Goal: Information Seeking & Learning: Check status

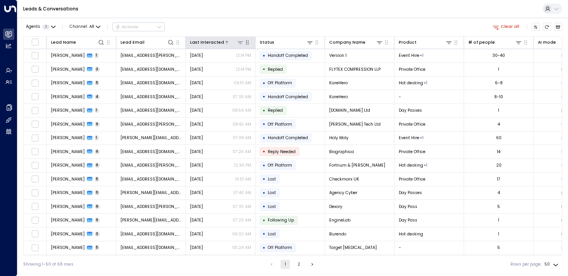
click at [224, 41] on icon at bounding box center [226, 42] width 5 height 5
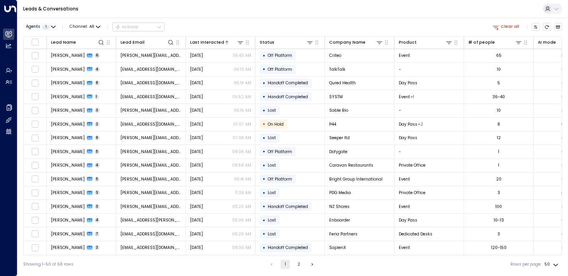
click at [53, 28] on icon "button" at bounding box center [53, 27] width 5 height 5
click at [52, 28] on div at bounding box center [284, 138] width 568 height 276
click at [51, 25] on icon "button" at bounding box center [53, 27] width 5 height 5
click at [226, 17] on div at bounding box center [284, 138] width 568 height 276
click at [218, 42] on div "Last Interacted" at bounding box center [207, 42] width 34 height 7
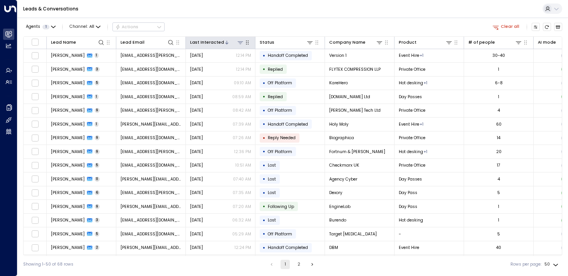
click at [240, 44] on icon at bounding box center [240, 42] width 5 height 3
click at [223, 68] on span "Select Date" at bounding box center [214, 67] width 23 height 5
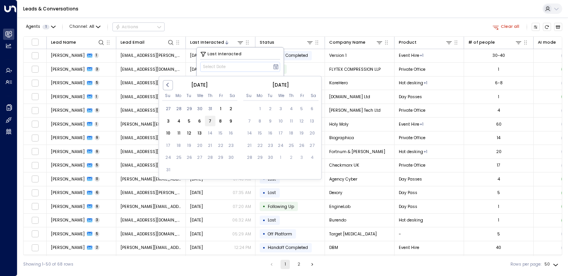
click at [207, 121] on div "7" at bounding box center [210, 121] width 10 height 10
click at [200, 129] on div "13" at bounding box center [199, 133] width 10 height 10
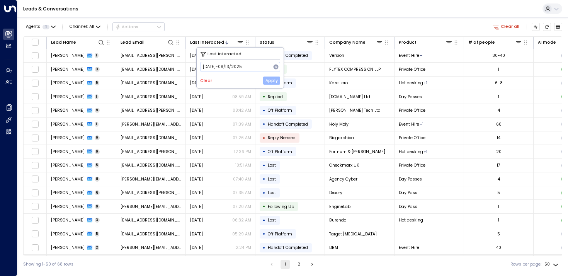
click at [267, 81] on button "Apply" at bounding box center [271, 80] width 17 height 8
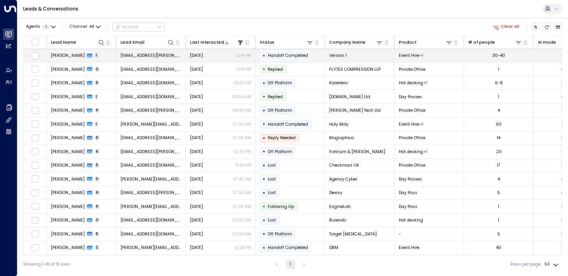
drag, startPoint x: 551, startPoint y: 244, endPoint x: 51, endPoint y: 54, distance: 534.8
click at [51, 54] on tbody "[PERSON_NAME] 1 [EMAIL_ADDRESS][PERSON_NAME][DOMAIN_NAME] [DATE] 12:14 PM • Han…" at bounding box center [453, 172] width 858 height 247
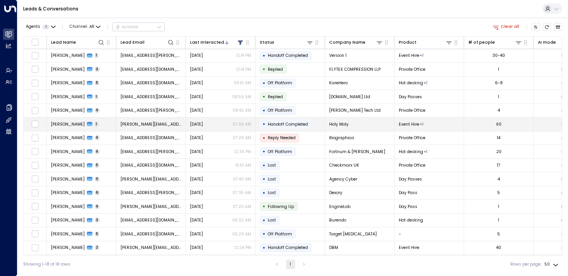
copy tbody "Loremip Dolors 8 ametcon.adipis@elitsed2.doe Temporinc 62:67 UT • Laboree Dolor…"
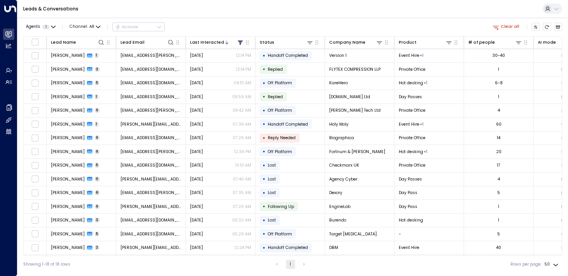
click at [249, 21] on div "Agents 1 Channel: All Actions Clear all" at bounding box center [292, 26] width 539 height 13
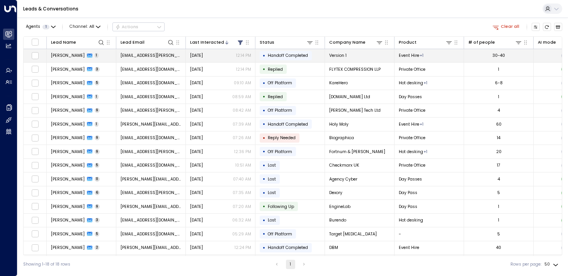
click at [56, 58] on span "[PERSON_NAME]" at bounding box center [68, 56] width 34 height 6
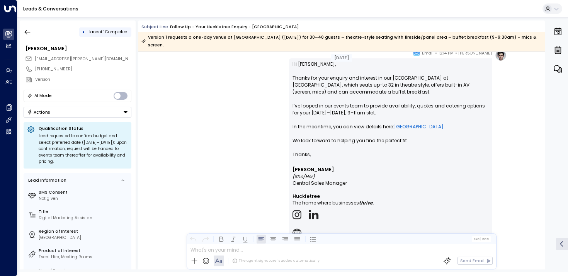
scroll to position [525, 0]
click at [24, 29] on icon "button" at bounding box center [28, 32] width 8 height 8
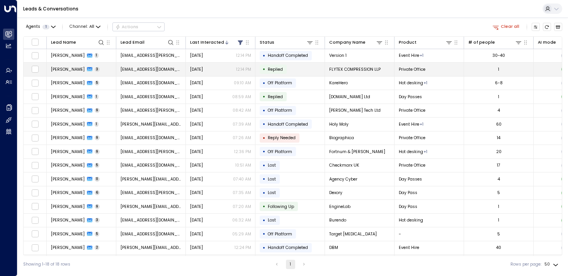
click at [50, 68] on td "[PERSON_NAME] 3" at bounding box center [82, 70] width 70 height 14
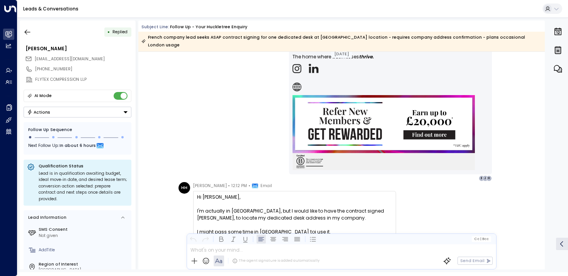
scroll to position [577, 0]
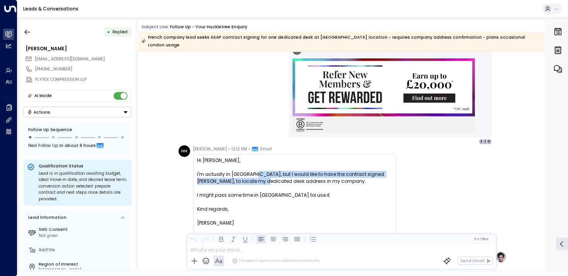
drag, startPoint x: 251, startPoint y: 164, endPoint x: 251, endPoint y: 176, distance: 12.0
click at [251, 176] on div "I'm actually in [GEOGRAPHIC_DATA], but I would like to have the contract signed…" at bounding box center [294, 178] width 195 height 14
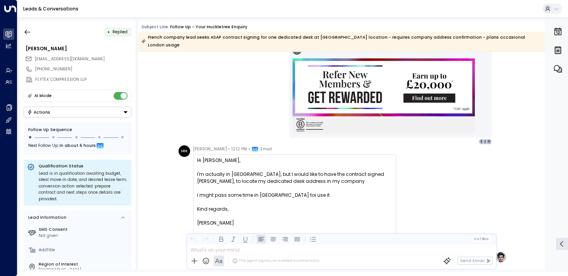
drag, startPoint x: 251, startPoint y: 175, endPoint x: 251, endPoint y: 185, distance: 10.0
click at [251, 185] on div "Hi [PERSON_NAME], I'm actually in [GEOGRAPHIC_DATA], but I would like to have t…" at bounding box center [294, 192] width 195 height 70
drag, startPoint x: 225, startPoint y: 190, endPoint x: 225, endPoint y: 202, distance: 12.0
click at [225, 202] on div "Hi [PERSON_NAME], I'm actually in [GEOGRAPHIC_DATA], but I would like to have t…" at bounding box center [294, 192] width 195 height 70
click at [225, 206] on div "Kind regards," at bounding box center [294, 209] width 195 height 7
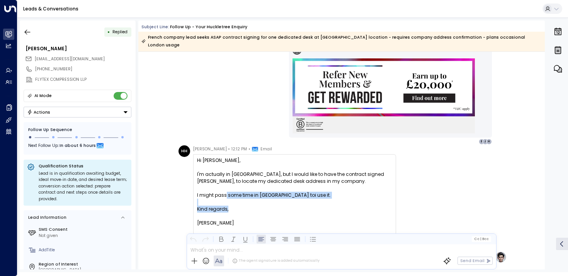
drag, startPoint x: 224, startPoint y: 202, endPoint x: 224, endPoint y: 183, distance: 18.9
click at [224, 183] on div "Hi [PERSON_NAME], I'm actually in [GEOGRAPHIC_DATA], but I would like to have t…" at bounding box center [294, 192] width 195 height 70
click at [224, 185] on div at bounding box center [294, 188] width 195 height 7
drag, startPoint x: 212, startPoint y: 183, endPoint x: 211, endPoint y: 212, distance: 29.4
click at [211, 212] on div "Hi [PERSON_NAME], I'm actually in [GEOGRAPHIC_DATA], but I would like to have t…" at bounding box center [294, 192] width 195 height 70
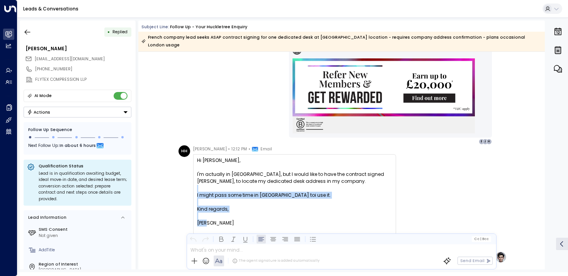
click at [211, 219] on div "[PERSON_NAME]" at bounding box center [294, 222] width 195 height 7
drag, startPoint x: 209, startPoint y: 212, endPoint x: 209, endPoint y: 187, distance: 25.9
click at [209, 187] on div "Hi [PERSON_NAME], I'm actually in [GEOGRAPHIC_DATA], but I would like to have t…" at bounding box center [294, 192] width 195 height 70
click at [209, 192] on div "I might pass some time in [GEOGRAPHIC_DATA] toi use it." at bounding box center [294, 195] width 195 height 7
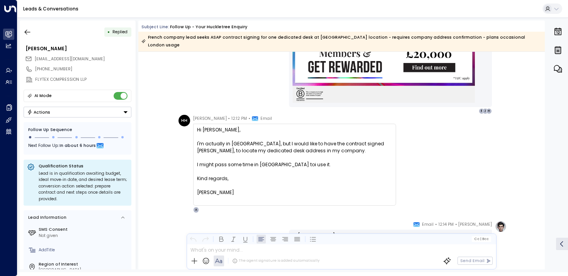
scroll to position [669, 0]
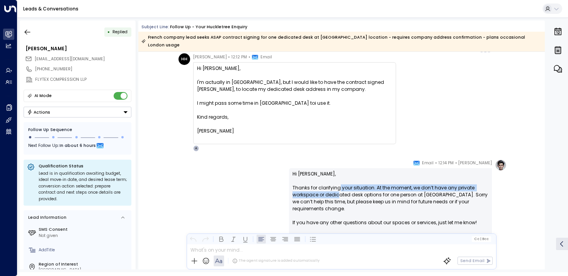
drag, startPoint x: 338, startPoint y: 180, endPoint x: 338, endPoint y: 190, distance: 9.7
click at [338, 190] on p "Hi [PERSON_NAME], Thanks for clarifying your situation. At the moment, we don’t…" at bounding box center [390, 201] width 196 height 63
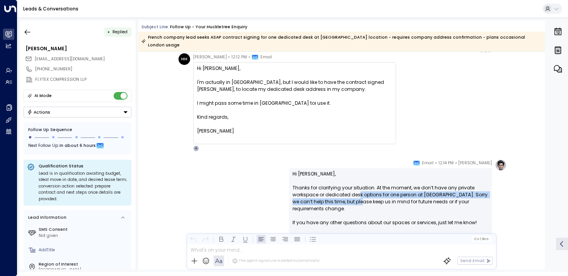
drag, startPoint x: 358, startPoint y: 190, endPoint x: 358, endPoint y: 194, distance: 4.6
click at [358, 194] on p "Hi [PERSON_NAME], Thanks for clarifying your situation. At the moment, we don’t…" at bounding box center [390, 201] width 196 height 63
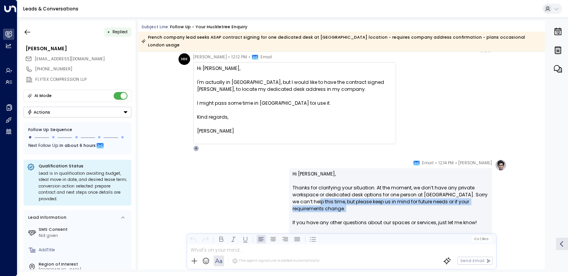
drag, startPoint x: 314, startPoint y: 194, endPoint x: 314, endPoint y: 212, distance: 17.4
click at [314, 212] on p "Hi [PERSON_NAME], Thanks for clarifying your situation. At the moment, we don’t…" at bounding box center [390, 201] width 196 height 63
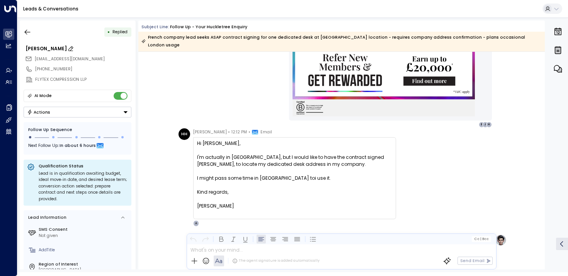
scroll to position [590, 0]
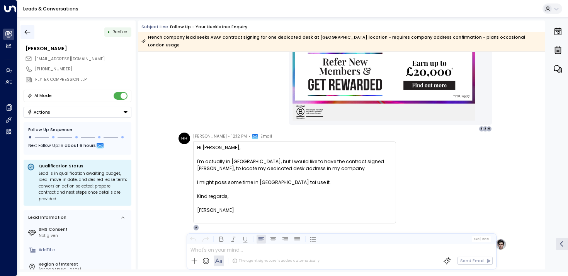
click at [26, 34] on icon "button" at bounding box center [28, 32] width 8 height 8
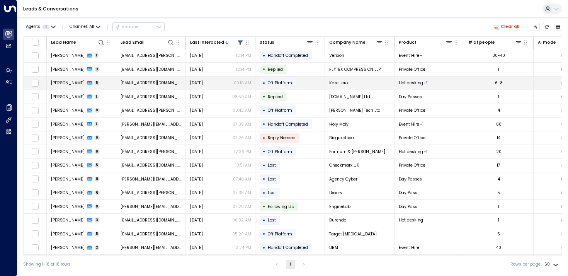
click at [57, 85] on span "[PERSON_NAME]" at bounding box center [68, 83] width 34 height 6
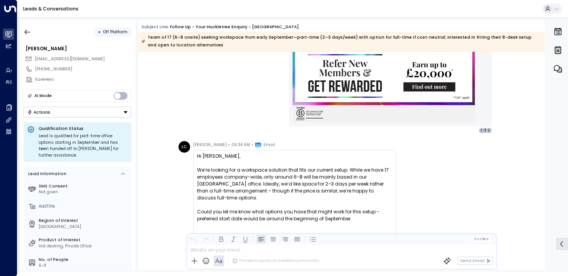
scroll to position [628, 0]
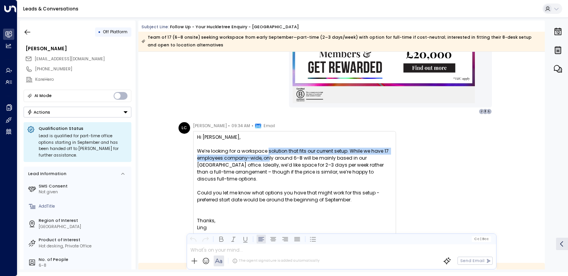
drag, startPoint x: 267, startPoint y: 152, endPoint x: 267, endPoint y: 162, distance: 10.0
click at [267, 162] on div "We’re looking for a workspace solution that fits our current setup. While we ha…" at bounding box center [294, 176] width 195 height 56
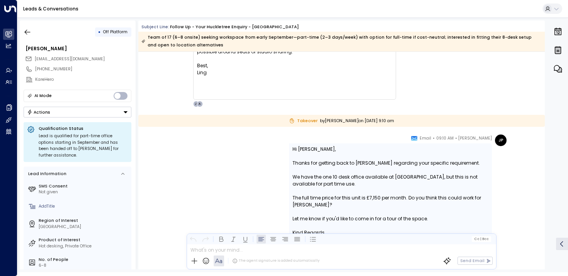
scroll to position [1210, 0]
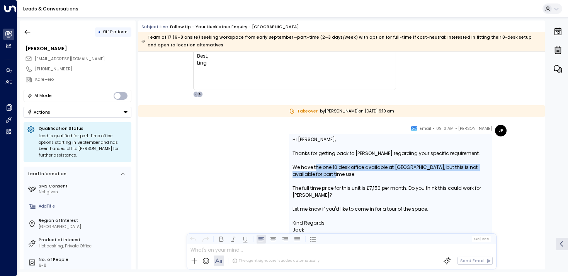
drag, startPoint x: 314, startPoint y: 167, endPoint x: 314, endPoint y: 177, distance: 10.0
click at [314, 177] on div "We have the one 10 desk office available at [GEOGRAPHIC_DATA], but this is not …" at bounding box center [390, 171] width 196 height 14
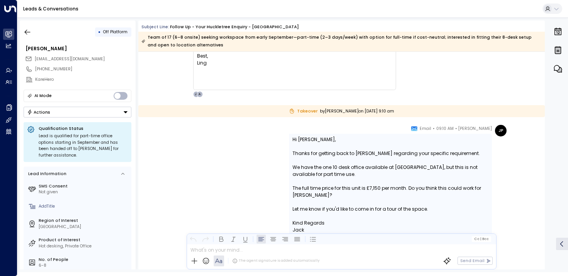
drag, startPoint x: 315, startPoint y: 177, endPoint x: 314, endPoint y: 172, distance: 4.7
click at [314, 172] on div "We have the one 10 desk office available at [GEOGRAPHIC_DATA], but this is not …" at bounding box center [390, 171] width 196 height 14
drag, startPoint x: 310, startPoint y: 168, endPoint x: 310, endPoint y: 182, distance: 13.9
click at [310, 182] on div "Hi [PERSON_NAME], Thanks for getting back to [PERSON_NAME] regarding your speci…" at bounding box center [390, 184] width 196 height 97
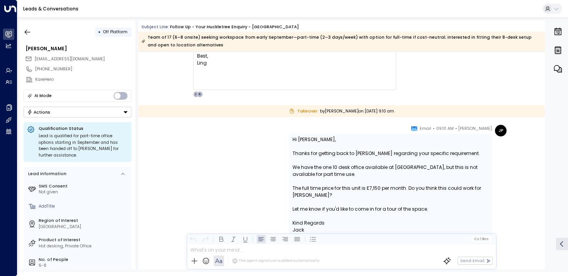
click at [310, 182] on div at bounding box center [390, 181] width 196 height 7
drag, startPoint x: 312, startPoint y: 178, endPoint x: 310, endPoint y: 168, distance: 10.2
click at [310, 168] on div "Hi [PERSON_NAME], Thanks for getting back to [PERSON_NAME] regarding your speci…" at bounding box center [390, 184] width 196 height 97
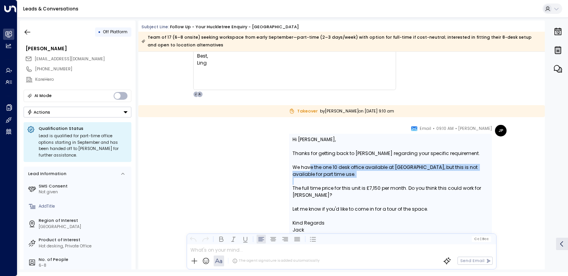
click at [310, 168] on div "We have the one 10 desk office available at [GEOGRAPHIC_DATA], but this is not …" at bounding box center [390, 171] width 196 height 14
drag, startPoint x: 316, startPoint y: 168, endPoint x: 316, endPoint y: 177, distance: 8.9
click at [316, 177] on div "We have the one 10 desk office available at [GEOGRAPHIC_DATA], but this is not …" at bounding box center [390, 171] width 196 height 14
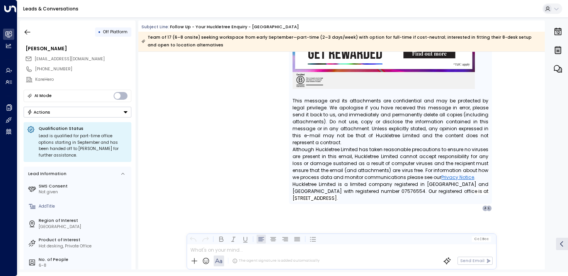
scroll to position [1527, 0]
click at [31, 35] on icon "button" at bounding box center [28, 32] width 8 height 8
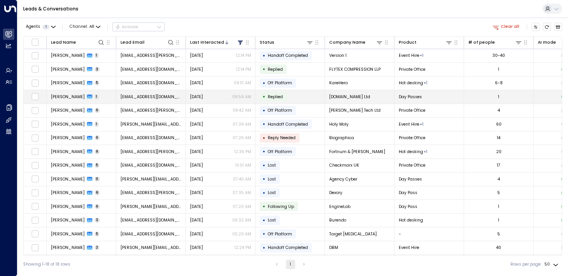
click at [54, 94] on span "[PERSON_NAME]" at bounding box center [68, 97] width 34 height 6
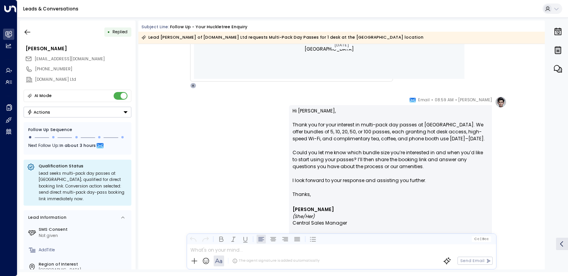
scroll to position [354, 0]
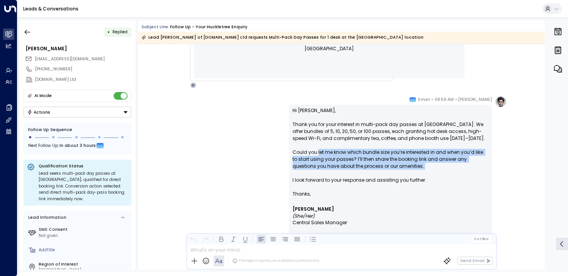
drag, startPoint x: 317, startPoint y: 151, endPoint x: 318, endPoint y: 173, distance: 21.3
click at [318, 173] on p "Hi [PERSON_NAME], Thank you for your interest in multi-pack day passes at [GEOG…" at bounding box center [390, 148] width 196 height 83
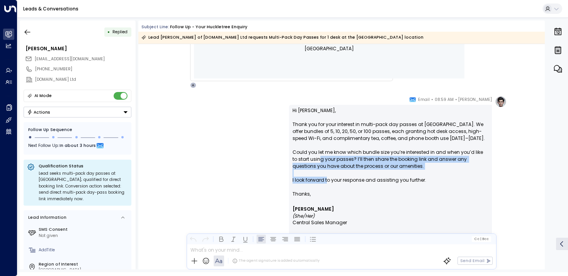
drag, startPoint x: 326, startPoint y: 177, endPoint x: 309, endPoint y: 146, distance: 34.6
click at [309, 146] on p "Hi [PERSON_NAME], Thank you for your interest in multi-pack day passes at [GEOG…" at bounding box center [390, 148] width 196 height 83
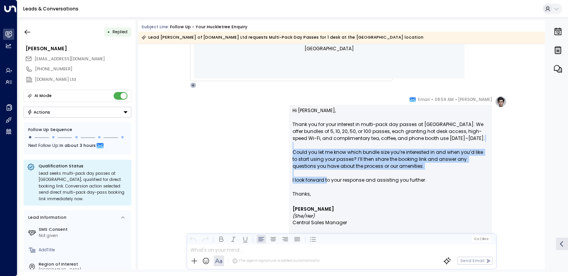
click at [309, 146] on p "Hi [PERSON_NAME], Thank you for your interest in multi-pack day passes at [GEOG…" at bounding box center [390, 148] width 196 height 83
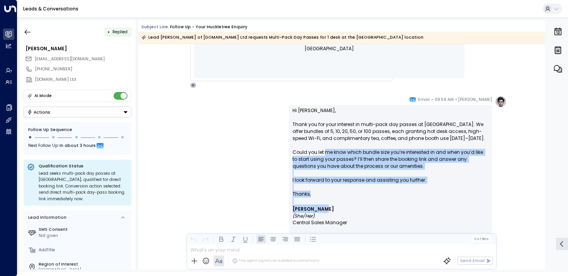
drag, startPoint x: 323, startPoint y: 150, endPoint x: 323, endPoint y: 212, distance: 61.4
click at [323, 212] on div "Hi [PERSON_NAME], Thank you for your interest in multi-pack day passes at [GEOG…" at bounding box center [390, 232] width 196 height 250
click at [323, 212] on p "[PERSON_NAME] (She/Her)" at bounding box center [390, 211] width 196 height 15
drag, startPoint x: 323, startPoint y: 200, endPoint x: 316, endPoint y: 145, distance: 55.4
click at [316, 143] on div "Hi [PERSON_NAME], Thank you for your interest in multi-pack day passes at [GEOG…" at bounding box center [390, 232] width 196 height 250
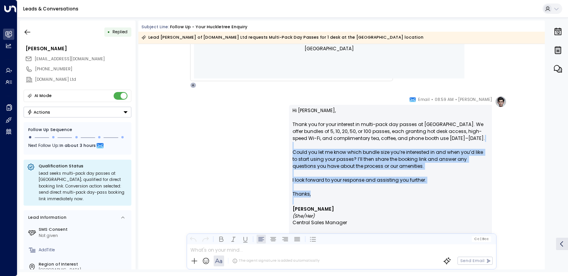
click at [316, 145] on p "Hi [PERSON_NAME], Thank you for your interest in multi-pack day passes at [GEOG…" at bounding box center [390, 148] width 196 height 83
drag, startPoint x: 342, startPoint y: 153, endPoint x: 342, endPoint y: 208, distance: 54.9
click at [342, 208] on div "Hi [PERSON_NAME], Thank you for your interest in multi-pack day passes at [GEOG…" at bounding box center [390, 232] width 196 height 250
click at [342, 208] on p "[PERSON_NAME] (She/Her)" at bounding box center [390, 211] width 196 height 15
drag, startPoint x: 344, startPoint y: 208, endPoint x: 328, endPoint y: 155, distance: 55.2
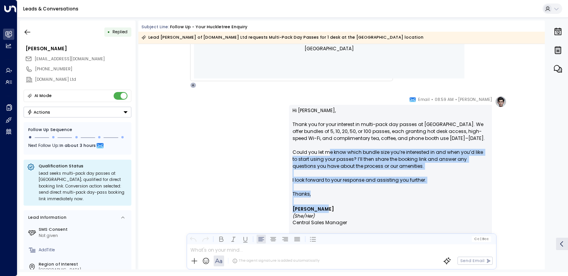
click at [328, 155] on div "Hi [PERSON_NAME], Thank you for your interest in multi-pack day passes at [GEOG…" at bounding box center [390, 232] width 196 height 250
click at [328, 155] on p "Hi [PERSON_NAME], Thank you for your interest in multi-pack day passes at [GEOG…" at bounding box center [390, 148] width 196 height 83
drag, startPoint x: 324, startPoint y: 153, endPoint x: 328, endPoint y: 202, distance: 49.2
click at [328, 202] on div "Hi [PERSON_NAME], Thank you for your interest in multi-pack day passes at [GEOG…" at bounding box center [390, 232] width 196 height 250
click at [328, 202] on p at bounding box center [390, 200] width 196 height 7
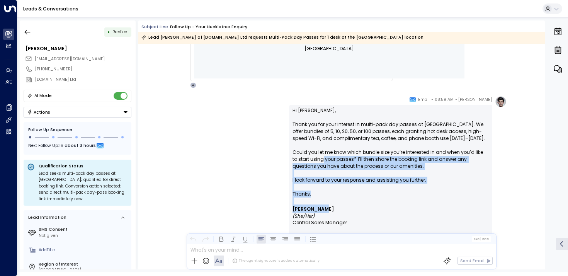
drag, startPoint x: 330, startPoint y: 204, endPoint x: 315, endPoint y: 157, distance: 49.4
click at [315, 158] on div "Hi [PERSON_NAME], Thank you for your interest in multi-pack day passes at [GEOG…" at bounding box center [390, 232] width 196 height 250
click at [315, 157] on p "Hi [PERSON_NAME], Thank you for your interest in multi-pack day passes at [GEOG…" at bounding box center [390, 148] width 196 height 83
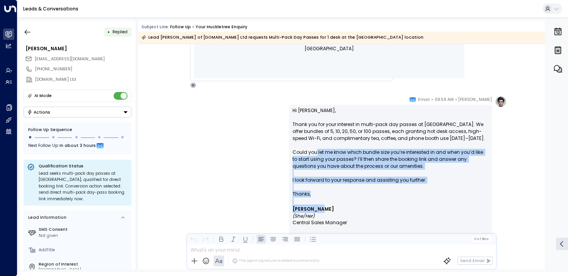
drag, startPoint x: 315, startPoint y: 149, endPoint x: 317, endPoint y: 206, distance: 57.6
click at [317, 206] on div "Hi [PERSON_NAME], Thank you for your interest in multi-pack day passes at [GEOG…" at bounding box center [390, 232] width 196 height 250
click at [317, 206] on strong "[PERSON_NAME]" at bounding box center [312, 209] width 41 height 7
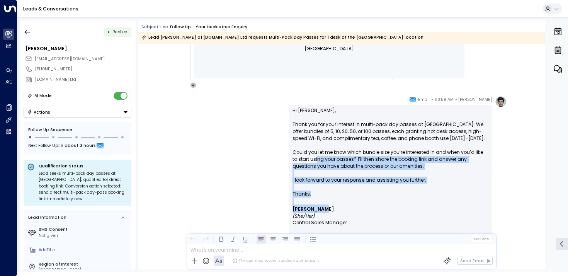
drag, startPoint x: 323, startPoint y: 206, endPoint x: 310, endPoint y: 158, distance: 50.1
click at [310, 158] on div "Hi [PERSON_NAME], Thank you for your interest in multi-pack day passes at [GEOG…" at bounding box center [390, 232] width 196 height 250
click at [310, 158] on p "Hi [PERSON_NAME], Thank you for your interest in multi-pack day passes at [GEOG…" at bounding box center [390, 148] width 196 height 83
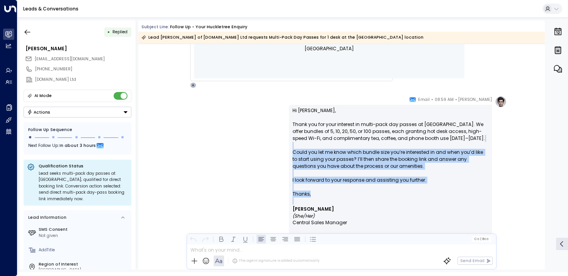
drag, startPoint x: 308, startPoint y: 147, endPoint x: 307, endPoint y: 205, distance: 58.3
click at [307, 205] on div "Hi [PERSON_NAME], Thank you for your interest in multi-pack day passes at [GEOG…" at bounding box center [390, 232] width 196 height 250
click at [307, 205] on p "[PERSON_NAME] (She/Her)" at bounding box center [390, 211] width 196 height 15
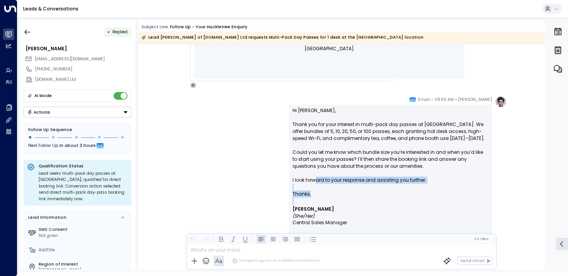
drag, startPoint x: 315, startPoint y: 202, endPoint x: 309, endPoint y: 167, distance: 35.6
click at [309, 167] on div "Hi [PERSON_NAME], Thank you for your interest in multi-pack day passes at [GEOG…" at bounding box center [390, 232] width 196 height 250
click at [309, 167] on p "Hi [PERSON_NAME], Thank you for your interest in multi-pack day passes at [GEOG…" at bounding box center [390, 148] width 196 height 83
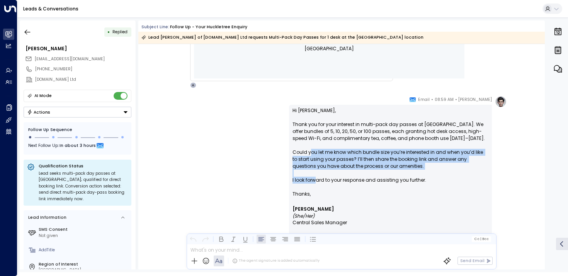
drag, startPoint x: 309, startPoint y: 151, endPoint x: 317, endPoint y: 199, distance: 48.1
click at [317, 199] on div "Hi [PERSON_NAME], Thank you for your interest in multi-pack day passes at [GEOG…" at bounding box center [390, 232] width 196 height 250
click at [317, 199] on p at bounding box center [390, 200] width 196 height 7
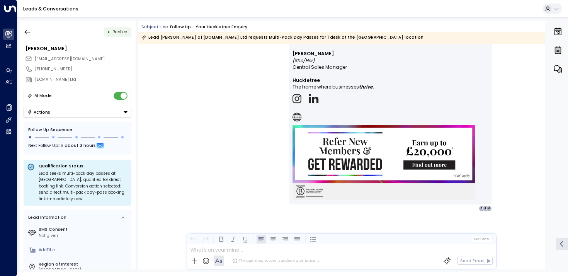
scroll to position [509, 0]
click at [30, 31] on icon "button" at bounding box center [28, 32] width 8 height 8
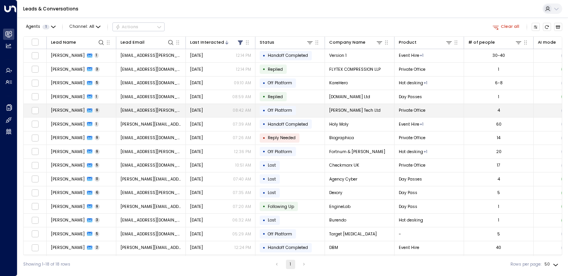
click at [61, 112] on span "[PERSON_NAME]" at bounding box center [68, 110] width 34 height 6
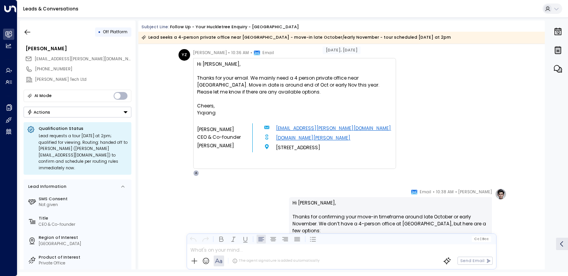
scroll to position [969, 0]
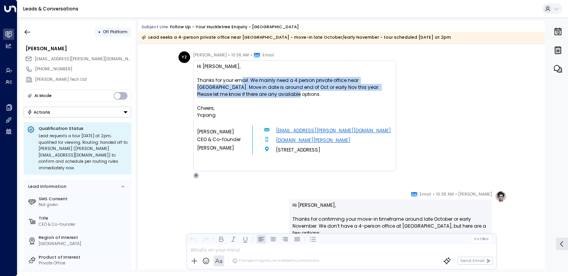
drag, startPoint x: 238, startPoint y: 80, endPoint x: 240, endPoint y: 99, distance: 19.0
click at [240, 99] on div "Hi [PERSON_NAME], Thanks for your email. We mainly need a 4 person private offi…" at bounding box center [294, 112] width 195 height 99
click at [240, 99] on div at bounding box center [294, 101] width 195 height 7
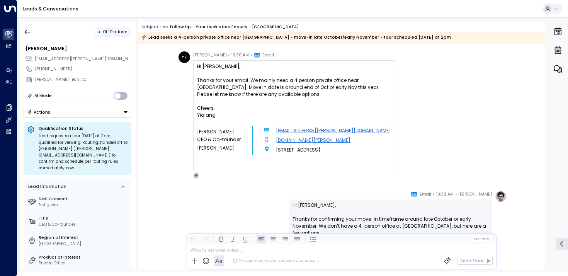
drag, startPoint x: 266, startPoint y: 97, endPoint x: 252, endPoint y: 78, distance: 22.9
click at [252, 78] on div "Thanks for your email. We mainly need a 4 person private office near [GEOGRAPHI…" at bounding box center [294, 87] width 195 height 21
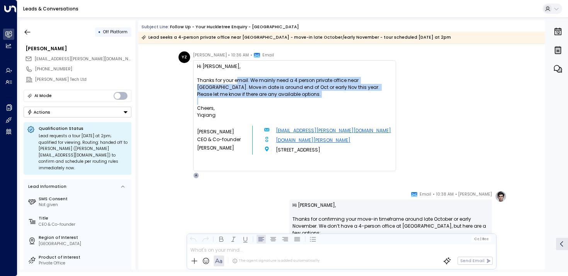
drag, startPoint x: 234, startPoint y: 80, endPoint x: 241, endPoint y: 97, distance: 18.7
click at [241, 98] on div "Hi [PERSON_NAME], Thanks for your email. We mainly need a 4 person private offi…" at bounding box center [294, 112] width 195 height 99
click at [241, 97] on div "Thanks for your email. We mainly need a 4 person private office near [GEOGRAPHI…" at bounding box center [294, 87] width 195 height 21
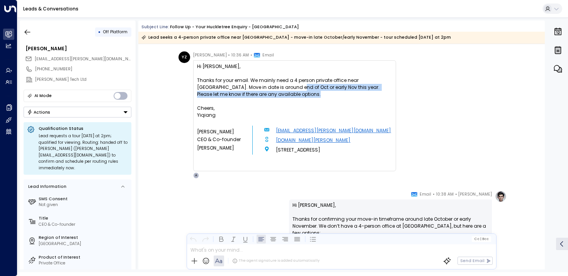
drag, startPoint x: 257, startPoint y: 97, endPoint x: 251, endPoint y: 81, distance: 17.6
click at [251, 81] on div "Thanks for your email. We mainly need a 4 person private office near [GEOGRAPHI…" at bounding box center [294, 87] width 195 height 21
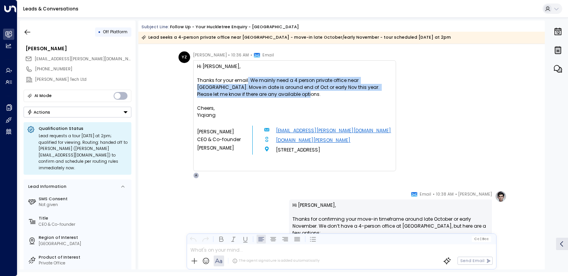
drag, startPoint x: 245, startPoint y: 81, endPoint x: 248, endPoint y: 97, distance: 16.5
click at [248, 97] on div "Thanks for your email. We mainly need a 4 person private office near [GEOGRAPHI…" at bounding box center [294, 87] width 195 height 21
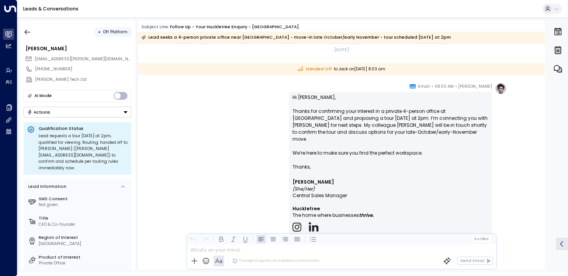
scroll to position [2066, 0]
click at [36, 29] on div "• Off Platform" at bounding box center [78, 32] width 108 height 14
click at [22, 36] on button "button" at bounding box center [27, 32] width 14 height 14
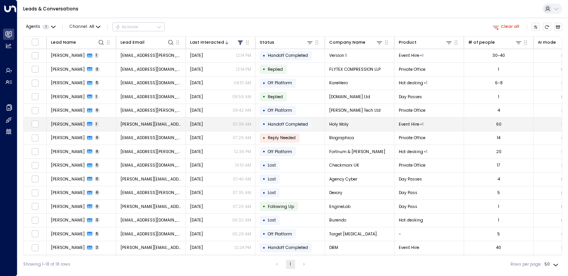
click at [55, 125] on span "[PERSON_NAME]" at bounding box center [68, 124] width 34 height 6
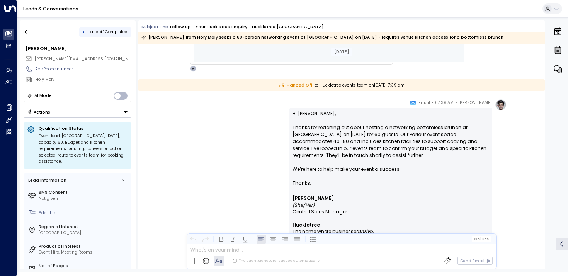
scroll to position [391, 0]
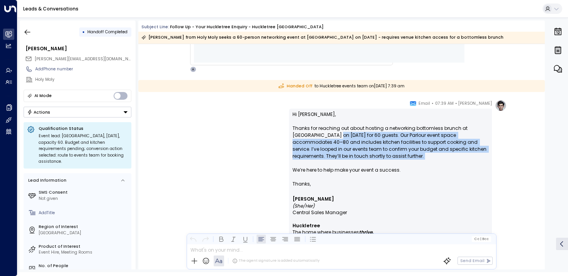
drag, startPoint x: 333, startPoint y: 137, endPoint x: 335, endPoint y: 161, distance: 24.0
click at [335, 161] on p "Hi [PERSON_NAME], Thanks for reaching out about hosting a networking bottomless…" at bounding box center [390, 146] width 196 height 70
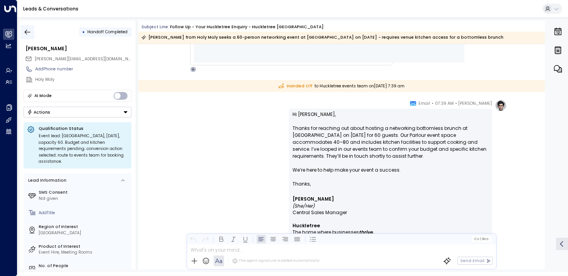
click at [32, 27] on button "button" at bounding box center [27, 32] width 14 height 14
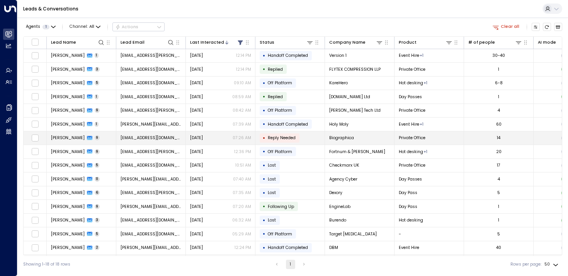
click at [52, 136] on span "[PERSON_NAME]" at bounding box center [68, 138] width 34 height 6
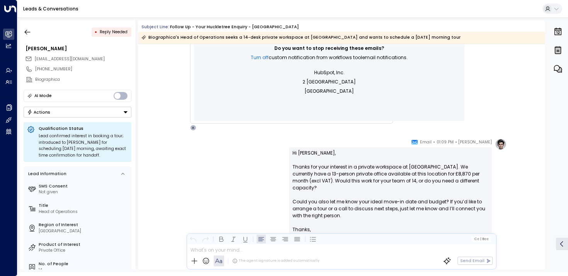
scroll to position [353, 0]
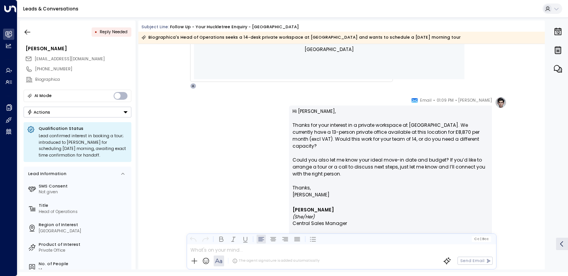
drag, startPoint x: 325, startPoint y: 124, endPoint x: 331, endPoint y: 139, distance: 16.6
click at [329, 133] on p "Hi [PERSON_NAME], Thanks for your interest in a private workspace at [GEOGRAPHI…" at bounding box center [390, 146] width 196 height 76
click at [331, 139] on p "Hi [PERSON_NAME], Thanks for your interest in a private workspace at [GEOGRAPHI…" at bounding box center [390, 146] width 196 height 76
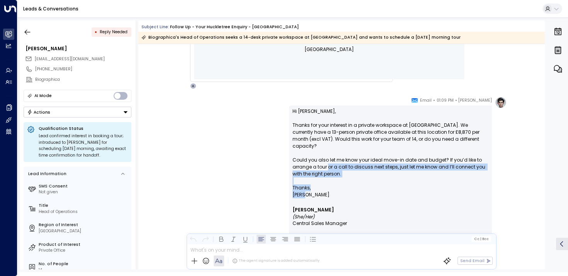
drag, startPoint x: 328, startPoint y: 165, endPoint x: 328, endPoint y: 197, distance: 31.3
click at [328, 197] on div "Hi [PERSON_NAME], Thanks for your interest in a private workspace at [GEOGRAPHI…" at bounding box center [390, 237] width 196 height 258
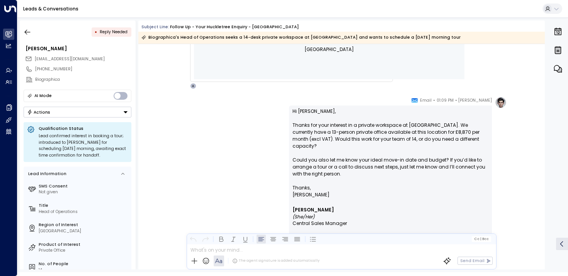
click at [328, 196] on p "[PERSON_NAME]" at bounding box center [390, 194] width 196 height 7
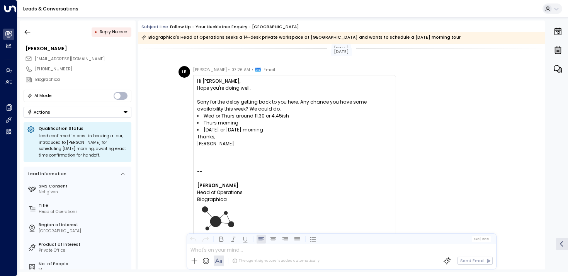
scroll to position [2734, 0]
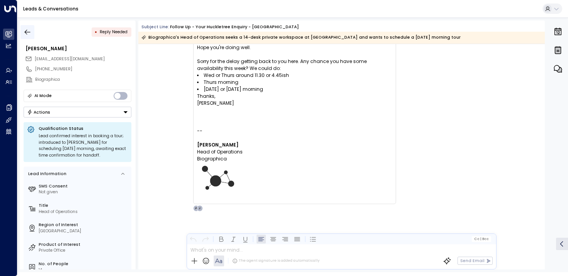
click at [28, 32] on icon "button" at bounding box center [28, 31] width 6 height 5
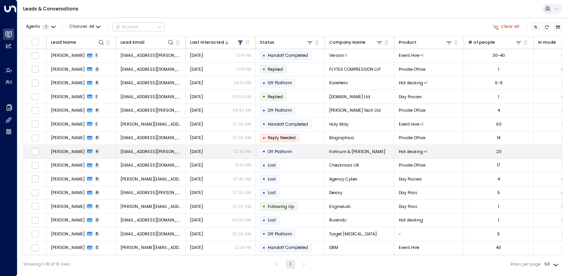
click at [67, 155] on td "[PERSON_NAME] 9" at bounding box center [82, 152] width 70 height 14
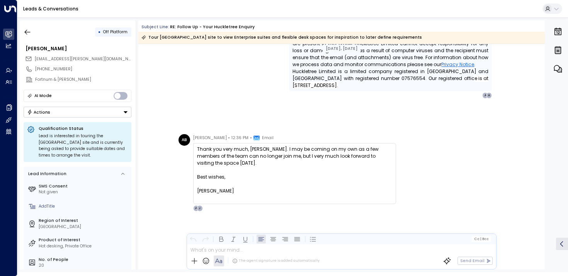
scroll to position [2428, 0]
click at [28, 29] on icon "button" at bounding box center [28, 32] width 8 height 8
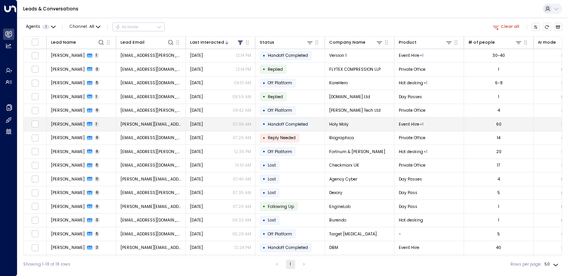
scroll to position [6, 0]
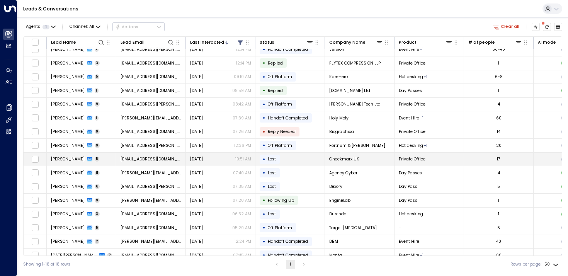
click at [67, 158] on span "[PERSON_NAME]" at bounding box center [68, 159] width 34 height 6
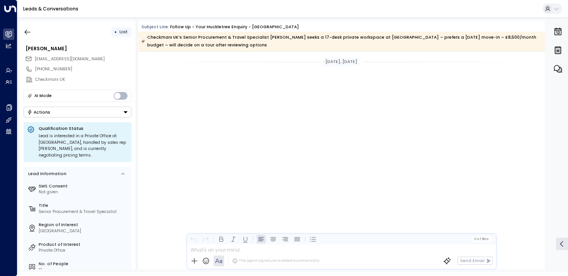
scroll to position [1242, 0]
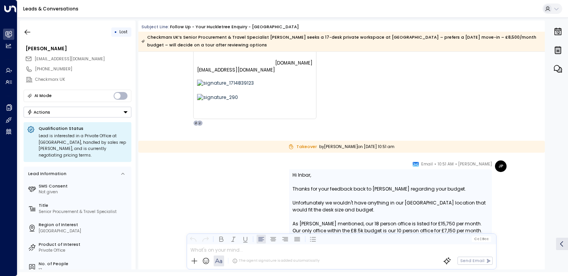
click at [383, 121] on div "IE [PERSON_NAME] • 02:10 AM • Email Thank you [PERSON_NAME]. Appreciate the qui…" at bounding box center [342, 57] width 328 height 137
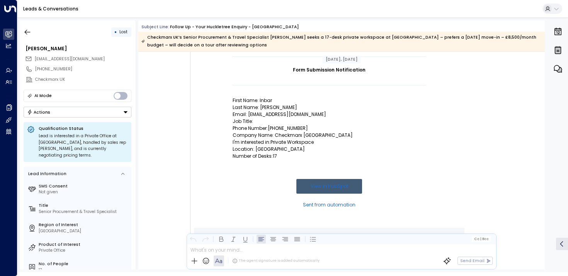
scroll to position [91, 0]
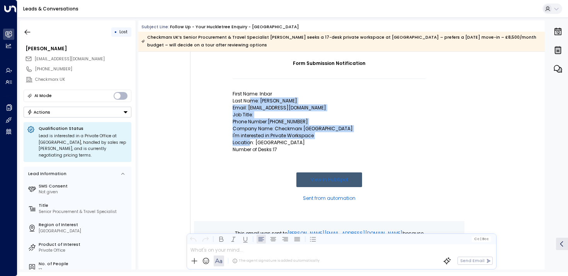
drag, startPoint x: 248, startPoint y: 99, endPoint x: 248, endPoint y: 142, distance: 43.3
click at [248, 142] on td "Form Submission Notification First Name: Inbar Last Name: [PERSON_NAME]: [EMAIL…" at bounding box center [329, 135] width 193 height 171
click at [248, 142] on p "Location: [GEOGRAPHIC_DATA]" at bounding box center [329, 142] width 193 height 7
drag, startPoint x: 250, startPoint y: 147, endPoint x: 250, endPoint y: 108, distance: 39.0
click at [250, 108] on td "Form Submission Notification First Name: Inbar Last Name: [PERSON_NAME]: [EMAIL…" at bounding box center [329, 135] width 193 height 171
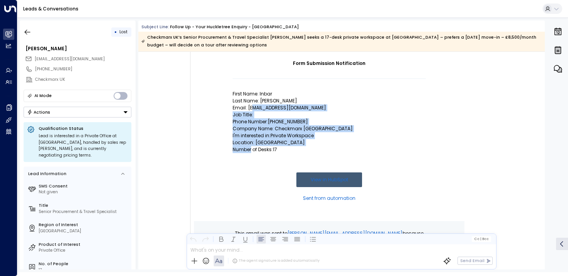
click at [250, 108] on p "Email: [EMAIL_ADDRESS][DOMAIN_NAME]" at bounding box center [329, 107] width 193 height 7
drag, startPoint x: 263, startPoint y: 97, endPoint x: 268, endPoint y: 161, distance: 64.4
click at [268, 161] on td "Form Submission Notification First Name: Inbar Last Name: [PERSON_NAME]: [EMAIL…" at bounding box center [329, 135] width 193 height 171
click at [268, 161] on td at bounding box center [329, 162] width 193 height 19
drag, startPoint x: 268, startPoint y: 151, endPoint x: 258, endPoint y: 88, distance: 64.6
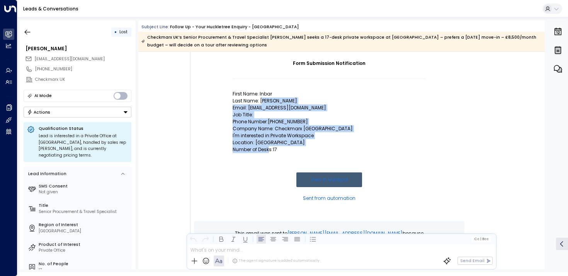
click at [258, 88] on td "Form Submission Notification First Name: Inbar Last Name: [PERSON_NAME]: [EMAIL…" at bounding box center [329, 135] width 193 height 171
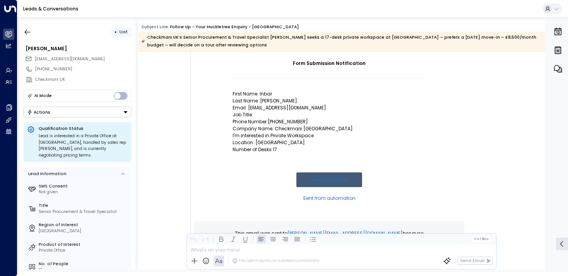
click at [258, 88] on td at bounding box center [329, 85] width 193 height 12
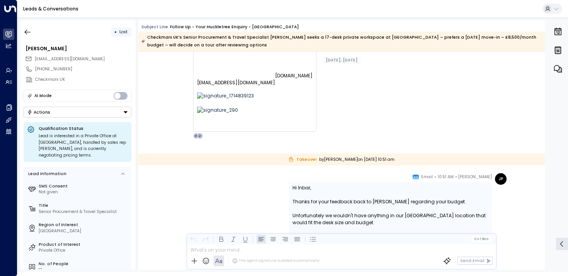
scroll to position [1313, 0]
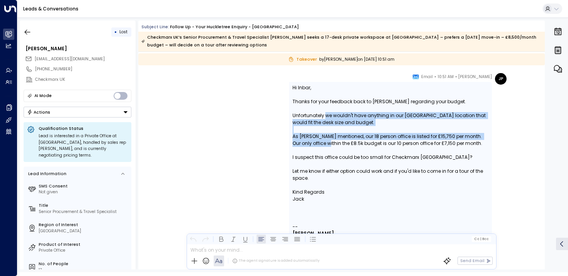
drag, startPoint x: 326, startPoint y: 119, endPoint x: 326, endPoint y: 147, distance: 28.6
click at [326, 147] on div "Hi Inbar, Thanks for your feedback back to [PERSON_NAME] regarding your budget.…" at bounding box center [390, 143] width 196 height 118
click at [326, 147] on div at bounding box center [390, 150] width 196 height 7
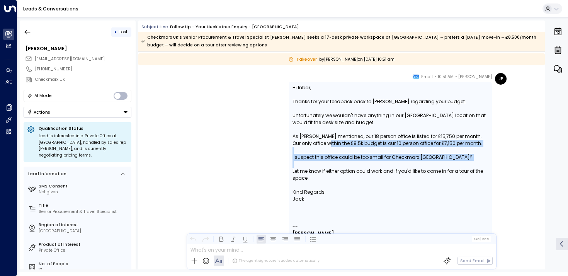
drag, startPoint x: 326, startPoint y: 141, endPoint x: 326, endPoint y: 168, distance: 27.0
click at [326, 168] on div "Hi Inbar, Thanks for your feedback back to [PERSON_NAME] regarding your budget.…" at bounding box center [390, 143] width 196 height 118
click at [326, 168] on div "Let me know if either option could work and if you'd like to come in for a tour…" at bounding box center [390, 175] width 196 height 14
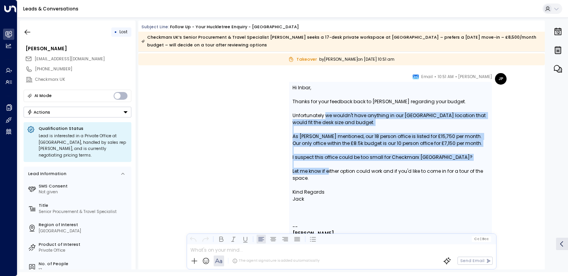
drag, startPoint x: 328, startPoint y: 169, endPoint x: 324, endPoint y: 115, distance: 54.2
click at [324, 111] on div "Hi Inbar, Thanks for your feedback back to [PERSON_NAME] regarding your budget.…" at bounding box center [390, 143] width 196 height 118
click at [324, 115] on div "Unfortunately we wouldn't have anything in our [GEOGRAPHIC_DATA] location that …" at bounding box center [390, 119] width 196 height 14
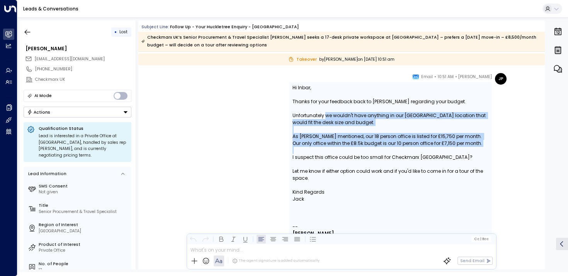
drag, startPoint x: 324, startPoint y: 117, endPoint x: 324, endPoint y: 150, distance: 32.5
click at [324, 150] on div "Hi Inbar, Thanks for your feedback back to [PERSON_NAME] regarding your budget.…" at bounding box center [390, 143] width 196 height 118
click at [324, 150] on div at bounding box center [390, 150] width 196 height 7
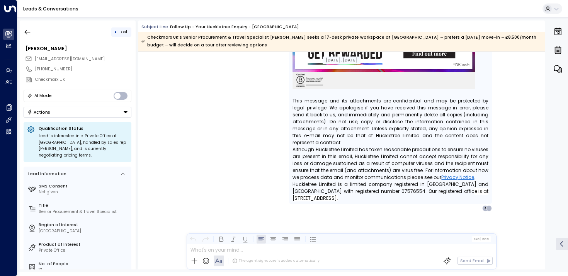
scroll to position [1599, 0]
click at [26, 27] on button "button" at bounding box center [27, 32] width 14 height 14
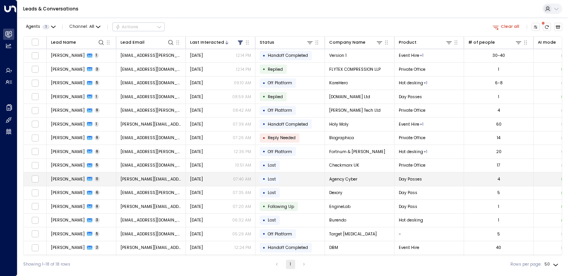
click at [68, 177] on span "[PERSON_NAME]" at bounding box center [68, 179] width 34 height 6
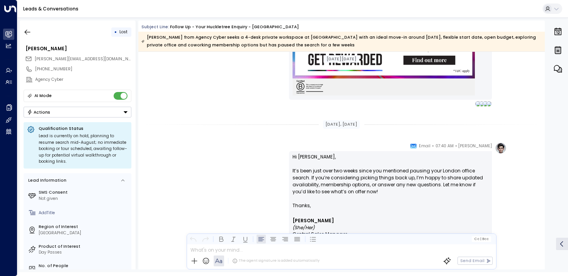
scroll to position [2609, 0]
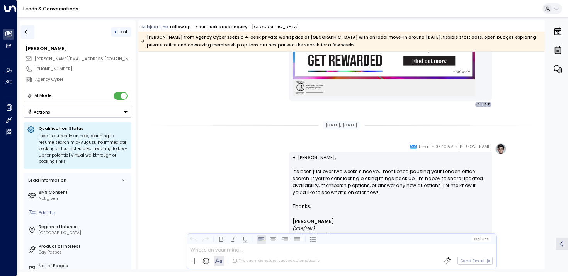
click at [31, 31] on icon "button" at bounding box center [28, 32] width 8 height 8
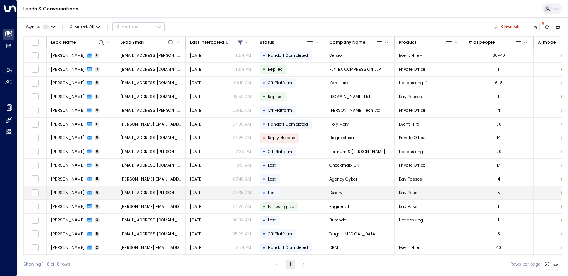
click at [53, 189] on td "[PERSON_NAME] 6" at bounding box center [82, 193] width 70 height 14
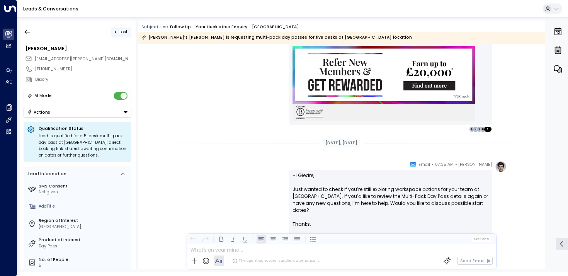
scroll to position [2087, 0]
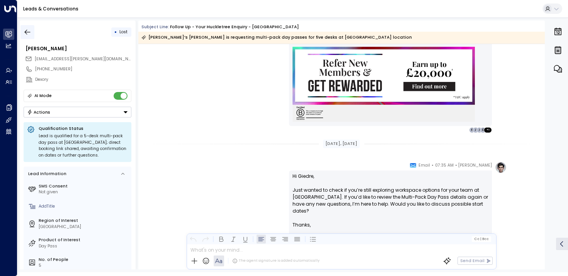
click at [32, 29] on button "button" at bounding box center [27, 32] width 14 height 14
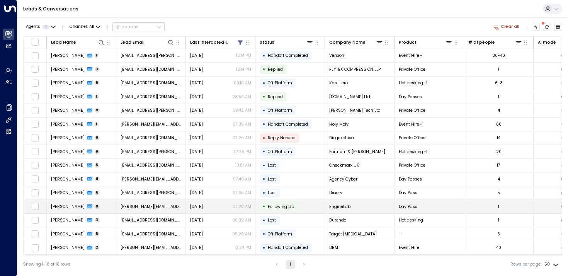
click at [55, 206] on span "[PERSON_NAME]" at bounding box center [68, 207] width 34 height 6
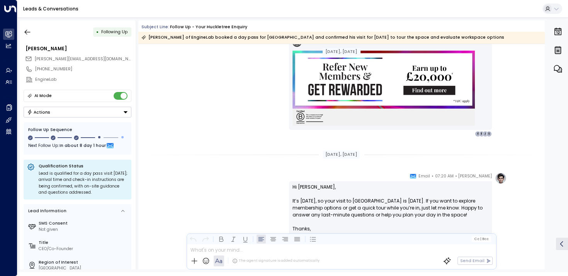
scroll to position [2498, 0]
click at [28, 33] on icon "button" at bounding box center [28, 32] width 8 height 8
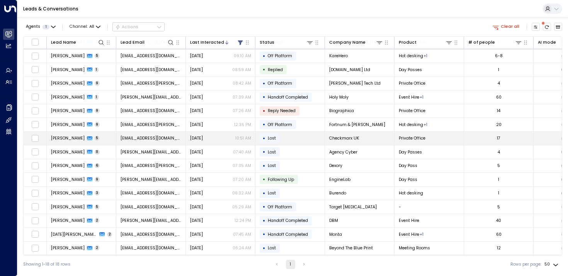
scroll to position [36, 0]
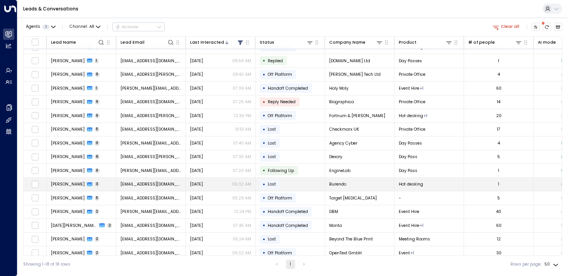
click at [54, 188] on td "[PERSON_NAME] 3" at bounding box center [82, 185] width 70 height 14
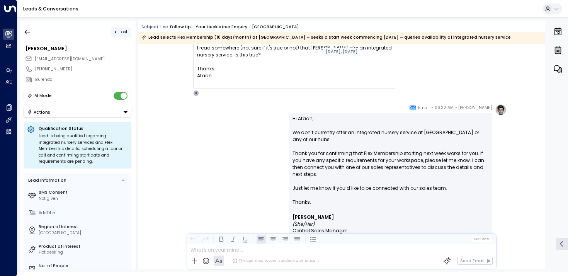
scroll to position [759, 0]
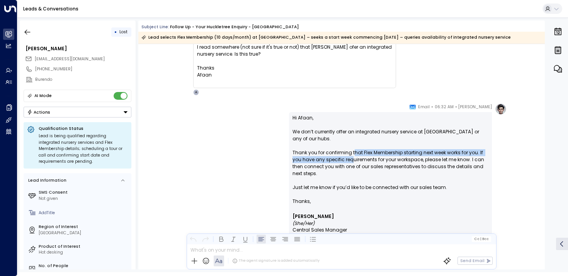
drag, startPoint x: 352, startPoint y: 153, endPoint x: 352, endPoint y: 163, distance: 9.7
click at [352, 163] on p "Hi Afaan, We don’t currently offer an integrated nursery service at [GEOGRAPHIC…" at bounding box center [390, 155] width 196 height 83
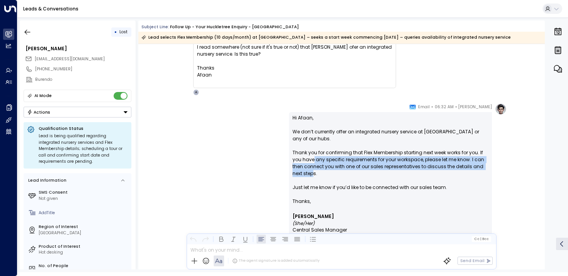
drag, startPoint x: 312, startPoint y: 161, endPoint x: 311, endPoint y: 178, distance: 17.8
click at [311, 178] on p "Hi Afaan, We don’t currently offer an integrated nursery service at [GEOGRAPHIC…" at bounding box center [390, 155] width 196 height 83
drag, startPoint x: 313, startPoint y: 174, endPoint x: 312, endPoint y: 149, distance: 24.7
click at [312, 148] on p "Hi Afaan, We don’t currently offer an integrated nursery service at [GEOGRAPHIC…" at bounding box center [390, 155] width 196 height 83
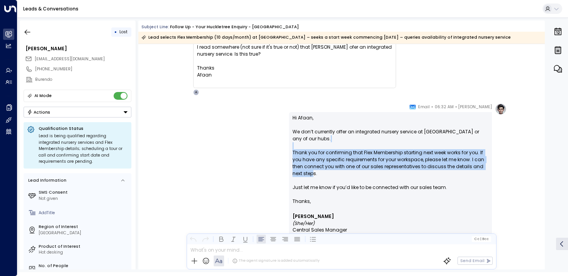
click at [312, 149] on p "Hi Afaan, We don’t currently offer an integrated nursery service at [GEOGRAPHIC…" at bounding box center [390, 155] width 196 height 83
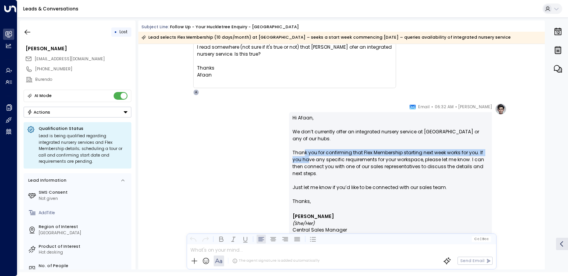
drag, startPoint x: 304, startPoint y: 155, endPoint x: 310, endPoint y: 170, distance: 17.0
click at [310, 170] on p "Hi Afaan, We don’t currently offer an integrated nursery service at [GEOGRAPHIC…" at bounding box center [390, 155] width 196 height 83
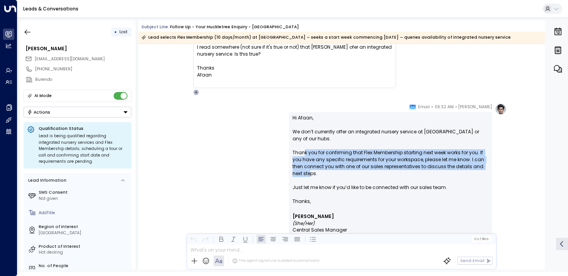
click at [310, 170] on p "Hi Afaan, We don’t currently offer an integrated nursery service at [GEOGRAPHIC…" at bounding box center [390, 155] width 196 height 83
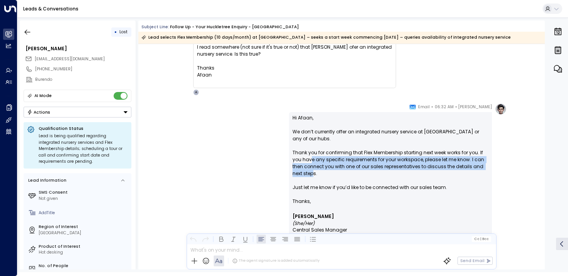
drag, startPoint x: 313, startPoint y: 170, endPoint x: 310, endPoint y: 161, distance: 8.9
click at [310, 161] on p "Hi Afaan, We don’t currently offer an integrated nursery service at [GEOGRAPHIC…" at bounding box center [390, 155] width 196 height 83
drag, startPoint x: 311, startPoint y: 161, endPoint x: 312, endPoint y: 173, distance: 12.4
click at [312, 173] on p "Hi Afaan, We don’t currently offer an integrated nursery service at [GEOGRAPHIC…" at bounding box center [390, 155] width 196 height 83
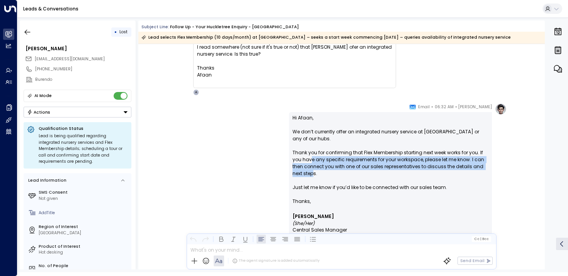
click at [312, 173] on p "Hi Afaan, We don’t currently offer an integrated nursery service at [GEOGRAPHIC…" at bounding box center [390, 155] width 196 height 83
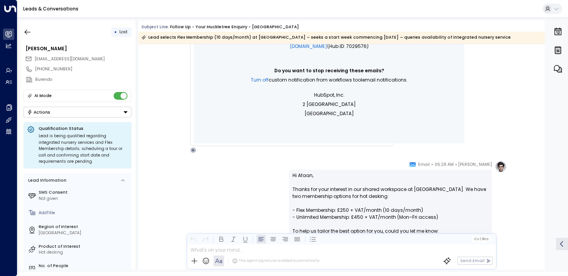
scroll to position [307, 0]
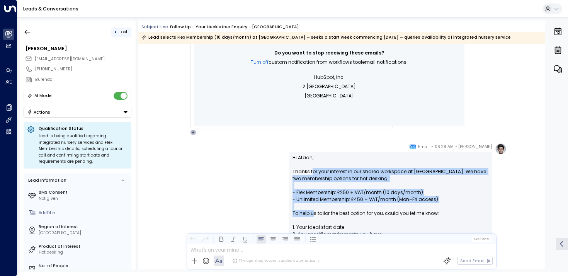
drag, startPoint x: 312, startPoint y: 174, endPoint x: 312, endPoint y: 211, distance: 37.1
click at [312, 211] on p "Hi [PERSON_NAME], Thanks for your interest in our shared workspace at [GEOGRAPH…" at bounding box center [390, 209] width 196 height 111
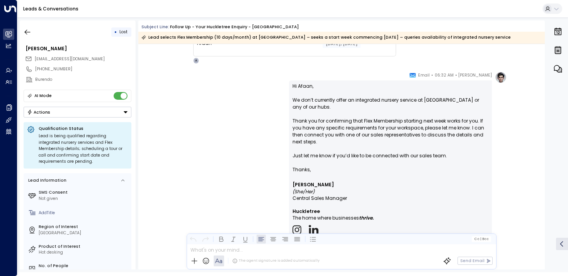
click at [314, 114] on p "Hi Afaan, We don’t currently offer an integrated nursery service at [GEOGRAPHIC…" at bounding box center [390, 124] width 196 height 83
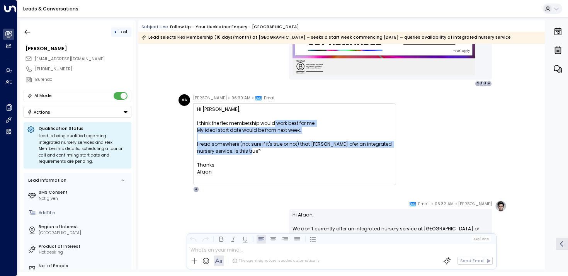
drag, startPoint x: 273, startPoint y: 124, endPoint x: 273, endPoint y: 151, distance: 27.8
click at [273, 151] on div "Hi [PERSON_NAME], I think the flex membership would work best for me. My ideal …" at bounding box center [294, 141] width 195 height 70
click at [273, 151] on div "I read somewhere (not sure if it's true or not) that [PERSON_NAME] ofer an inte…" at bounding box center [294, 148] width 195 height 14
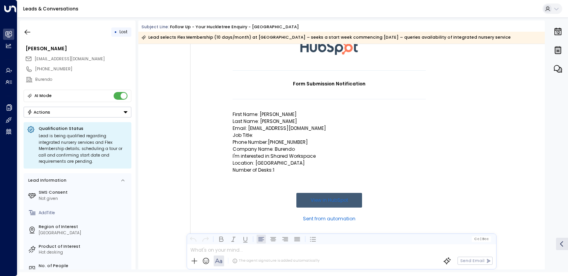
scroll to position [65, 0]
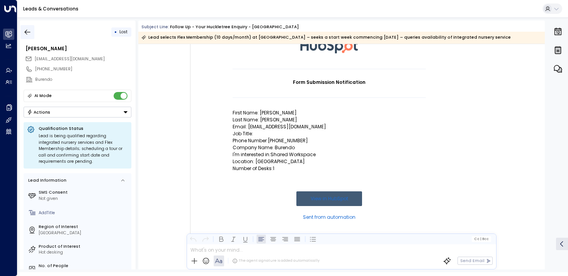
click at [27, 29] on icon "button" at bounding box center [28, 32] width 8 height 8
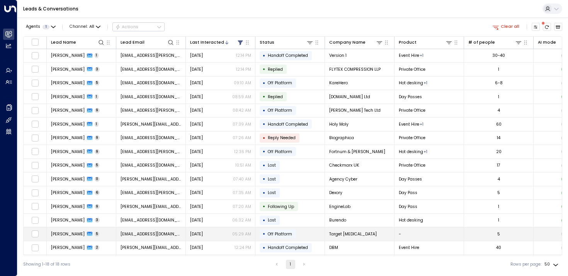
click at [57, 231] on span "[PERSON_NAME]" at bounding box center [68, 234] width 34 height 6
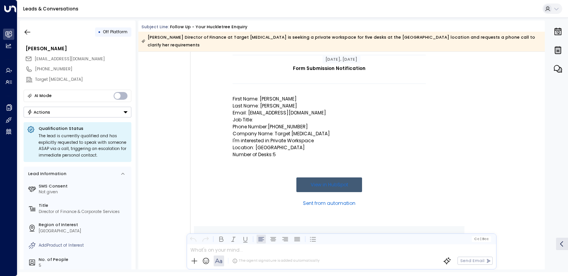
scroll to position [98, 0]
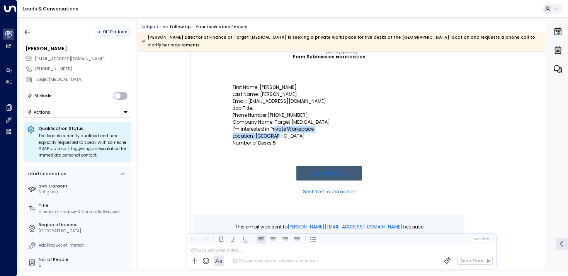
drag, startPoint x: 274, startPoint y: 119, endPoint x: 273, endPoint y: 131, distance: 11.3
click at [273, 131] on td "Form Submission Notification First Name: [PERSON_NAME] Last Name: [PERSON_NAME]…" at bounding box center [329, 128] width 193 height 171
click at [273, 133] on p "Location: [GEOGRAPHIC_DATA]" at bounding box center [329, 136] width 193 height 7
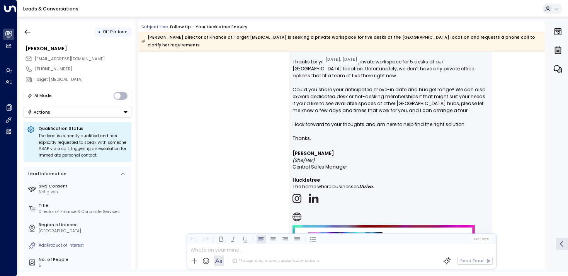
scroll to position [416, 0]
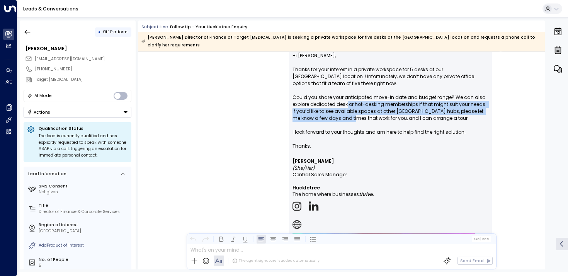
drag, startPoint x: 346, startPoint y: 93, endPoint x: 346, endPoint y: 108, distance: 14.7
click at [346, 108] on p "Hi [PERSON_NAME], Thanks for your interest in a private workspace for 5 desks a…" at bounding box center [390, 97] width 196 height 90
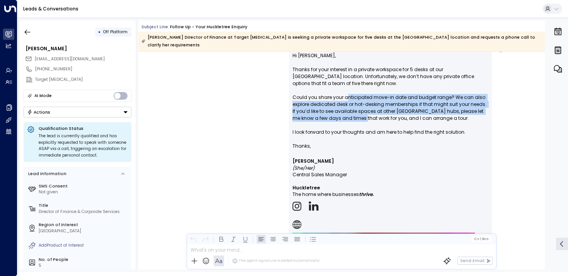
drag, startPoint x: 354, startPoint y: 113, endPoint x: 346, endPoint y: 87, distance: 26.9
click at [346, 87] on p "Hi [PERSON_NAME], Thanks for your interest in a private workspace for 5 desks a…" at bounding box center [390, 97] width 196 height 90
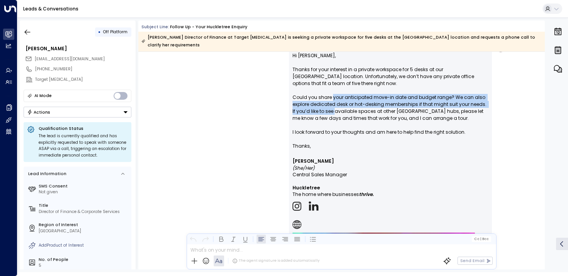
drag, startPoint x: 330, startPoint y: 87, endPoint x: 330, endPoint y: 107, distance: 19.7
click at [330, 107] on p "Hi [PERSON_NAME], Thanks for your interest in a private workspace for 5 desks a…" at bounding box center [390, 97] width 196 height 90
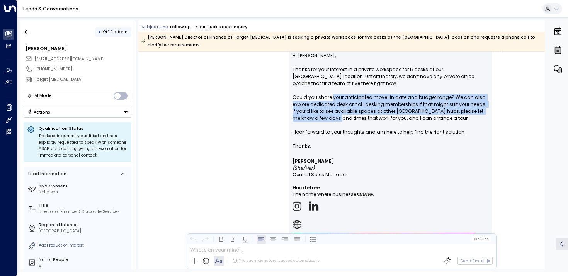
click at [330, 107] on p "Hi [PERSON_NAME], Thanks for your interest in a private workspace for 5 desks a…" at bounding box center [390, 97] width 196 height 90
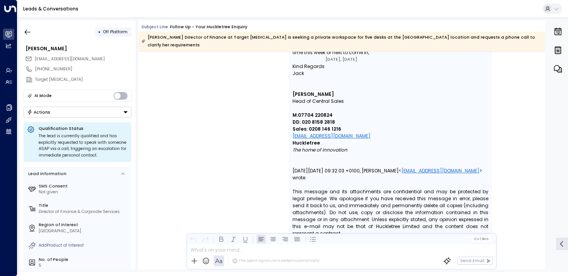
scroll to position [1774, 0]
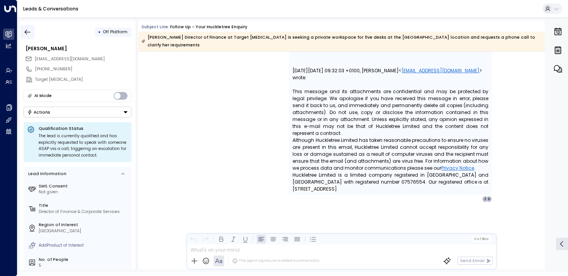
click at [30, 27] on button "button" at bounding box center [27, 32] width 14 height 14
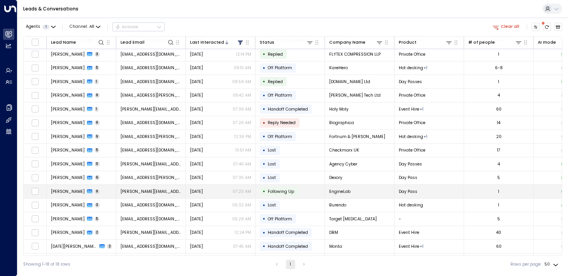
scroll to position [42, 0]
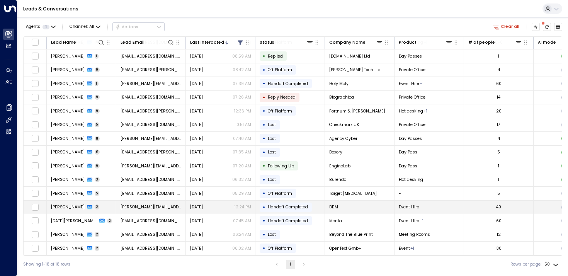
click at [61, 204] on span "[PERSON_NAME]" at bounding box center [68, 207] width 34 height 6
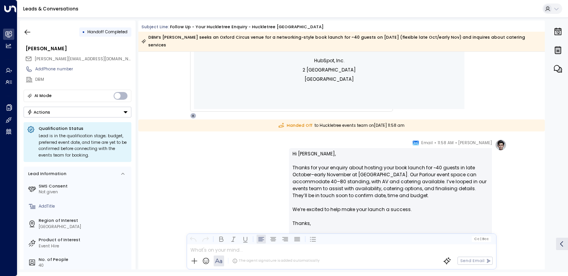
scroll to position [421, 0]
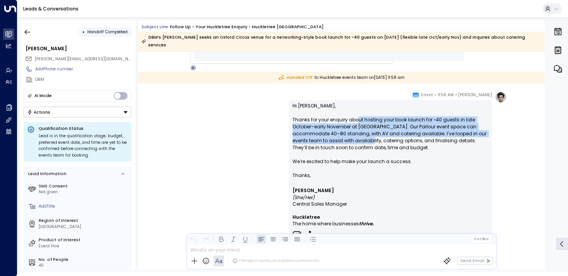
drag, startPoint x: 356, startPoint y: 110, endPoint x: 356, endPoint y: 135, distance: 25.1
click at [356, 135] on p "Hi [PERSON_NAME], Thanks for your enquiry about hosting your book launch for ~4…" at bounding box center [390, 137] width 196 height 70
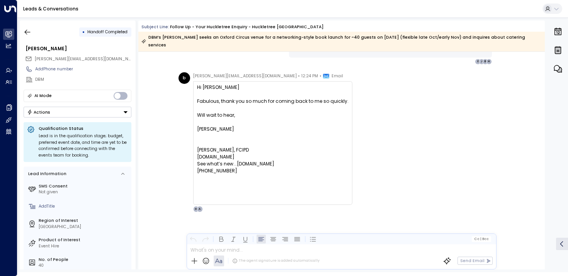
scroll to position [718, 0]
click at [31, 32] on icon "button" at bounding box center [28, 32] width 8 height 8
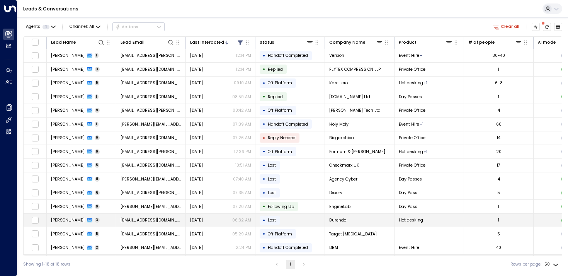
scroll to position [42, 0]
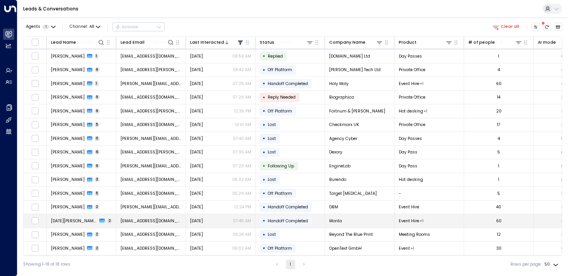
click at [57, 218] on span "[DATE][PERSON_NAME]" at bounding box center [74, 221] width 46 height 6
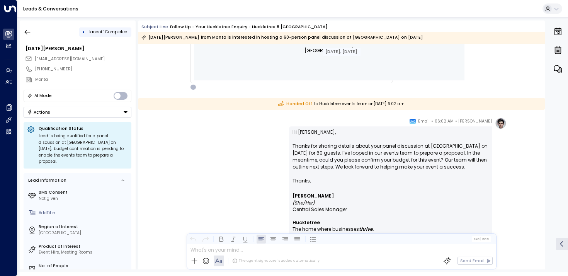
scroll to position [369, 0]
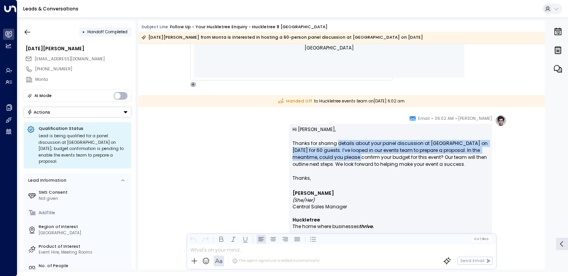
drag, startPoint x: 335, startPoint y: 144, endPoint x: 341, endPoint y: 157, distance: 14.5
click at [341, 157] on p "Hi [PERSON_NAME], Thanks for sharing details about your panel discussion at [GE…" at bounding box center [390, 150] width 196 height 49
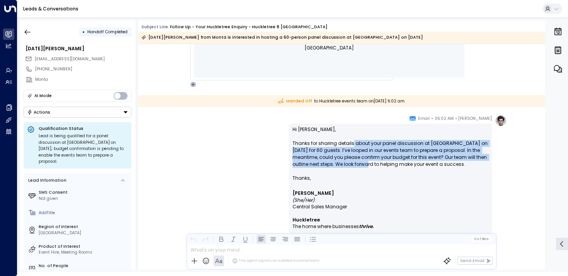
drag, startPoint x: 352, startPoint y: 164, endPoint x: 350, endPoint y: 144, distance: 19.4
click at [350, 144] on p "Hi [PERSON_NAME], Thanks for sharing details about your panel discussion at [GE…" at bounding box center [390, 150] width 196 height 49
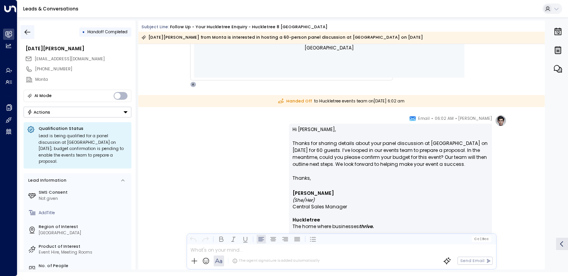
click at [32, 34] on button "button" at bounding box center [27, 32] width 14 height 14
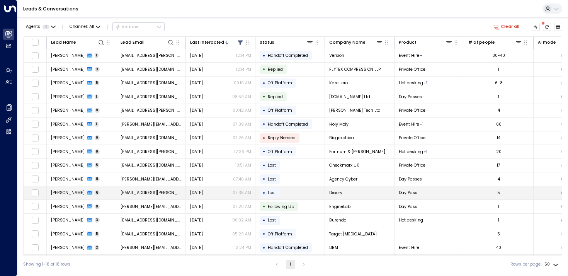
scroll to position [42, 0]
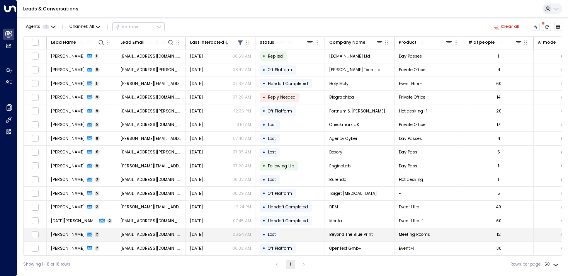
click at [62, 229] on td "[PERSON_NAME] 2" at bounding box center [82, 235] width 70 height 14
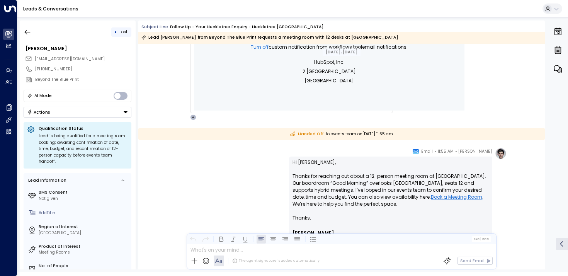
scroll to position [323, 0]
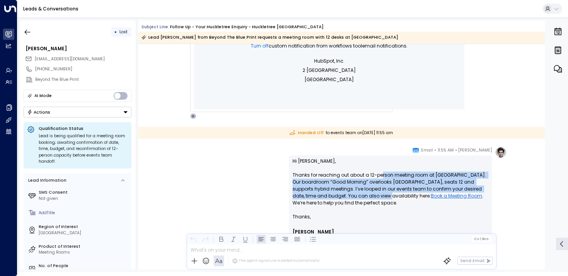
drag, startPoint x: 380, startPoint y: 177, endPoint x: 380, endPoint y: 196, distance: 18.9
click at [380, 196] on p "Hi [PERSON_NAME], Thanks for reaching out about a 12-person meeting room at [GE…" at bounding box center [390, 186] width 196 height 56
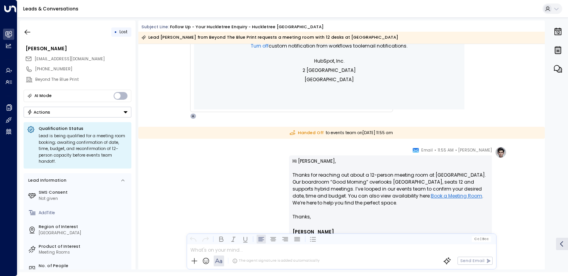
drag, startPoint x: 380, startPoint y: 196, endPoint x: 380, endPoint y: 184, distance: 11.6
click at [380, 184] on p "Hi [PERSON_NAME], Thanks for reaching out about a 12-person meeting room at [GE…" at bounding box center [390, 186] width 196 height 56
drag, startPoint x: 380, startPoint y: 188, endPoint x: 380, endPoint y: 198, distance: 9.7
click at [380, 198] on p "Hi [PERSON_NAME], Thanks for reaching out about a 12-person meeting room at [GE…" at bounding box center [390, 186] width 196 height 56
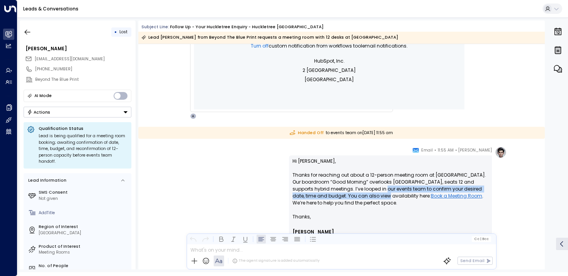
click at [380, 198] on p "Hi [PERSON_NAME], Thanks for reaching out about a 12-person meeting room at [GE…" at bounding box center [390, 186] width 196 height 56
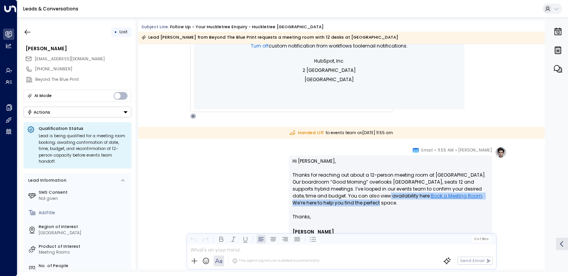
drag, startPoint x: 380, startPoint y: 201, endPoint x: 380, endPoint y: 192, distance: 9.3
click at [380, 192] on p "Hi [PERSON_NAME], Thanks for reaching out about a 12-person meeting room at [GE…" at bounding box center [390, 186] width 196 height 56
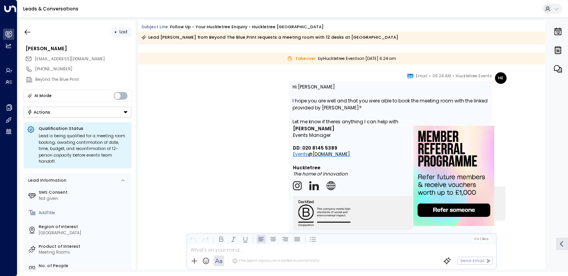
scroll to position [647, 0]
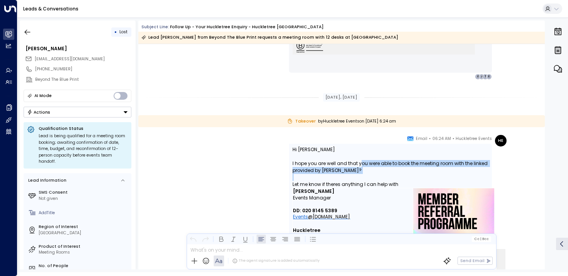
drag, startPoint x: 361, startPoint y: 165, endPoint x: 362, endPoint y: 187, distance: 22.4
click at [362, 187] on div "Hi [PERSON_NAME] I hope you are well and that you were able to book the meeting…" at bounding box center [390, 224] width 196 height 156
click at [362, 187] on div "Let me know if theres anything I can help with" at bounding box center [390, 184] width 196 height 7
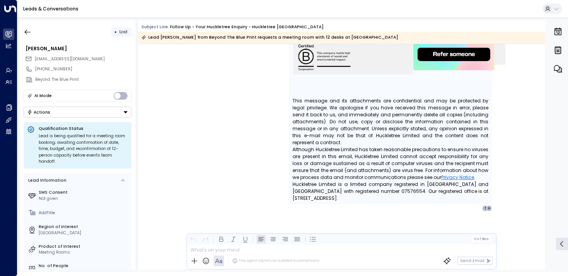
scroll to position [865, 0]
click at [31, 27] on button "button" at bounding box center [27, 32] width 14 height 14
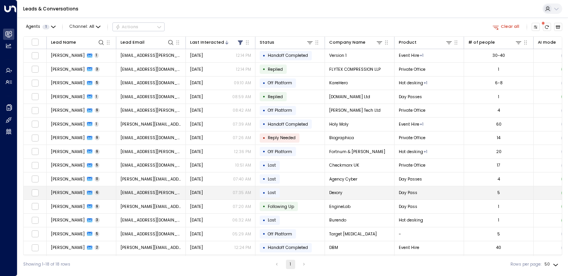
scroll to position [42, 0]
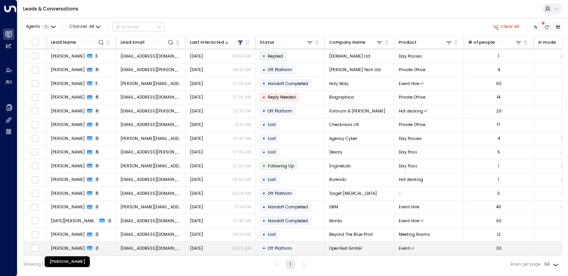
click at [65, 245] on span "[PERSON_NAME]" at bounding box center [68, 248] width 34 height 6
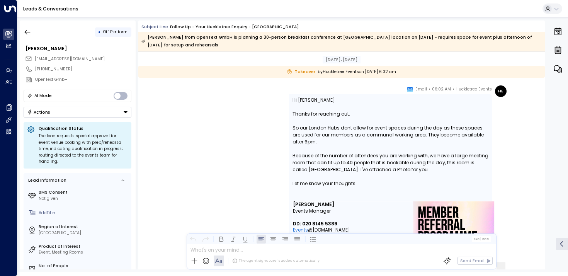
scroll to position [745, 0]
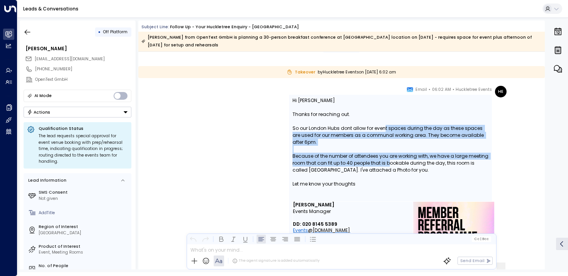
drag, startPoint x: 383, startPoint y: 126, endPoint x: 389, endPoint y: 173, distance: 47.9
click at [389, 173] on div "Hi [PERSON_NAME] Thanks for reaching out. So our London Hubs dont allow for eve…" at bounding box center [390, 206] width 196 height 218
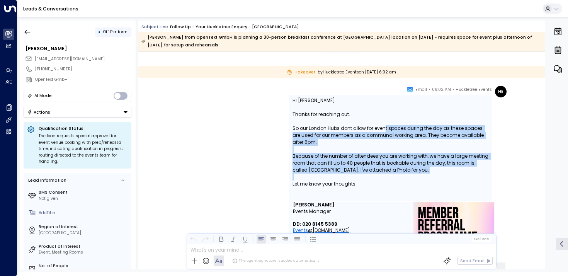
click at [389, 173] on div at bounding box center [390, 176] width 196 height 7
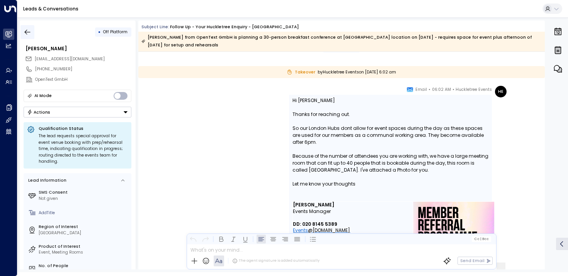
drag, startPoint x: 37, startPoint y: 29, endPoint x: 31, endPoint y: 29, distance: 6.6
click at [34, 29] on div "• Off Platform" at bounding box center [78, 32] width 108 height 14
click at [31, 29] on icon "button" at bounding box center [28, 32] width 8 height 8
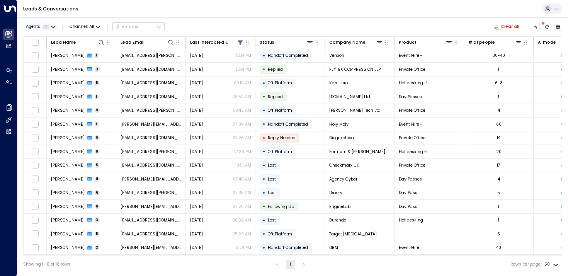
click at [54, 25] on icon "button" at bounding box center [53, 27] width 5 height 5
click at [29, 50] on icon at bounding box center [29, 47] width 5 height 7
click at [102, 61] on button "Apply" at bounding box center [99, 62] width 17 height 8
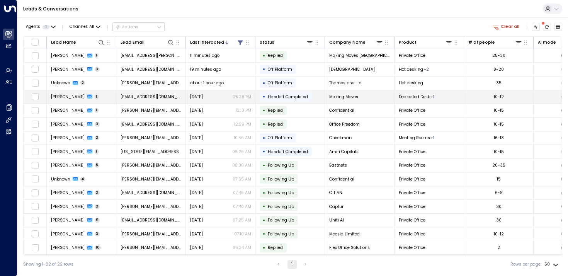
click at [95, 101] on td "[PERSON_NAME] 1" at bounding box center [82, 97] width 70 height 14
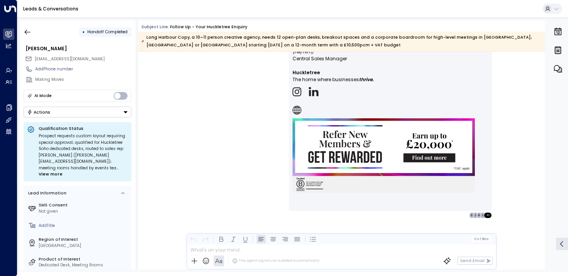
scroll to position [602, 0]
click at [28, 31] on icon "button" at bounding box center [28, 32] width 8 height 8
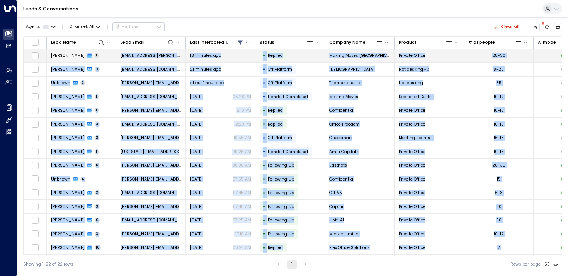
drag, startPoint x: 551, startPoint y: 243, endPoint x: 50, endPoint y: 56, distance: 534.2
click at [50, 56] on tbody "[PERSON_NAME] 1 [EMAIL_ADDRESS][PERSON_NAME][DOMAIN_NAME] 13 minutes ago • Repl…" at bounding box center [453, 200] width 858 height 302
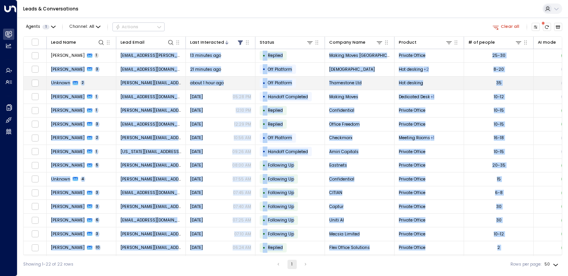
copy tbody "loremi.dolor@sitametcons.adipis 18 elitsed doe • Tempori Utlabo Etdol Magnaa En…"
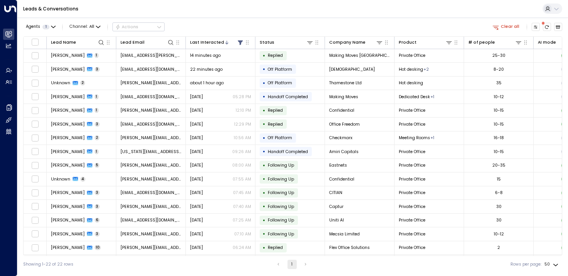
click at [306, 24] on div "Agents 1 Channel: All Actions Clear all" at bounding box center [292, 26] width 539 height 13
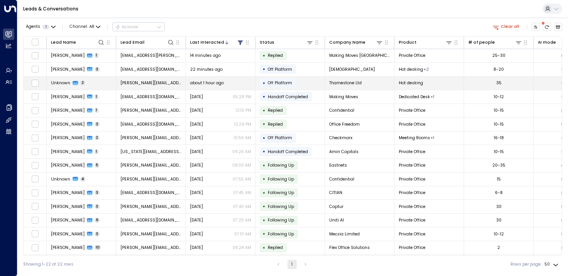
click at [61, 83] on span "Unknown" at bounding box center [60, 83] width 19 height 6
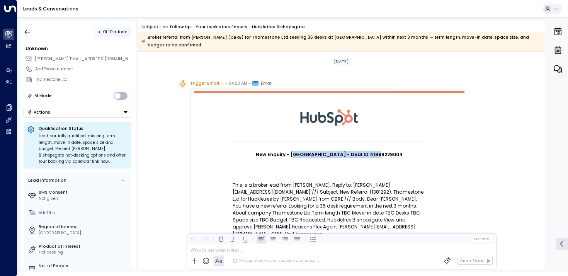
drag, startPoint x: 302, startPoint y: 155, endPoint x: 372, endPoint y: 155, distance: 69.9
click at [372, 155] on h1 "New Enquiry - [GEOGRAPHIC_DATA] - Deal ID 41899229004" at bounding box center [329, 154] width 193 height 7
drag, startPoint x: 382, startPoint y: 158, endPoint x: 323, endPoint y: 158, distance: 59.5
click at [323, 158] on h1 "New Enquiry - [GEOGRAPHIC_DATA] - Deal ID 41899229004" at bounding box center [329, 154] width 193 height 7
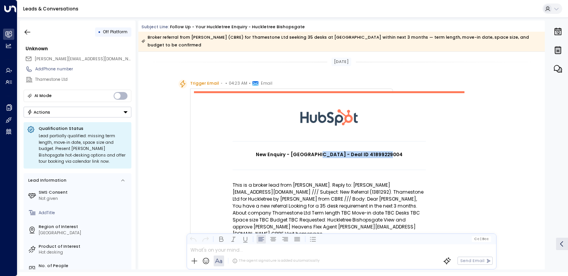
click at [323, 158] on h1 "New Enquiry - [GEOGRAPHIC_DATA] - Deal ID 41899229004" at bounding box center [329, 154] width 193 height 7
drag, startPoint x: 304, startPoint y: 152, endPoint x: 404, endPoint y: 153, distance: 100.1
click at [404, 153] on h1 "New Enquiry - [GEOGRAPHIC_DATA] - Deal ID 41899229004" at bounding box center [329, 154] width 193 height 7
drag, startPoint x: 394, startPoint y: 155, endPoint x: 314, endPoint y: 155, distance: 80.4
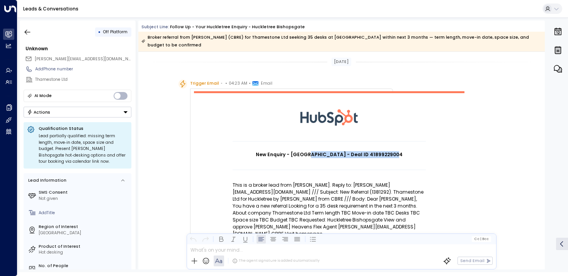
click at [313, 155] on h1 "New Enquiry - [GEOGRAPHIC_DATA] - Deal ID 41899229004" at bounding box center [329, 154] width 193 height 7
click at [314, 155] on h1 "New Enquiry - [GEOGRAPHIC_DATA] - Deal ID 41899229004" at bounding box center [329, 154] width 193 height 7
drag, startPoint x: 277, startPoint y: 155, endPoint x: 389, endPoint y: 155, distance: 112.0
click at [389, 155] on h1 "New Enquiry - [GEOGRAPHIC_DATA] - Deal ID 41899229004" at bounding box center [329, 154] width 193 height 7
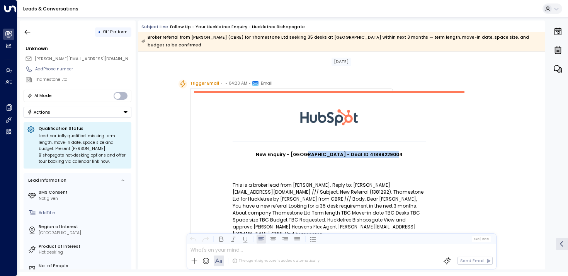
drag, startPoint x: 407, startPoint y: 155, endPoint x: 315, endPoint y: 155, distance: 92.3
click at [311, 155] on h1 "New Enquiry - [GEOGRAPHIC_DATA] - Deal ID 41899229004" at bounding box center [329, 154] width 193 height 7
click at [315, 155] on h1 "New Enquiry - [GEOGRAPHIC_DATA] - Deal ID 41899229004" at bounding box center [329, 154] width 193 height 7
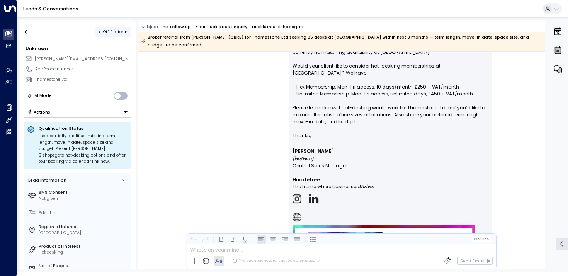
scroll to position [393, 0]
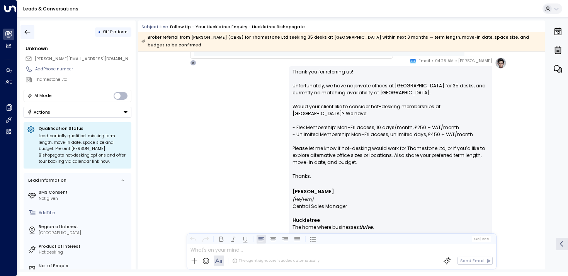
click at [25, 28] on icon "button" at bounding box center [28, 32] width 8 height 8
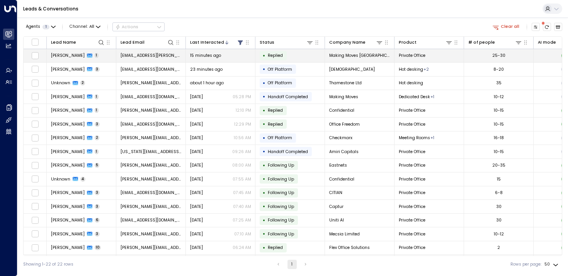
click at [66, 51] on td "[PERSON_NAME] 1" at bounding box center [82, 56] width 70 height 14
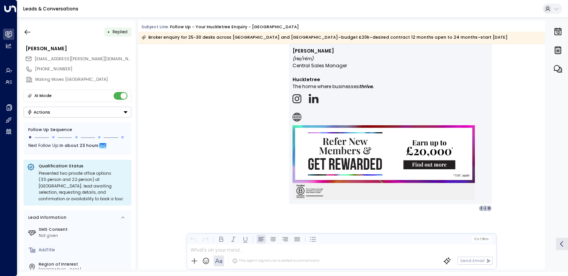
scroll to position [1187, 0]
click at [29, 25] on button "button" at bounding box center [27, 32] width 14 height 14
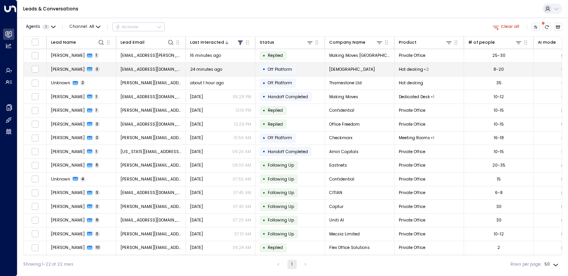
click at [64, 65] on td "[PERSON_NAME] 3" at bounding box center [82, 70] width 70 height 14
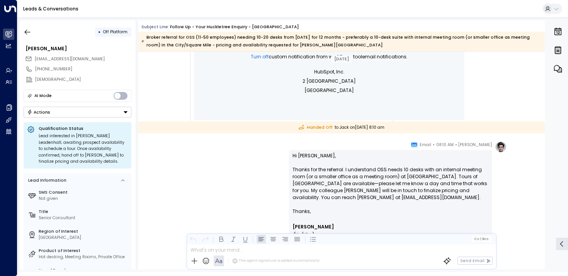
scroll to position [370, 0]
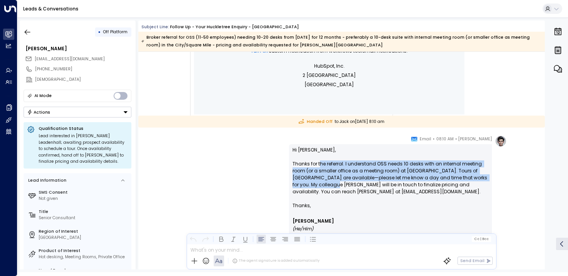
drag, startPoint x: 319, startPoint y: 165, endPoint x: 319, endPoint y: 187, distance: 21.6
click at [319, 187] on p "Hi [PERSON_NAME], Thanks for the referral. I understand OSS needs 10 desks with…" at bounding box center [390, 174] width 196 height 56
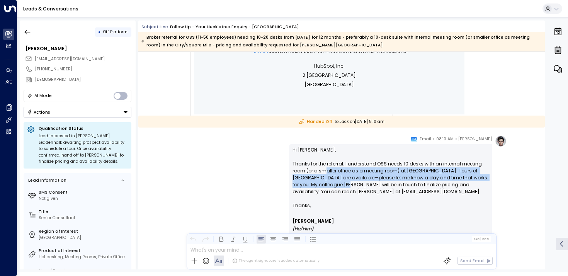
drag, startPoint x: 332, startPoint y: 188, endPoint x: 325, endPoint y: 168, distance: 20.5
click at [325, 168] on p "Hi [PERSON_NAME], Thanks for the referral. I understand OSS needs 10 desks with…" at bounding box center [390, 174] width 196 height 56
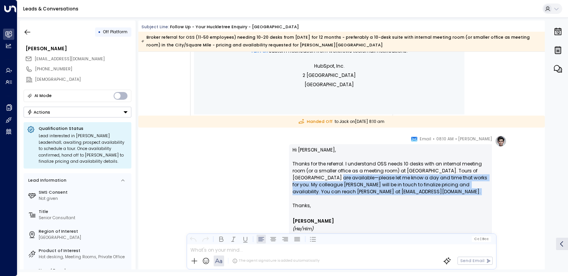
drag, startPoint x: 325, startPoint y: 177, endPoint x: 325, endPoint y: 197, distance: 20.1
click at [325, 197] on p "Hi [PERSON_NAME], Thanks for the referral. I understand OSS needs 10 desks with…" at bounding box center [390, 174] width 196 height 56
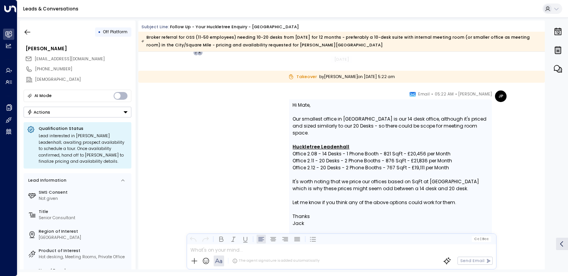
scroll to position [1193, 0]
click at [27, 29] on icon "button" at bounding box center [28, 32] width 8 height 8
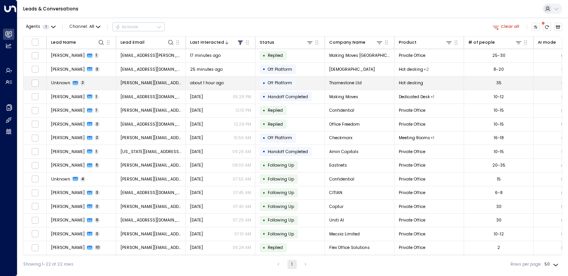
click at [56, 88] on td "Unknown 2" at bounding box center [82, 83] width 70 height 14
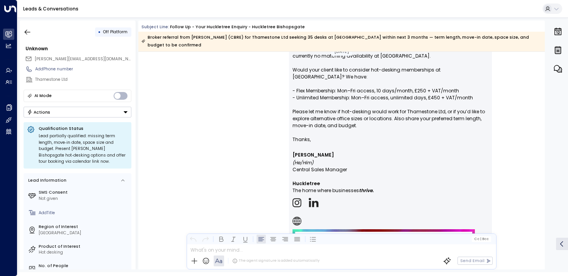
scroll to position [381, 0]
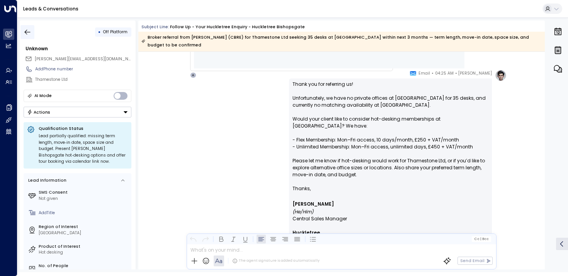
click at [22, 32] on button "button" at bounding box center [27, 32] width 14 height 14
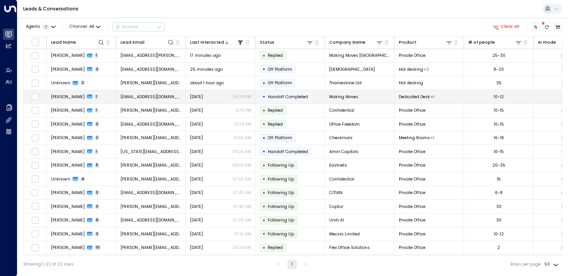
click at [56, 94] on span "[PERSON_NAME]" at bounding box center [68, 97] width 34 height 6
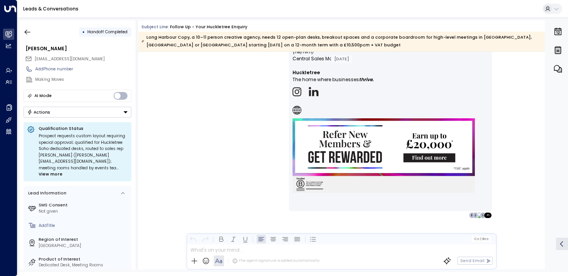
scroll to position [602, 0]
click at [29, 35] on icon "button" at bounding box center [28, 32] width 8 height 8
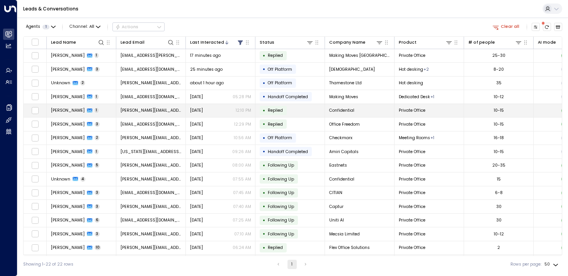
click at [64, 112] on span "[PERSON_NAME]" at bounding box center [68, 110] width 34 height 6
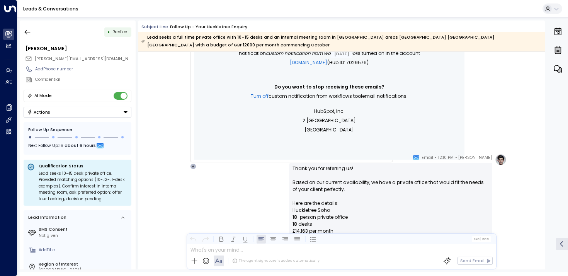
scroll to position [739, 0]
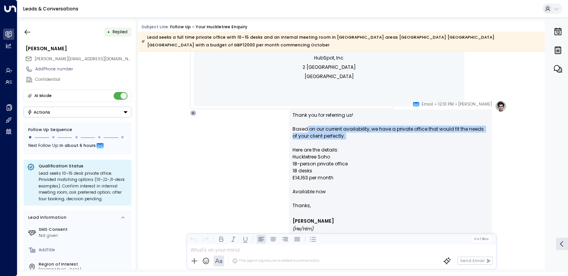
drag, startPoint x: 306, startPoint y: 121, endPoint x: 306, endPoint y: 136, distance: 15.8
click at [306, 136] on p "Thank you for referring us! Based on our current availability, we have a privat…" at bounding box center [390, 157] width 196 height 90
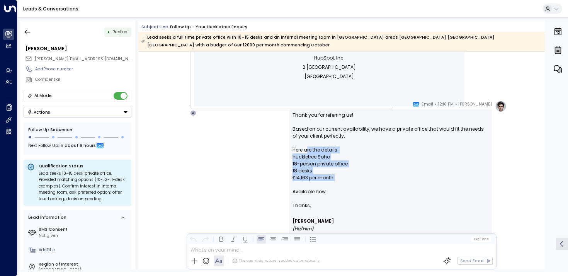
drag, startPoint x: 306, startPoint y: 139, endPoint x: 306, endPoint y: 179, distance: 40.2
click at [306, 180] on p "Thank you for referring us! Based on our current availability, we have a privat…" at bounding box center [390, 157] width 196 height 90
click at [306, 179] on p "Thank you for referring us! Based on our current availability, we have a privat…" at bounding box center [390, 157] width 196 height 90
drag, startPoint x: 314, startPoint y: 179, endPoint x: 287, endPoint y: 131, distance: 54.8
click at [287, 131] on div "[PERSON_NAME] • 12:10 PM • Email Thank you for referring us! Based on our curre…" at bounding box center [341, 240] width 330 height 281
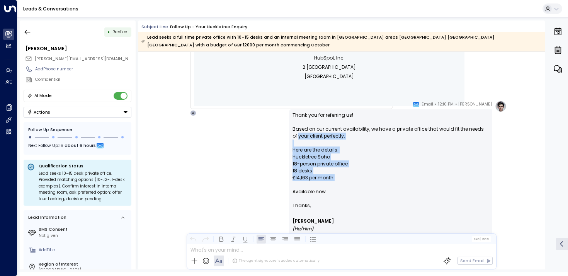
click at [287, 131] on div "[PERSON_NAME] • 12:10 PM • Email Thank you for referring us! Based on our curre…" at bounding box center [341, 240] width 330 height 281
drag, startPoint x: 301, startPoint y: 137, endPoint x: 301, endPoint y: 171, distance: 34.0
click at [301, 171] on p "Thank you for referring us! Based on our current availability, we have a privat…" at bounding box center [390, 157] width 196 height 90
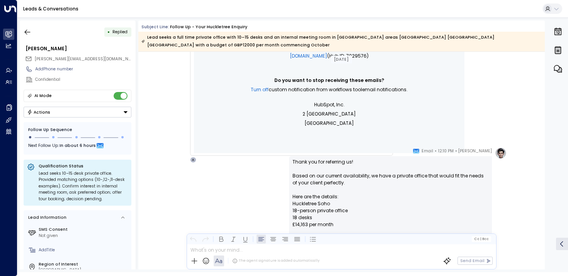
scroll to position [692, 0]
click at [29, 31] on icon "button" at bounding box center [28, 32] width 8 height 8
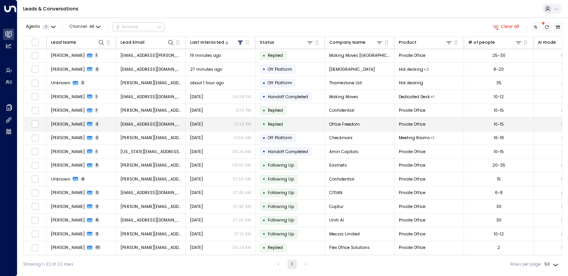
click at [60, 121] on span "[PERSON_NAME]" at bounding box center [68, 124] width 34 height 6
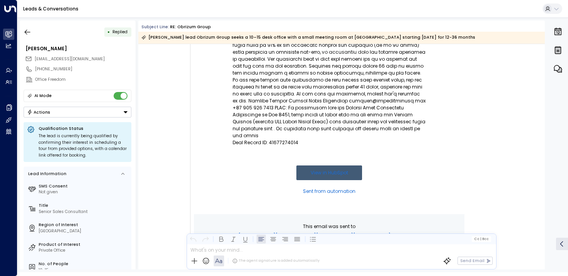
scroll to position [569, 0]
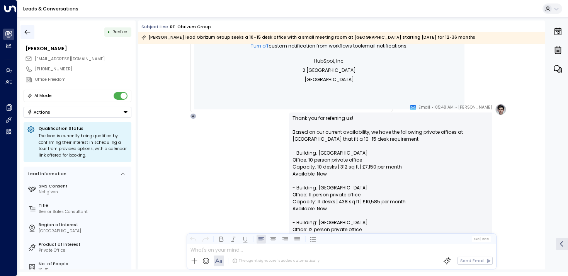
click at [23, 36] on button "button" at bounding box center [27, 32] width 14 height 14
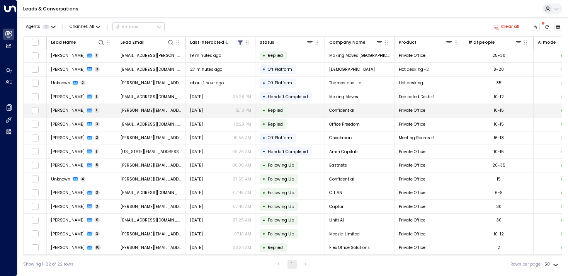
click at [60, 110] on span "[PERSON_NAME]" at bounding box center [68, 110] width 34 height 6
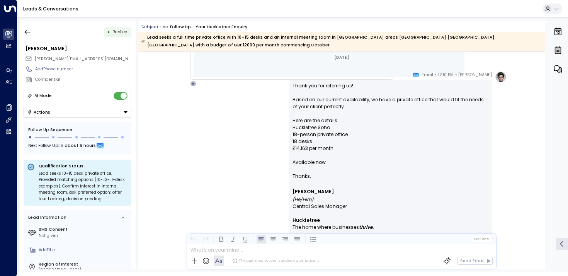
scroll to position [761, 0]
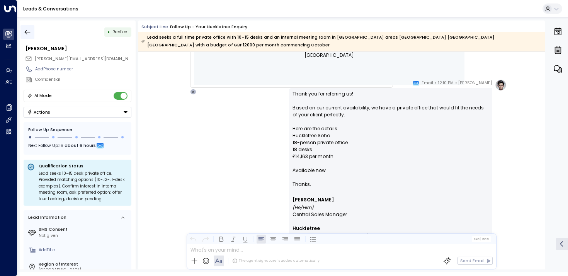
click at [30, 32] on icon "button" at bounding box center [28, 31] width 6 height 5
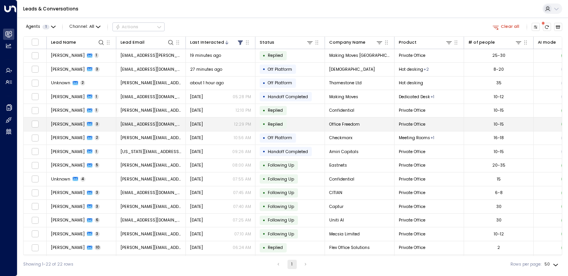
click at [66, 127] on span "[PERSON_NAME]" at bounding box center [68, 124] width 34 height 6
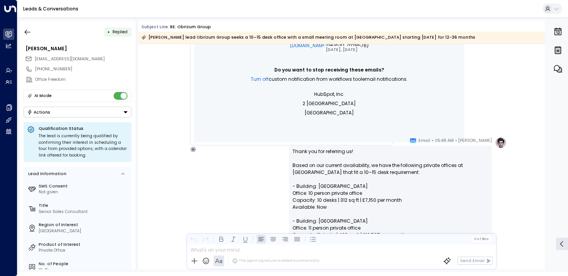
scroll to position [539, 0]
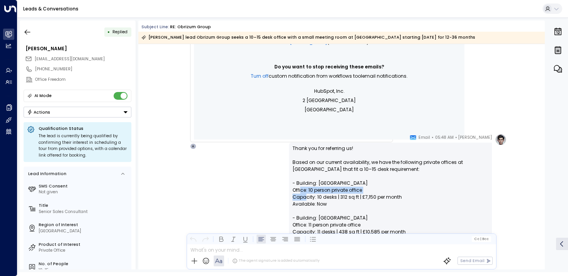
drag, startPoint x: 299, startPoint y: 188, endPoint x: 299, endPoint y: 204, distance: 16.2
click at [299, 204] on p "Thank you for referring us! Based on our current availability, we have the foll…" at bounding box center [390, 249] width 196 height 209
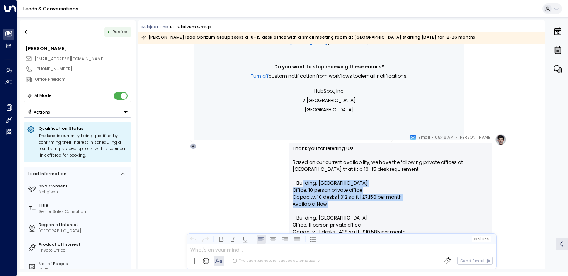
drag, startPoint x: 302, startPoint y: 211, endPoint x: 302, endPoint y: 178, distance: 32.5
click at [302, 178] on p "Thank you for referring us! Based on our current availability, we have the foll…" at bounding box center [390, 249] width 196 height 209
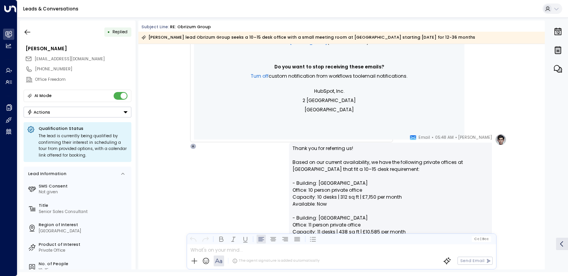
scroll to position [605, 0]
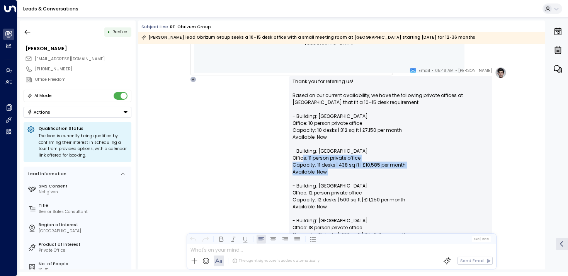
drag, startPoint x: 301, startPoint y: 158, endPoint x: 304, endPoint y: 189, distance: 31.0
click at [304, 186] on p "Thank you for referring us! Based on our current availability, we have the foll…" at bounding box center [390, 182] width 196 height 209
click at [304, 189] on p "Thank you for referring us! Based on our current availability, we have the foll…" at bounding box center [390, 182] width 196 height 209
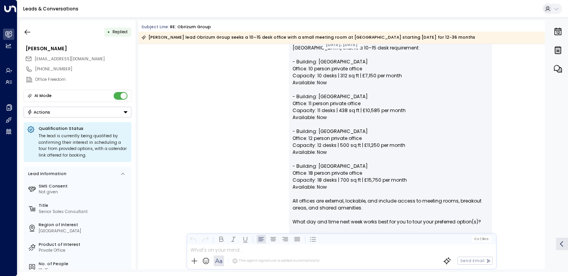
scroll to position [673, 0]
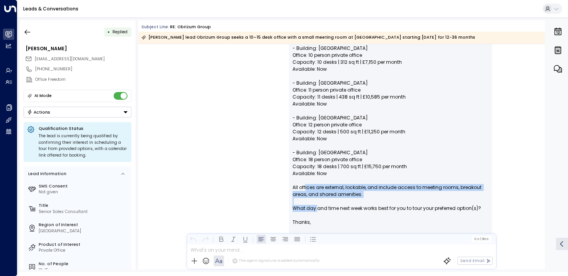
drag, startPoint x: 304, startPoint y: 189, endPoint x: 317, endPoint y: 209, distance: 23.7
click at [317, 209] on p "Thank you for referring us! Based on our current availability, we have the foll…" at bounding box center [390, 114] width 196 height 209
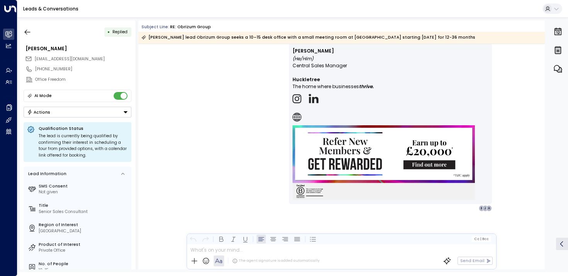
scroll to position [1373, 0]
click at [32, 30] on button "button" at bounding box center [27, 32] width 14 height 14
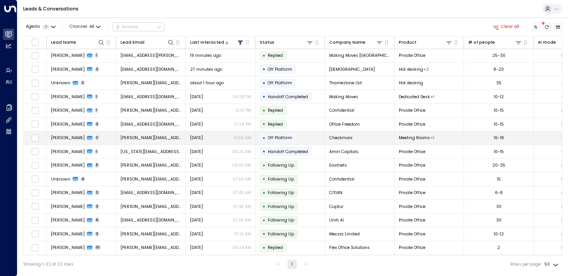
click at [60, 138] on span "[PERSON_NAME]" at bounding box center [68, 138] width 34 height 6
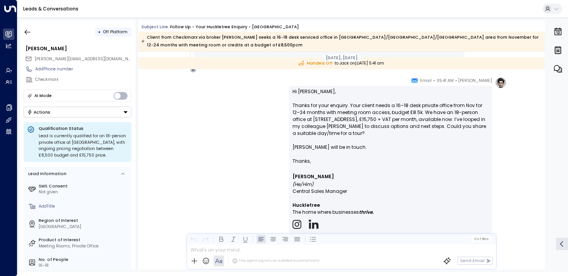
scroll to position [583, 0]
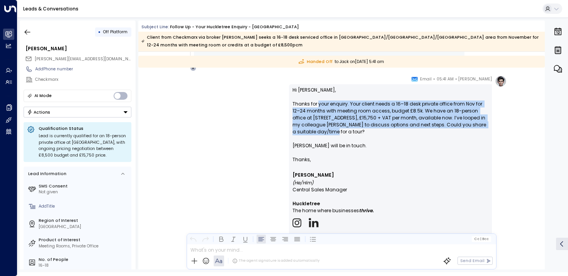
drag, startPoint x: 318, startPoint y: 106, endPoint x: 318, endPoint y: 129, distance: 23.6
click at [318, 129] on p "Hi [PERSON_NAME], Thanks for your enquiry. Your client needs a 16–18 desk priva…" at bounding box center [390, 122] width 196 height 70
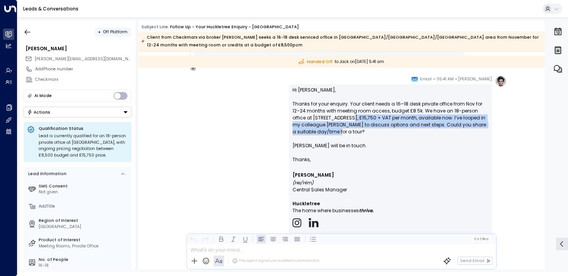
drag, startPoint x: 323, startPoint y: 129, endPoint x: 321, endPoint y: 116, distance: 13.2
click at [321, 116] on p "Hi [PERSON_NAME], Thanks for your enquiry. Your client needs a 16–18 desk priva…" at bounding box center [390, 122] width 196 height 70
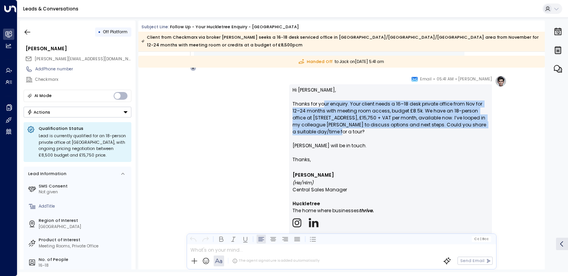
drag, startPoint x: 321, startPoint y: 103, endPoint x: 321, endPoint y: 129, distance: 25.9
click at [321, 129] on p "Hi [PERSON_NAME], Thanks for your enquiry. Your client needs a 16–18 desk priva…" at bounding box center [390, 122] width 196 height 70
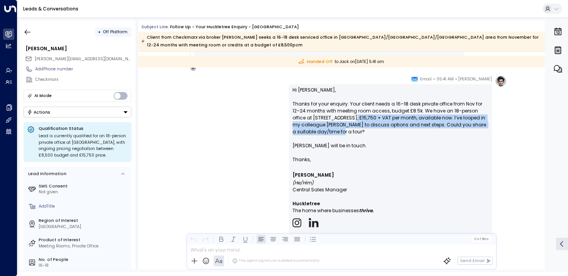
drag, startPoint x: 325, startPoint y: 129, endPoint x: 325, endPoint y: 113, distance: 16.2
click at [325, 113] on p "Hi [PERSON_NAME], Thanks for your enquiry. Your client needs a 16–18 desk priva…" at bounding box center [390, 122] width 196 height 70
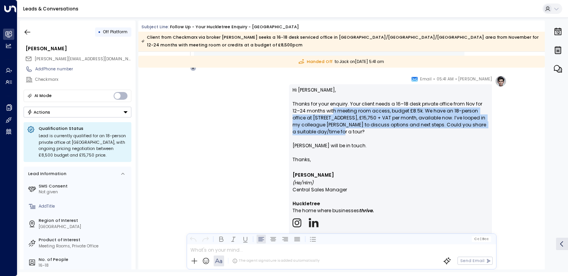
click at [325, 113] on p "Hi [PERSON_NAME], Thanks for your enquiry. Your client needs a 16–18 desk priva…" at bounding box center [390, 122] width 196 height 70
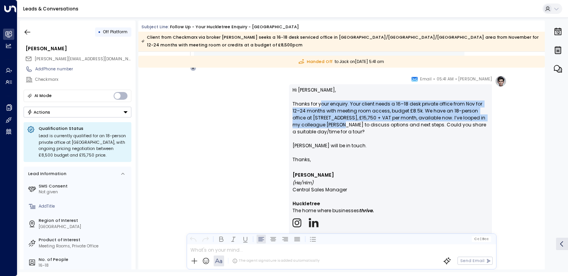
drag, startPoint x: 319, startPoint y: 105, endPoint x: 319, endPoint y: 124, distance: 18.9
click at [319, 124] on p "Hi [PERSON_NAME], Thanks for your enquiry. Your client needs a 16–18 desk priva…" at bounding box center [390, 122] width 196 height 70
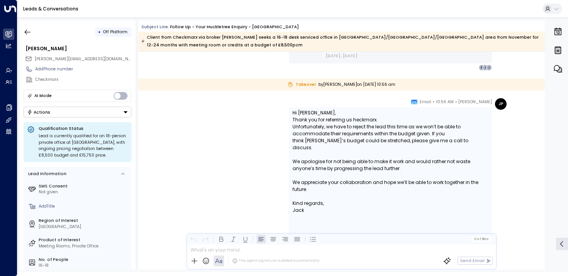
scroll to position [863, 0]
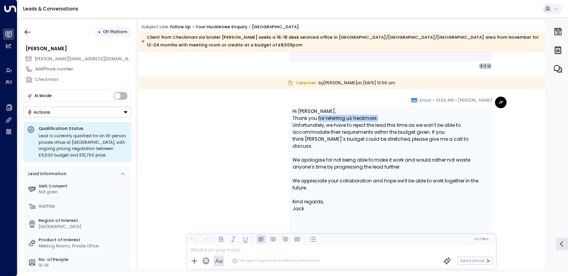
drag, startPoint x: 317, startPoint y: 118, endPoint x: 317, endPoint y: 149, distance: 30.9
click at [317, 149] on div "Hi [PERSON_NAME], Thank you for referring us heckmarx. Unfortunately, we have t…" at bounding box center [390, 160] width 196 height 104
drag, startPoint x: 317, startPoint y: 138, endPoint x: 317, endPoint y: 179, distance: 41.3
click at [317, 179] on div "Hi [PERSON_NAME], Thank you for referring us heckmarx. Unfortunately, we have t…" at bounding box center [390, 160] width 196 height 104
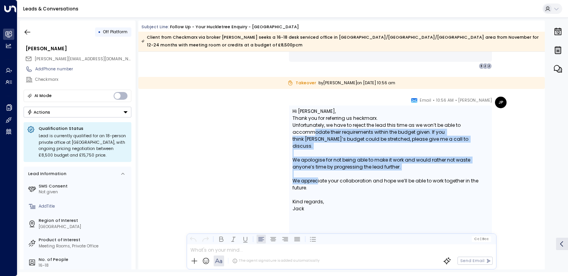
drag, startPoint x: 318, startPoint y: 173, endPoint x: 314, endPoint y: 134, distance: 39.6
click at [314, 134] on div "Hi [PERSON_NAME], Thank you for referring us heckmarx. Unfortunately, we have t…" at bounding box center [390, 160] width 196 height 104
click at [314, 135] on div "Unfortunately, we have to reject the lead this time as we won’t be able to acco…" at bounding box center [390, 136] width 196 height 28
drag, startPoint x: 309, startPoint y: 132, endPoint x: 309, endPoint y: 161, distance: 29.4
click at [309, 161] on div "Hi [PERSON_NAME], Thank you for referring us heckmarx. Unfortunately, we have t…" at bounding box center [390, 160] width 196 height 104
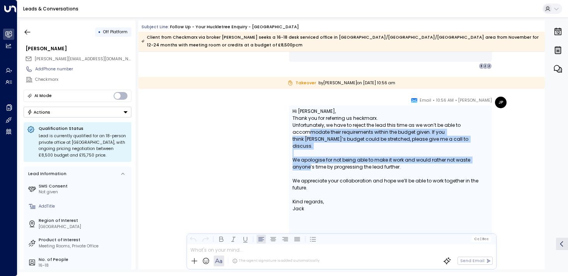
click at [309, 161] on div "We apologise for not being able to make it work and would rather not waste anyo…" at bounding box center [390, 163] width 196 height 14
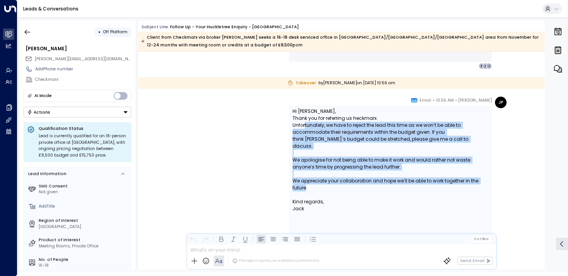
drag, startPoint x: 304, startPoint y: 126, endPoint x: 304, endPoint y: 185, distance: 59.9
click at [304, 185] on div "Hi [PERSON_NAME], Thank you for referring us heckmarx. Unfortunately, we have t…" at bounding box center [390, 160] width 196 height 104
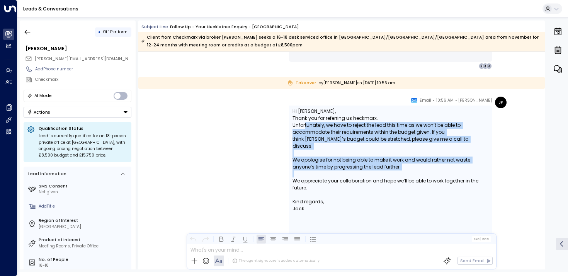
click at [304, 185] on div "Hi [PERSON_NAME], Thank you for referring us heckmarx. Unfortunately, we have t…" at bounding box center [390, 160] width 196 height 104
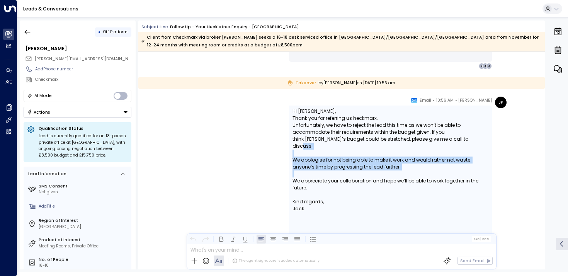
drag, startPoint x: 304, startPoint y: 186, endPoint x: 304, endPoint y: 147, distance: 38.6
click at [304, 147] on div "Hi [PERSON_NAME], Thank you for referring us heckmarx. Unfortunately, we have t…" at bounding box center [390, 160] width 196 height 104
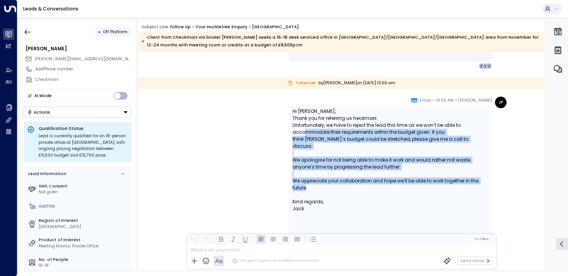
drag, startPoint x: 305, startPoint y: 132, endPoint x: 305, endPoint y: 180, distance: 48.3
click at [305, 180] on div "Hi [PERSON_NAME], Thank you for referring us heckmarx. Unfortunately, we have t…" at bounding box center [390, 160] width 196 height 104
click at [305, 180] on div "We appreciate your collaboration and hope we’ll be able to work together in the…" at bounding box center [390, 184] width 196 height 14
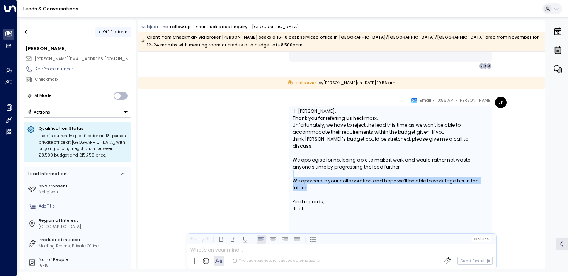
drag, startPoint x: 305, startPoint y: 180, endPoint x: 305, endPoint y: 165, distance: 15.1
click at [305, 167] on div "Hi [PERSON_NAME], Thank you for referring us heckmarx. Unfortunately, we have t…" at bounding box center [390, 160] width 196 height 104
click at [305, 165] on div "Hi [PERSON_NAME], Thank you for referring us heckmarx. Unfortunately, we have t…" at bounding box center [390, 160] width 196 height 104
drag, startPoint x: 305, startPoint y: 156, endPoint x: 305, endPoint y: 191, distance: 34.8
click at [305, 191] on div "Hi [PERSON_NAME], Thank you for referring us heckmarx. Unfortunately, we have t…" at bounding box center [390, 160] width 196 height 104
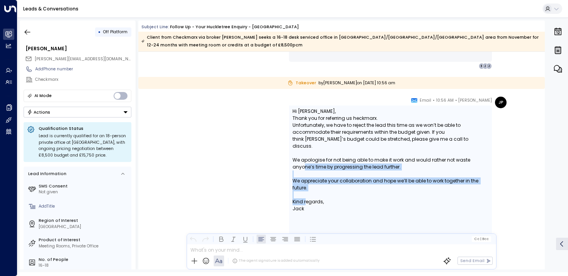
click at [305, 198] on div "Kind regards," at bounding box center [390, 201] width 196 height 7
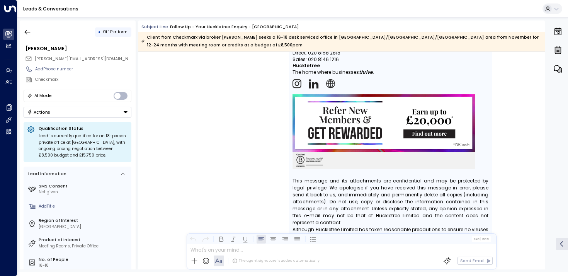
scroll to position [1120, 0]
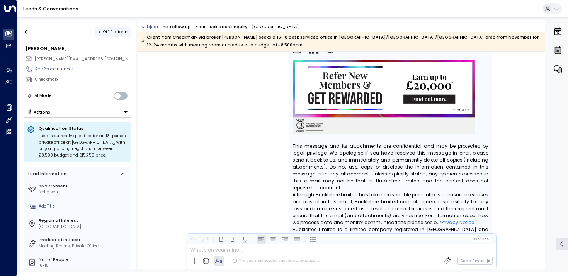
click at [27, 23] on div "• Off Platform Inbar Edri [EMAIL_ADDRESS][DOMAIN_NAME] Add Phone number Checkma…" at bounding box center [78, 144] width 116 height 249
click at [26, 29] on icon "button" at bounding box center [28, 32] width 8 height 8
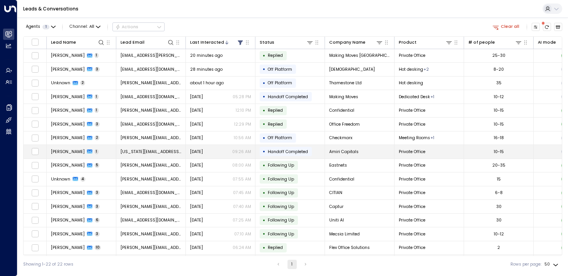
click at [71, 155] on td "[PERSON_NAME] 1" at bounding box center [82, 152] width 70 height 14
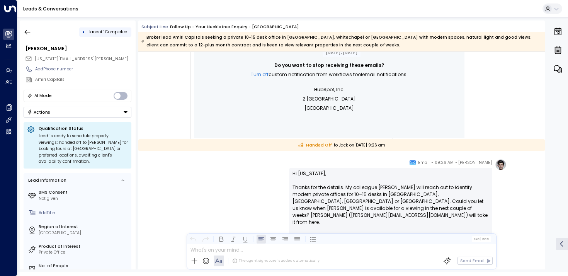
scroll to position [494, 0]
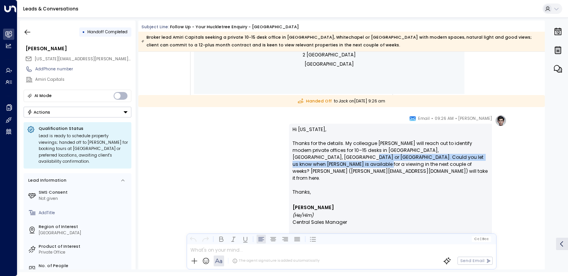
drag, startPoint x: 301, startPoint y: 156, endPoint x: 301, endPoint y: 165, distance: 8.5
click at [301, 165] on p "Hi [US_STATE], Thanks for the details. My colleague [PERSON_NAME] will reach ou…" at bounding box center [390, 157] width 196 height 63
drag, startPoint x: 306, startPoint y: 165, endPoint x: 304, endPoint y: 158, distance: 7.6
click at [304, 158] on p "Hi [US_STATE], Thanks for the details. My colleague [PERSON_NAME] will reach ou…" at bounding box center [390, 157] width 196 height 63
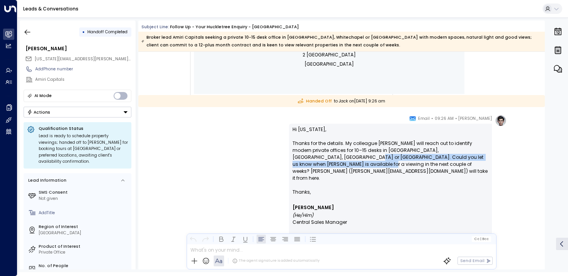
click at [304, 158] on p "Hi [US_STATE], Thanks for the details. My colleague [PERSON_NAME] will reach ou…" at bounding box center [390, 157] width 196 height 63
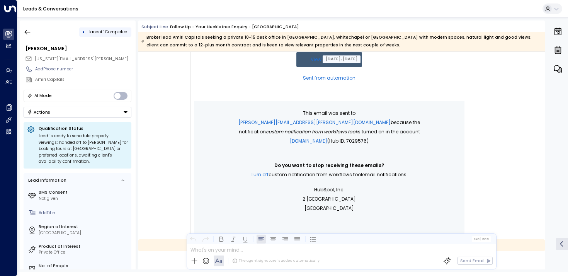
scroll to position [0, 0]
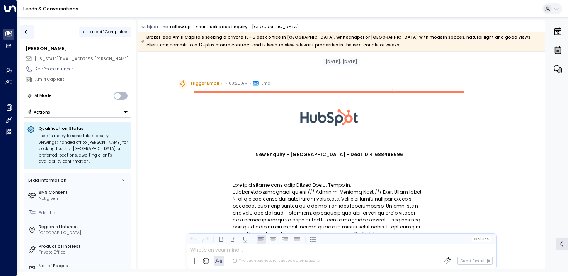
click at [21, 28] on button "button" at bounding box center [27, 32] width 14 height 14
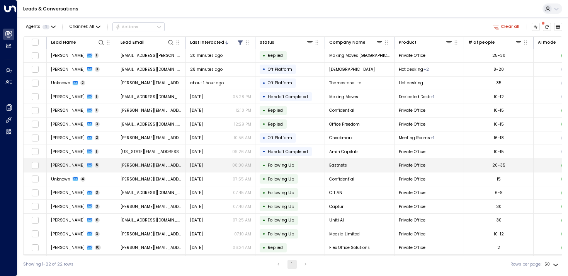
click at [71, 165] on span "[PERSON_NAME]" at bounding box center [68, 165] width 34 height 6
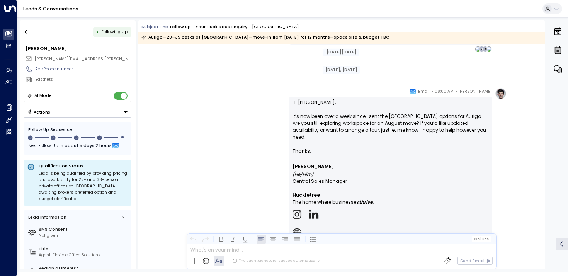
scroll to position [1516, 0]
click at [29, 31] on icon "button" at bounding box center [28, 32] width 8 height 8
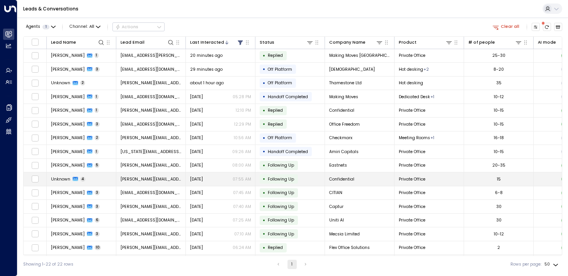
click at [60, 177] on span "Unknown" at bounding box center [60, 179] width 19 height 6
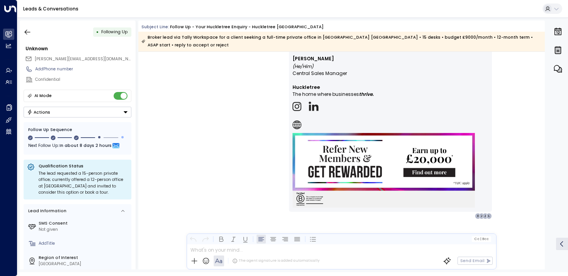
scroll to position [1698, 0]
click at [25, 34] on icon "button" at bounding box center [28, 32] width 8 height 8
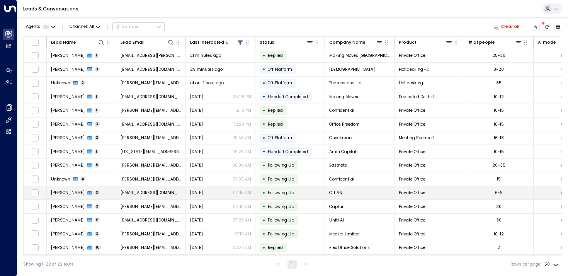
scroll to position [25, 0]
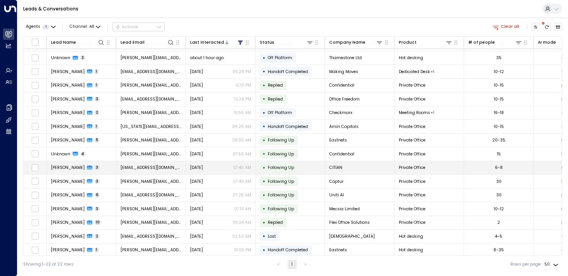
click at [56, 167] on span "[PERSON_NAME]" at bounding box center [68, 168] width 34 height 6
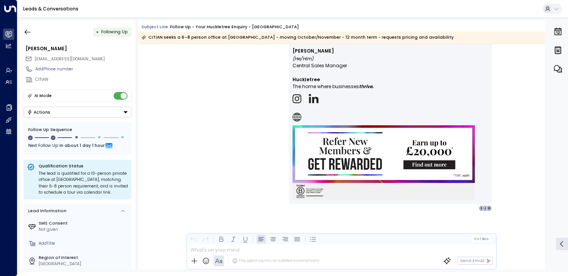
scroll to position [1326, 0]
click at [29, 34] on icon "button" at bounding box center [28, 32] width 8 height 8
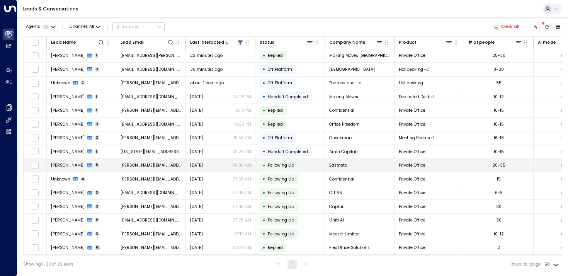
scroll to position [3, 0]
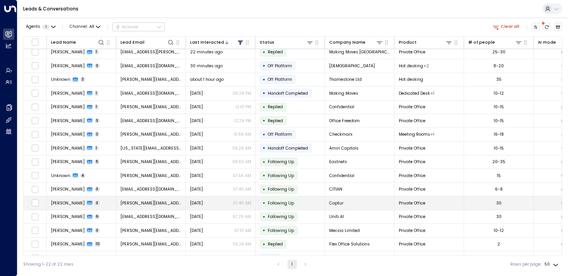
click at [65, 204] on span "[PERSON_NAME]" at bounding box center [68, 203] width 34 height 6
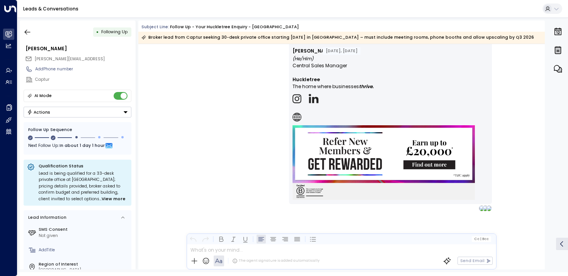
scroll to position [1090, 0]
click at [31, 29] on icon "button" at bounding box center [28, 32] width 8 height 8
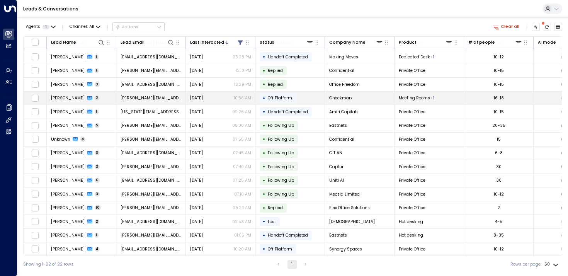
scroll to position [59, 0]
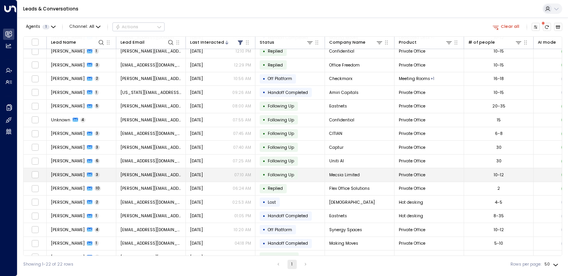
click at [68, 173] on span "[PERSON_NAME]" at bounding box center [68, 175] width 34 height 6
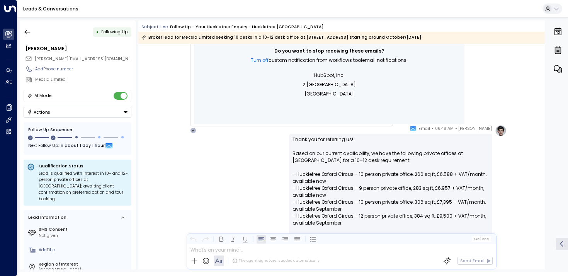
scroll to position [469, 0]
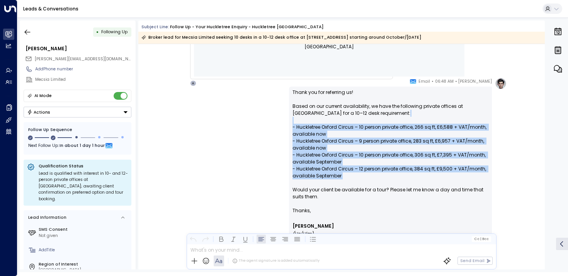
drag, startPoint x: 306, startPoint y: 122, endPoint x: 306, endPoint y: 181, distance: 59.5
click at [306, 181] on p "Thank you for referring us! Based on our current availability, we have the foll…" at bounding box center [390, 148] width 196 height 118
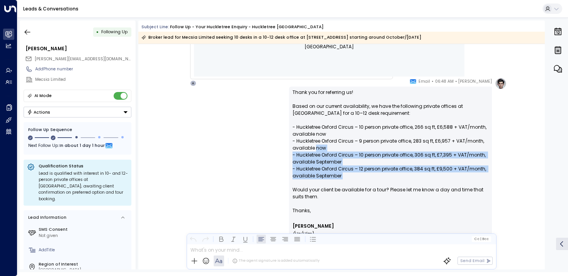
drag, startPoint x: 321, startPoint y: 183, endPoint x: 315, endPoint y: 149, distance: 34.5
click at [315, 149] on p "Thank you for referring us! Based on our current availability, we have the foll…" at bounding box center [390, 148] width 196 height 118
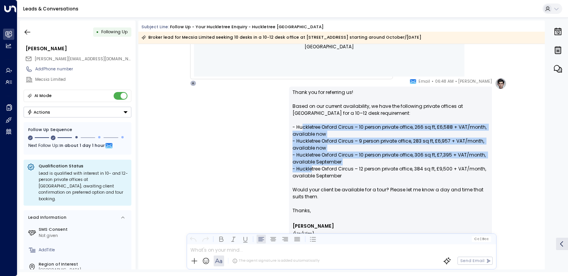
drag, startPoint x: 302, startPoint y: 124, endPoint x: 311, endPoint y: 172, distance: 48.3
click at [311, 172] on p "Thank you for referring us! Based on our current availability, we have the foll…" at bounding box center [390, 148] width 196 height 118
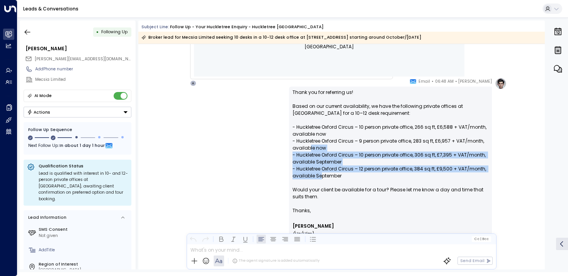
drag, startPoint x: 320, startPoint y: 176, endPoint x: 309, endPoint y: 146, distance: 31.5
click at [309, 146] on p "Thank you for referring us! Based on our current availability, we have the foll…" at bounding box center [390, 148] width 196 height 118
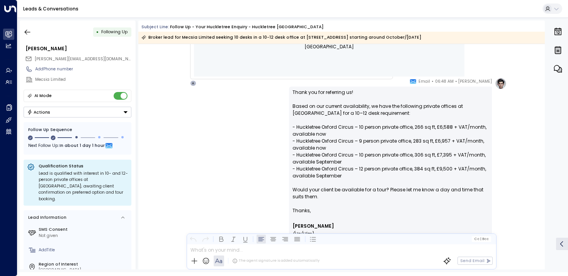
drag, startPoint x: 308, startPoint y: 131, endPoint x: 318, endPoint y: 167, distance: 37.5
click at [318, 167] on p "Thank you for referring us! Based on our current availability, we have the foll…" at bounding box center [390, 148] width 196 height 118
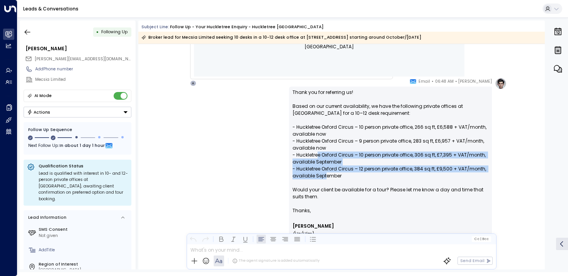
drag, startPoint x: 326, startPoint y: 176, endPoint x: 318, endPoint y: 152, distance: 25.1
click at [318, 152] on p "Thank you for referring us! Based on our current availability, we have the foll…" at bounding box center [390, 148] width 196 height 118
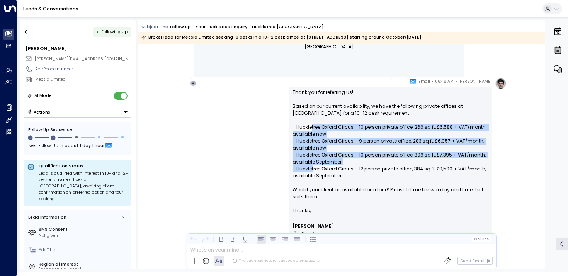
drag, startPoint x: 311, startPoint y: 127, endPoint x: 314, endPoint y: 165, distance: 38.4
click at [313, 166] on p "Thank you for referring us! Based on our current availability, we have the foll…" at bounding box center [390, 148] width 196 height 118
click at [314, 165] on p "Thank you for referring us! Based on our current availability, we have the foll…" at bounding box center [390, 148] width 196 height 118
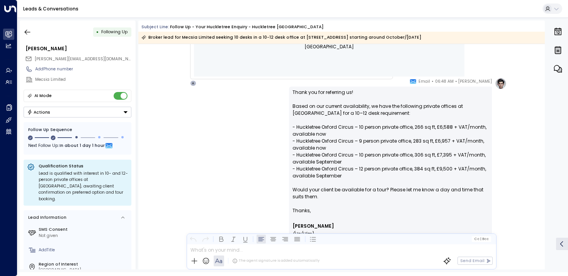
drag, startPoint x: 318, startPoint y: 176, endPoint x: 315, endPoint y: 148, distance: 27.6
click at [315, 148] on p "Thank you for referring us! Based on our current availability, we have the foll…" at bounding box center [390, 148] width 196 height 118
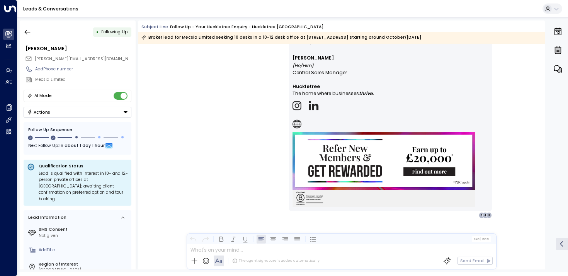
scroll to position [1180, 0]
click at [27, 28] on icon "button" at bounding box center [28, 32] width 8 height 8
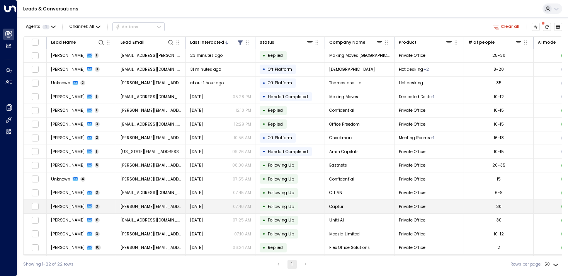
scroll to position [31, 0]
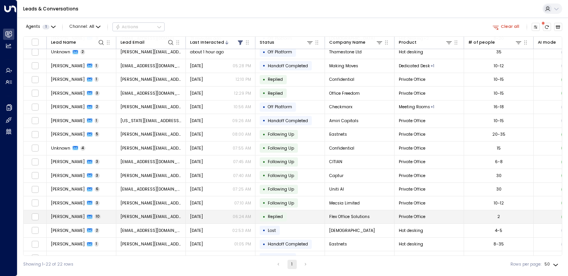
click at [64, 215] on span "[PERSON_NAME]" at bounding box center [68, 217] width 34 height 6
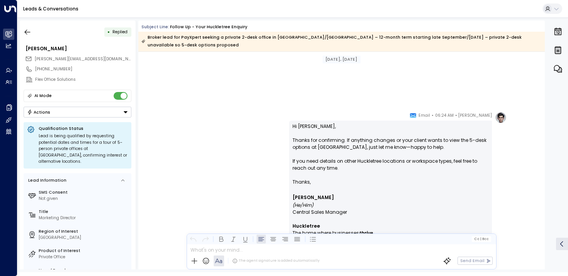
scroll to position [3484, 0]
click at [26, 33] on icon "button" at bounding box center [28, 31] width 6 height 5
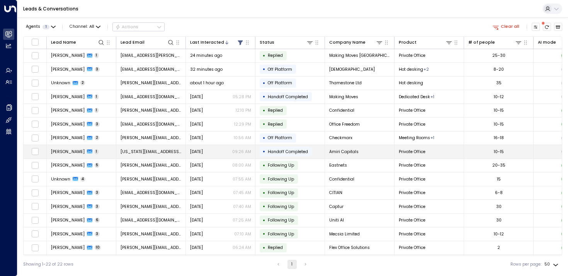
scroll to position [97, 0]
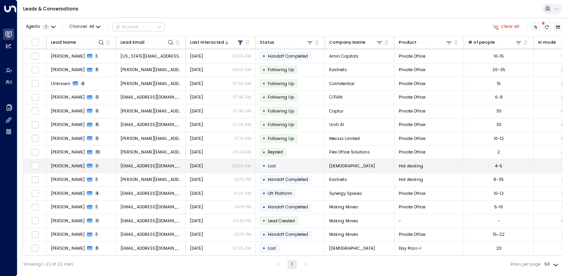
click at [73, 165] on span "[PERSON_NAME]" at bounding box center [68, 166] width 34 height 6
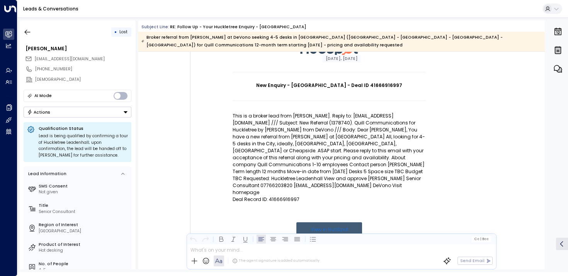
scroll to position [70, 0]
click at [32, 30] on button "button" at bounding box center [27, 32] width 14 height 14
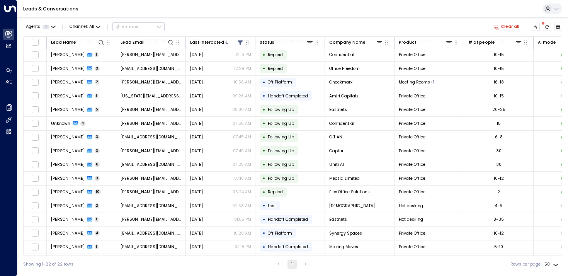
scroll to position [97, 0]
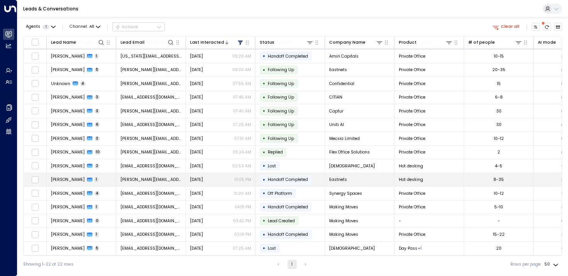
click at [71, 177] on span "[PERSON_NAME]" at bounding box center [68, 180] width 34 height 6
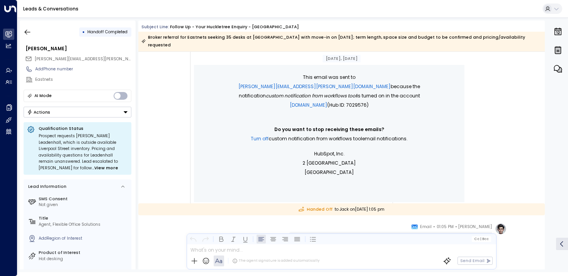
scroll to position [396, 0]
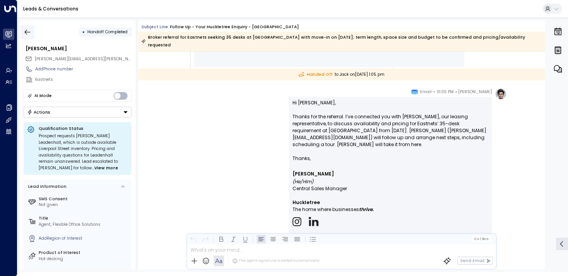
click at [27, 31] on icon "button" at bounding box center [28, 32] width 8 height 8
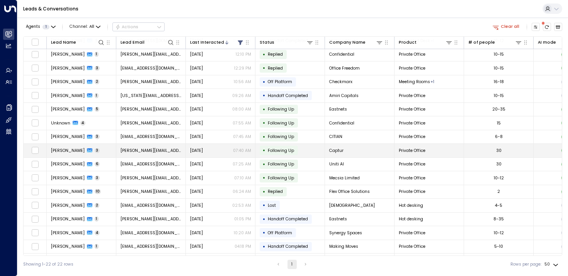
scroll to position [97, 0]
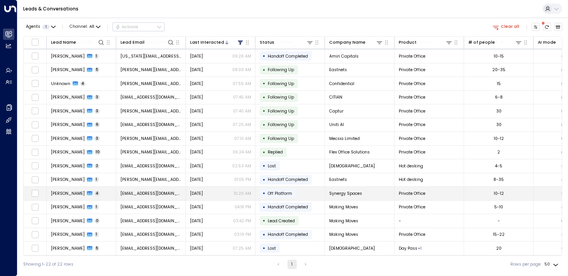
click at [59, 192] on span "[PERSON_NAME]" at bounding box center [68, 193] width 34 height 6
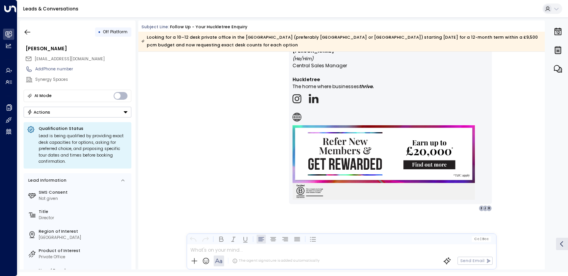
scroll to position [1445, 0]
click at [25, 31] on icon "button" at bounding box center [28, 32] width 8 height 8
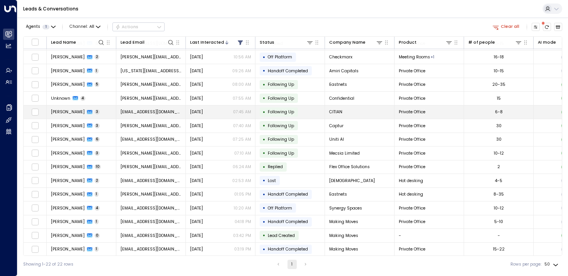
scroll to position [97, 0]
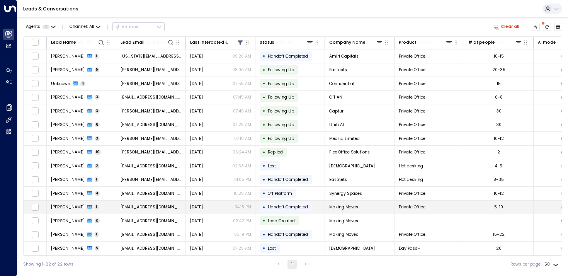
click at [69, 205] on span "[PERSON_NAME]" at bounding box center [68, 207] width 34 height 6
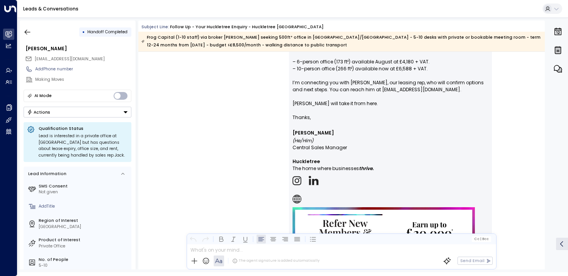
scroll to position [553, 0]
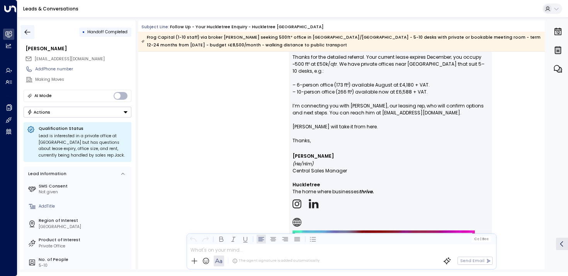
click at [31, 29] on icon "button" at bounding box center [28, 32] width 8 height 8
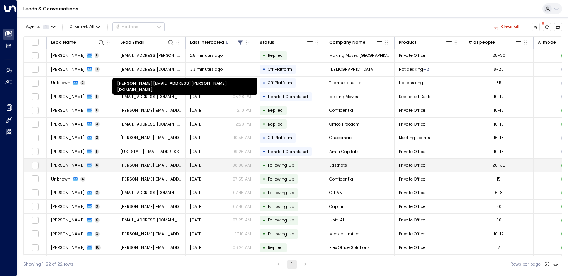
scroll to position [97, 0]
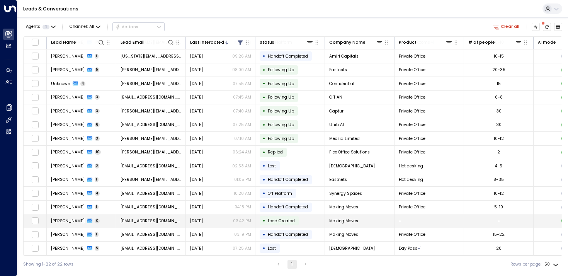
click at [51, 215] on td "[PERSON_NAME] 0" at bounding box center [82, 221] width 70 height 14
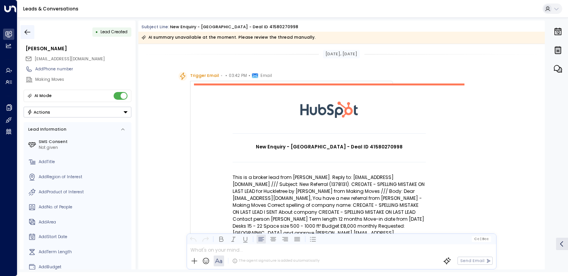
click at [28, 31] on icon "button" at bounding box center [28, 32] width 8 height 8
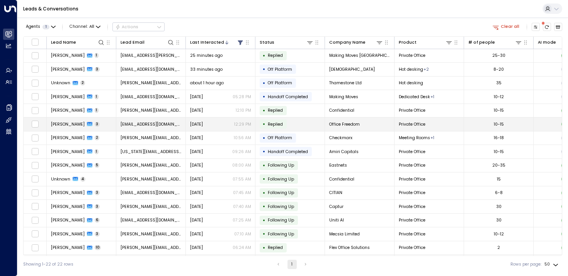
scroll to position [97, 0]
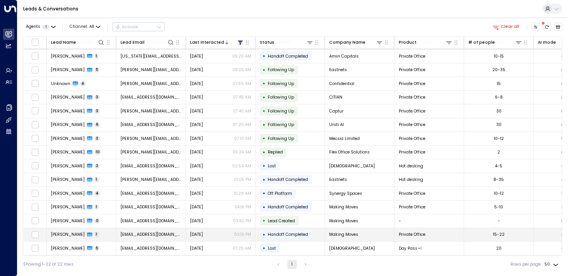
click at [61, 232] on span "[PERSON_NAME]" at bounding box center [68, 234] width 34 height 6
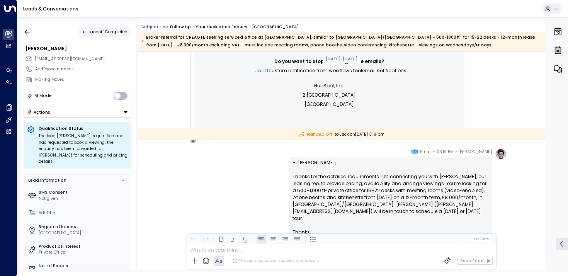
scroll to position [415, 0]
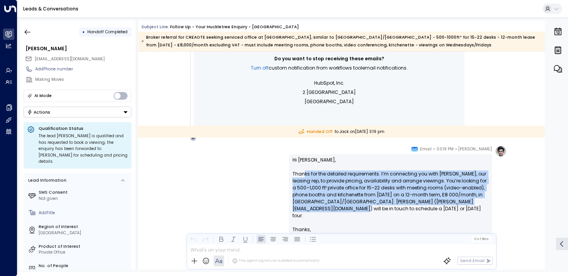
drag, startPoint x: 303, startPoint y: 171, endPoint x: 305, endPoint y: 211, distance: 40.6
click at [305, 211] on p "Hi [PERSON_NAME], Thanks for the detailed requirements. I’m connecting you with…" at bounding box center [390, 191] width 196 height 70
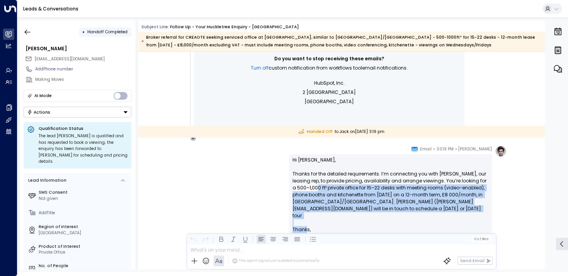
drag, startPoint x: 305, startPoint y: 221, endPoint x: 305, endPoint y: 185, distance: 36.3
click at [305, 185] on p "Hi [PERSON_NAME], Thanks for the detailed requirements. I’m connecting you with…" at bounding box center [390, 191] width 196 height 70
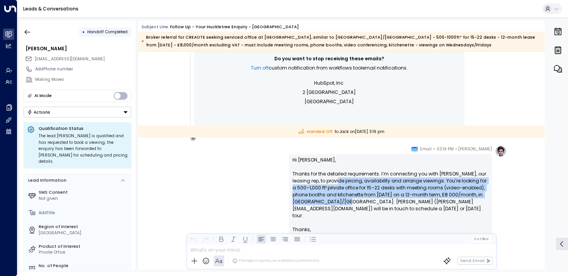
drag, startPoint x: 329, startPoint y: 182, endPoint x: 329, endPoint y: 204, distance: 21.6
click at [329, 204] on p "Hi [PERSON_NAME], Thanks for the detailed requirements. I’m connecting you with…" at bounding box center [390, 191] width 196 height 70
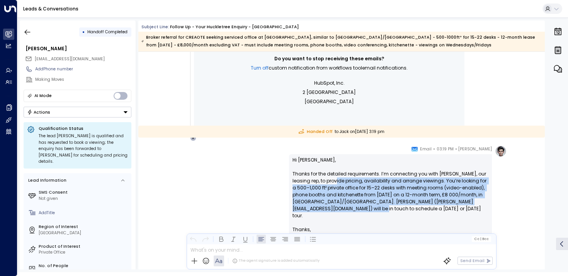
drag, startPoint x: 329, startPoint y: 208, endPoint x: 326, endPoint y: 177, distance: 30.7
click at [326, 177] on p "Hi [PERSON_NAME], Thanks for the detailed requirements. I’m connecting you with…" at bounding box center [390, 191] width 196 height 70
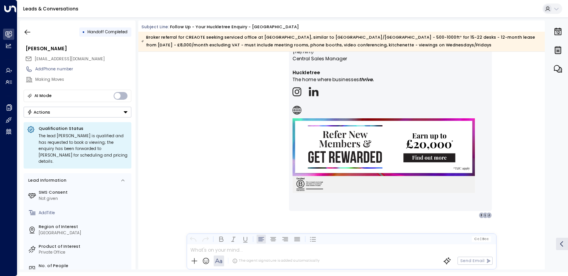
scroll to position [616, 0]
click at [34, 35] on button "button" at bounding box center [27, 32] width 14 height 14
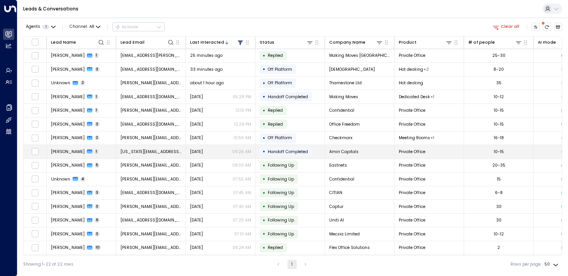
scroll to position [97, 0]
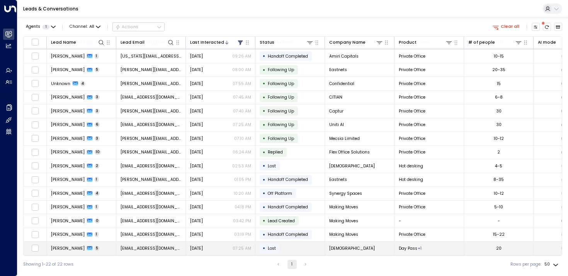
click at [70, 248] on span "[PERSON_NAME]" at bounding box center [68, 248] width 34 height 6
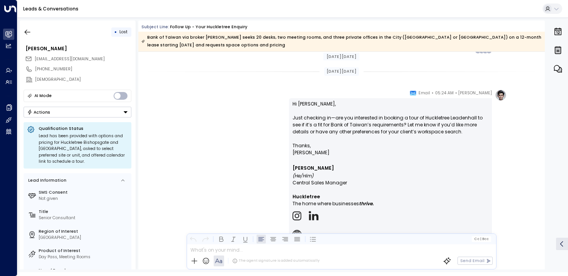
scroll to position [878, 0]
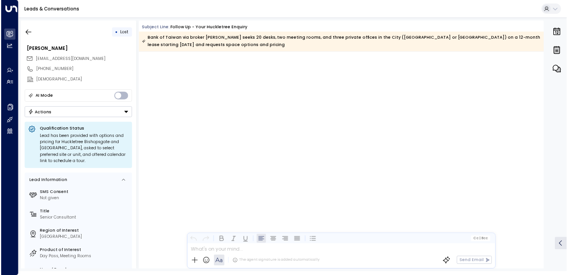
scroll to position [1340, 0]
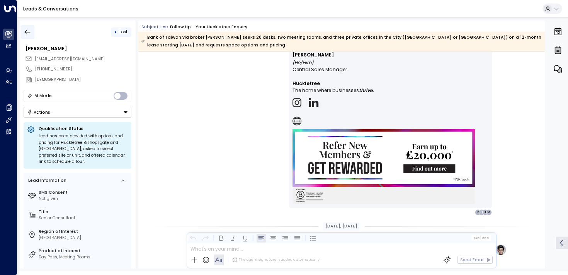
click at [31, 35] on icon "button" at bounding box center [28, 32] width 8 height 8
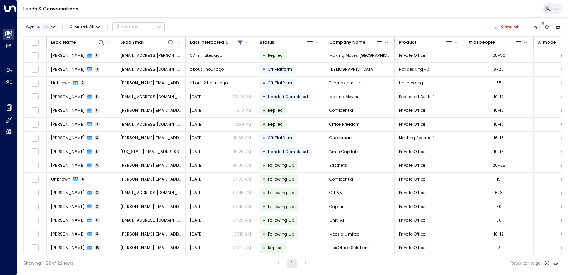
click at [54, 27] on icon "button" at bounding box center [53, 27] width 4 height 2
click at [53, 27] on div at bounding box center [284, 137] width 568 height 275
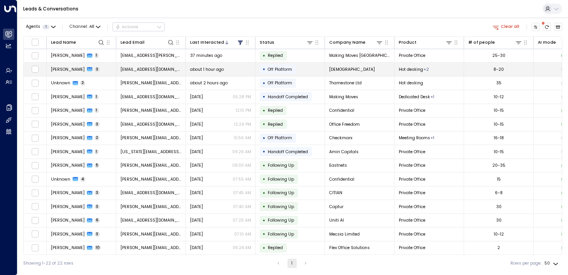
click at [58, 68] on span "[PERSON_NAME]" at bounding box center [68, 69] width 34 height 6
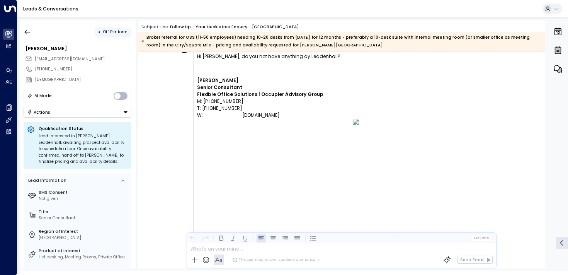
scroll to position [718, 0]
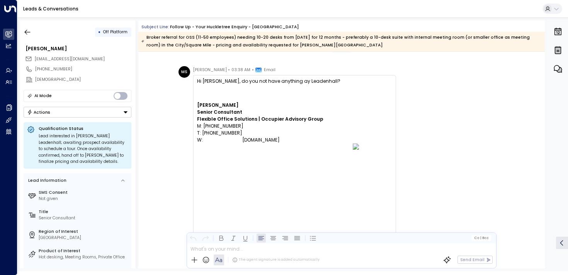
click at [20, 30] on div "• Off Platform Mitchell Spencer ms@devono.com +447766203820 DeVono AI Mode Acti…" at bounding box center [78, 144] width 116 height 248
click at [26, 31] on icon "button" at bounding box center [28, 32] width 8 height 8
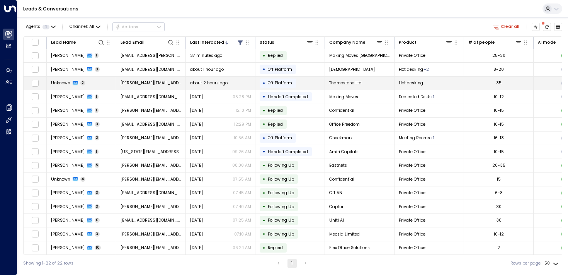
click at [61, 86] on span "Unknown" at bounding box center [60, 83] width 19 height 6
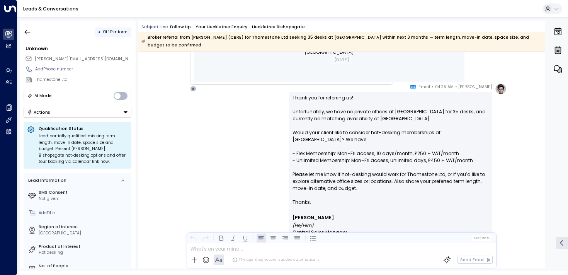
scroll to position [367, 0]
click at [30, 31] on icon "button" at bounding box center [28, 32] width 8 height 8
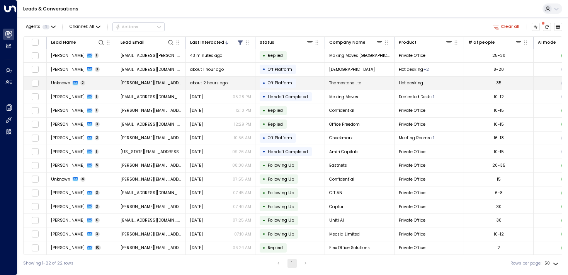
click at [63, 84] on span "Unknown" at bounding box center [60, 83] width 19 height 6
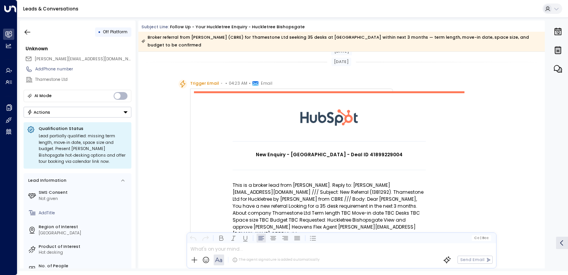
scroll to position [49, 0]
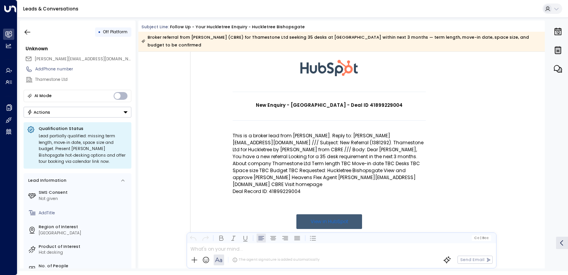
click at [278, 172] on p "This is a broker lead from [PERSON_NAME]. Reply to: [PERSON_NAME][EMAIL_ADDRESS…" at bounding box center [329, 160] width 193 height 56
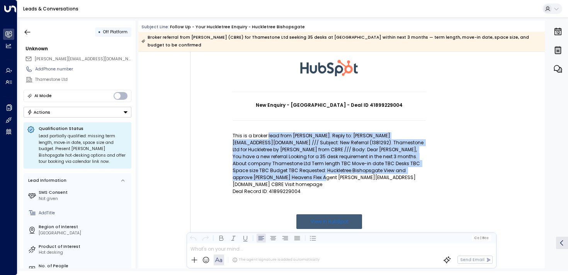
drag, startPoint x: 286, startPoint y: 177, endPoint x: 269, endPoint y: 139, distance: 41.0
click at [268, 138] on p "This is a broker lead from [PERSON_NAME]. Reply to: [PERSON_NAME][EMAIL_ADDRESS…" at bounding box center [329, 160] width 193 height 56
click at [269, 139] on p "This is a broker lead from [PERSON_NAME]. Reply to: [PERSON_NAME][EMAIL_ADDRESS…" at bounding box center [329, 160] width 193 height 56
drag, startPoint x: 269, startPoint y: 145, endPoint x: 287, endPoint y: 177, distance: 36.1
click at [287, 177] on p "This is a broker lead from [PERSON_NAME]. Reply to: [PERSON_NAME][EMAIL_ADDRESS…" at bounding box center [329, 160] width 193 height 56
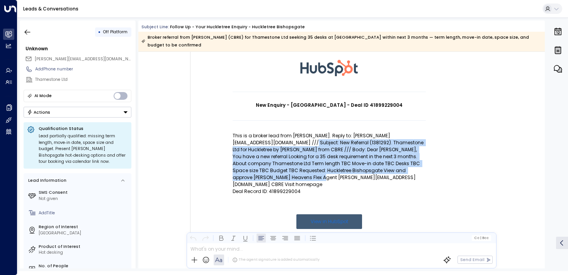
click at [287, 177] on p "This is a broker lead from [PERSON_NAME]. Reply to: [PERSON_NAME][EMAIL_ADDRESS…" at bounding box center [329, 160] width 193 height 56
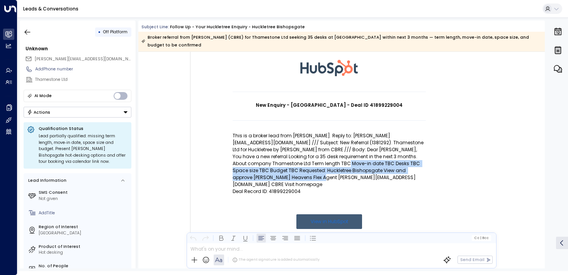
drag, startPoint x: 287, startPoint y: 177, endPoint x: 287, endPoint y: 160, distance: 16.6
click at [287, 160] on p "This is a broker lead from [PERSON_NAME]. Reply to: [PERSON_NAME][EMAIL_ADDRESS…" at bounding box center [329, 160] width 193 height 56
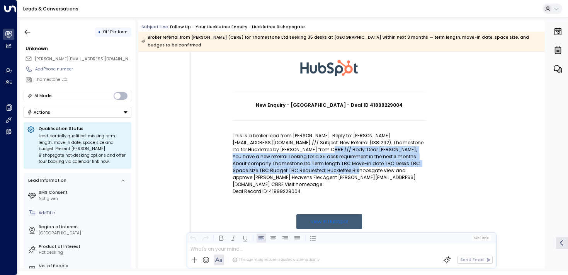
drag, startPoint x: 284, startPoint y: 150, endPoint x: 291, endPoint y: 177, distance: 27.7
click at [291, 177] on p "This is a broker lead from [PERSON_NAME]. Reply to: [PERSON_NAME][EMAIL_ADDRESS…" at bounding box center [329, 160] width 193 height 56
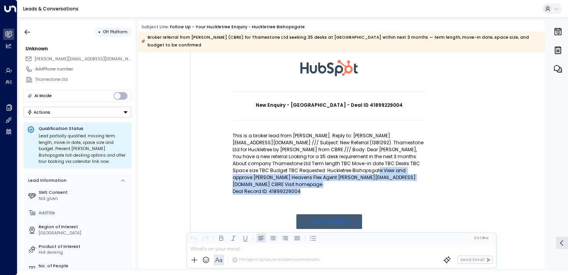
drag, startPoint x: 304, startPoint y: 182, endPoint x: 304, endPoint y: 165, distance: 17.0
click at [304, 165] on td "New Enquiry - Liverpool Street - Deal ID 41899229004 This is a broker lead from…" at bounding box center [329, 177] width 193 height 171
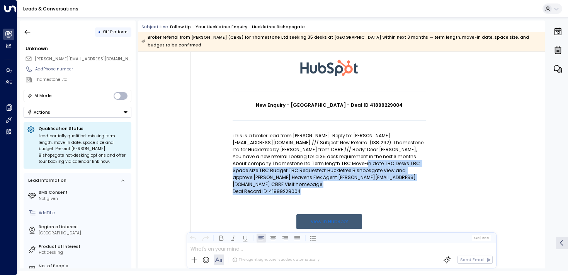
click at [304, 165] on p "This is a broker lead from [PERSON_NAME]. Reply to: [PERSON_NAME][EMAIL_ADDRESS…" at bounding box center [329, 160] width 193 height 56
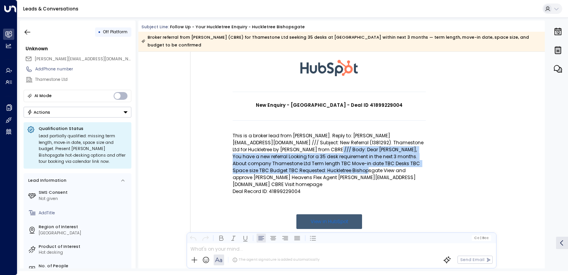
drag, startPoint x: 296, startPoint y: 171, endPoint x: 291, endPoint y: 146, distance: 25.5
click at [291, 146] on p "This is a broker lead from [PERSON_NAME]. Reply to: [PERSON_NAME][EMAIL_ADDRESS…" at bounding box center [329, 160] width 193 height 56
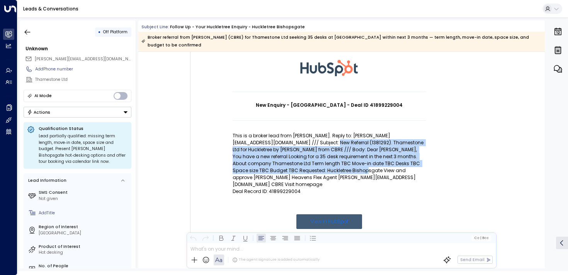
click at [291, 146] on p "This is a broker lead from [PERSON_NAME]. Reply to: [PERSON_NAME][EMAIL_ADDRESS…" at bounding box center [329, 160] width 193 height 56
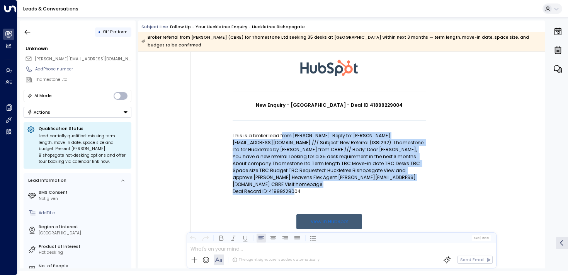
drag, startPoint x: 280, startPoint y: 135, endPoint x: 292, endPoint y: 185, distance: 51.7
click at [292, 185] on td "New Enquiry - Liverpool Street - Deal ID 41899229004 This is a broker lead from…" at bounding box center [329, 177] width 193 height 171
click at [292, 188] on p "Deal Record ID: 41899229004" at bounding box center [329, 191] width 193 height 7
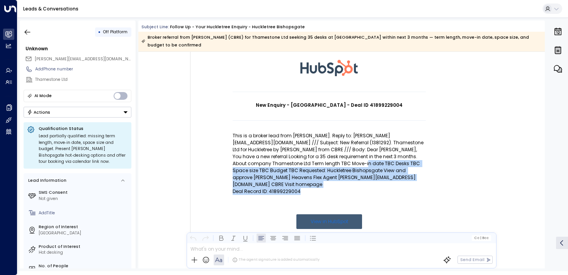
drag, startPoint x: 304, startPoint y: 185, endPoint x: 303, endPoint y: 161, distance: 24.3
click at [303, 161] on td "New Enquiry - Liverpool Street - Deal ID 41899229004 This is a broker lead from…" at bounding box center [329, 177] width 193 height 171
click at [303, 161] on p "This is a broker lead from [PERSON_NAME]. Reply to: [PERSON_NAME][EMAIL_ADDRESS…" at bounding box center [329, 160] width 193 height 56
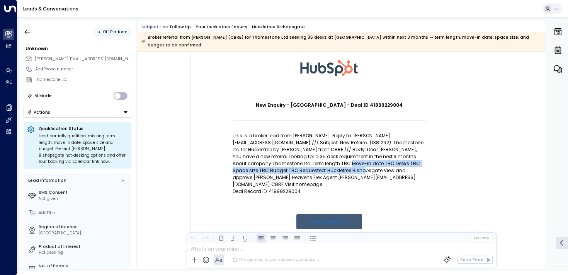
drag, startPoint x: 293, startPoint y: 172, endPoint x: 290, endPoint y: 161, distance: 12.0
click at [290, 161] on p "This is a broker lead from [PERSON_NAME]. Reply to: [PERSON_NAME][EMAIL_ADDRESS…" at bounding box center [329, 160] width 193 height 56
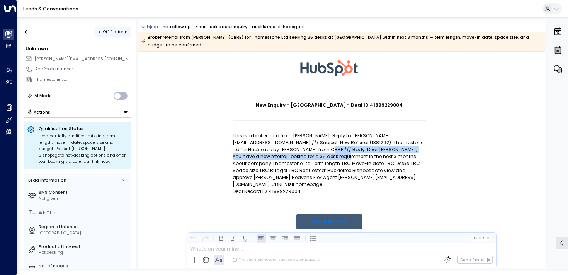
drag, startPoint x: 287, startPoint y: 156, endPoint x: 281, endPoint y: 139, distance: 17.9
click at [281, 139] on p "This is a broker lead from [PERSON_NAME]. Reply to: [PERSON_NAME][EMAIL_ADDRESS…" at bounding box center [329, 160] width 193 height 56
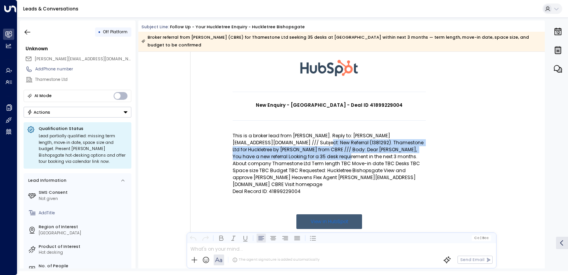
click at [281, 139] on p "This is a broker lead from [PERSON_NAME]. Reply to: [PERSON_NAME][EMAIL_ADDRESS…" at bounding box center [329, 160] width 193 height 56
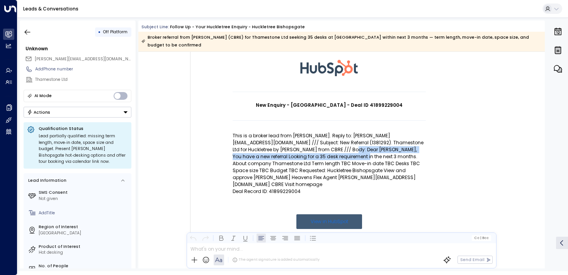
drag, startPoint x: 308, startPoint y: 146, endPoint x: 308, endPoint y: 157, distance: 10.4
click at [308, 157] on p "This is a broker lead from [PERSON_NAME]. Reply to: [PERSON_NAME][EMAIL_ADDRESS…" at bounding box center [329, 160] width 193 height 56
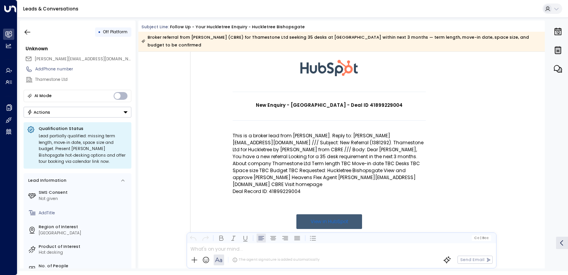
click at [297, 170] on p "This is a broker lead from [PERSON_NAME]. Reply to: [PERSON_NAME][EMAIL_ADDRESS…" at bounding box center [329, 160] width 193 height 56
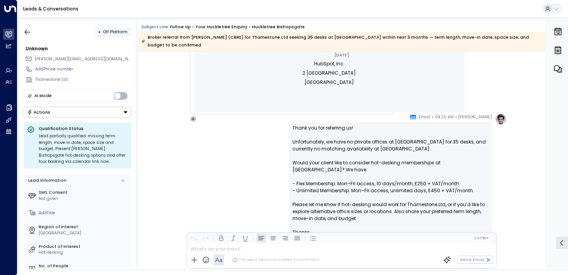
scroll to position [343, 0]
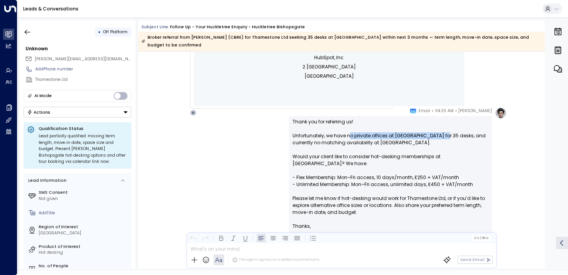
drag, startPoint x: 349, startPoint y: 133, endPoint x: 440, endPoint y: 133, distance: 91.2
click at [440, 133] on p "Thank you for referring us! Unfortunately, we have no private offices at Huckle…" at bounding box center [390, 170] width 196 height 104
click at [432, 134] on p "Thank you for referring us! Unfortunately, we have no private offices at Huckle…" at bounding box center [390, 170] width 196 height 104
drag, startPoint x: 450, startPoint y: 136, endPoint x: 449, endPoint y: 144, distance: 7.4
click at [449, 144] on p "Thank you for referring us! Unfortunately, we have no private offices at Huckle…" at bounding box center [390, 170] width 196 height 104
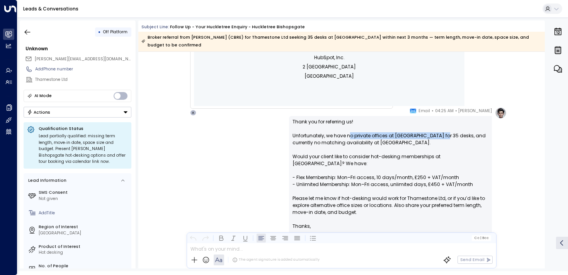
click at [449, 144] on p "Thank you for referring us! Unfortunately, we have no private offices at Huckle…" at bounding box center [390, 170] width 196 height 104
drag, startPoint x: 441, startPoint y: 143, endPoint x: 460, endPoint y: 136, distance: 20.5
click at [460, 136] on p "Thank you for referring us! Unfortunately, we have no private offices at Huckle…" at bounding box center [390, 170] width 196 height 104
click at [438, 138] on p "Thank you for referring us! Unfortunately, we have no private offices at Huckle…" at bounding box center [390, 170] width 196 height 104
drag, startPoint x: 331, startPoint y: 143, endPoint x: 409, endPoint y: 143, distance: 78.0
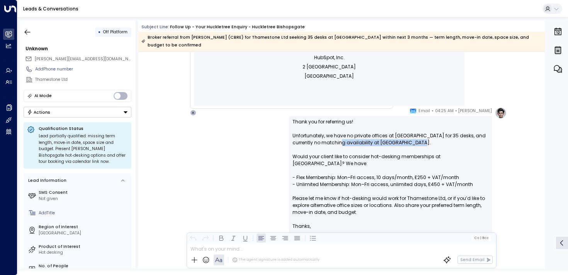
click at [409, 143] on p "Thank you for referring us! Unfortunately, we have no private offices at Huckle…" at bounding box center [390, 170] width 196 height 104
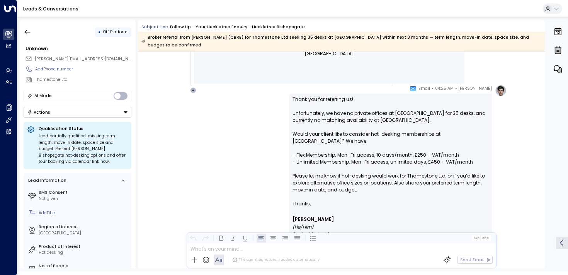
drag, startPoint x: 326, startPoint y: 154, endPoint x: 326, endPoint y: 181, distance: 27.4
click at [326, 178] on p "Thank you for referring us! Unfortunately, we have no private offices at Huckle…" at bounding box center [390, 148] width 196 height 104
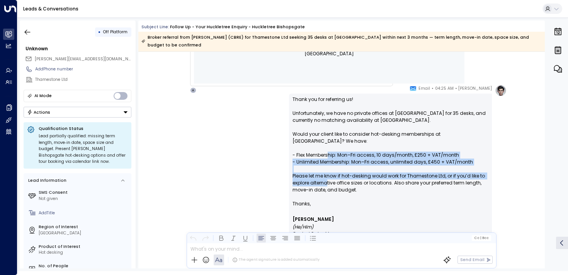
drag, startPoint x: 326, startPoint y: 181, endPoint x: 326, endPoint y: 148, distance: 32.8
click at [326, 148] on p "Thank you for referring us! Unfortunately, we have no private offices at Huckle…" at bounding box center [390, 148] width 196 height 104
click at [326, 149] on p "Thank you for referring us! Unfortunately, we have no private offices at Huckle…" at bounding box center [390, 148] width 196 height 104
drag, startPoint x: 333, startPoint y: 160, endPoint x: 333, endPoint y: 184, distance: 23.6
click at [333, 184] on p "Thank you for referring us! Unfortunately, we have no private offices at Huckle…" at bounding box center [390, 148] width 196 height 104
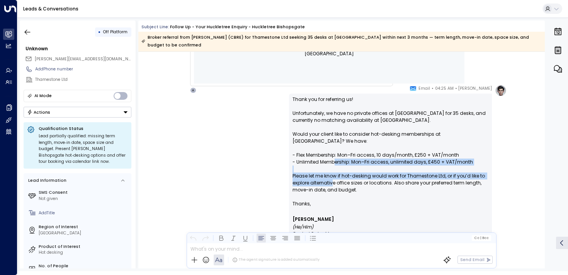
click at [333, 184] on p "Thank you for referring us! Unfortunately, we have no private offices at Huckle…" at bounding box center [390, 148] width 196 height 104
drag, startPoint x: 333, startPoint y: 184, endPoint x: 332, endPoint y: 158, distance: 26.7
click at [332, 158] on p "Thank you for referring us! Unfortunately, we have no private offices at Huckle…" at bounding box center [390, 148] width 196 height 104
drag, startPoint x: 326, startPoint y: 158, endPoint x: 326, endPoint y: 190, distance: 32.1
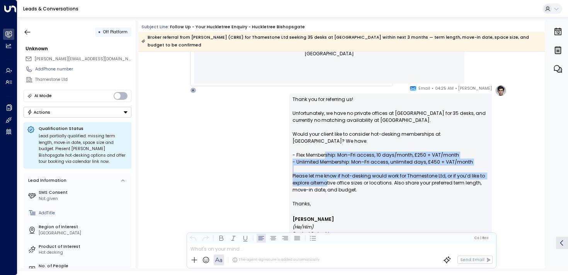
click at [326, 190] on p "Thank you for referring us! Unfortunately, we have no private offices at Huckle…" at bounding box center [390, 148] width 196 height 104
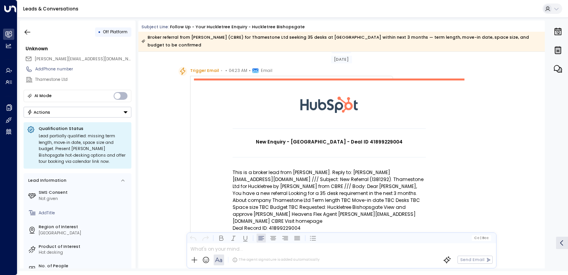
scroll to position [0, 0]
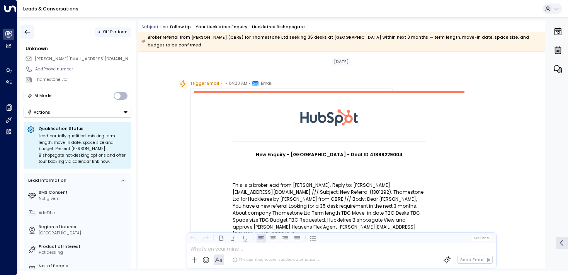
click at [30, 29] on icon "button" at bounding box center [28, 32] width 8 height 8
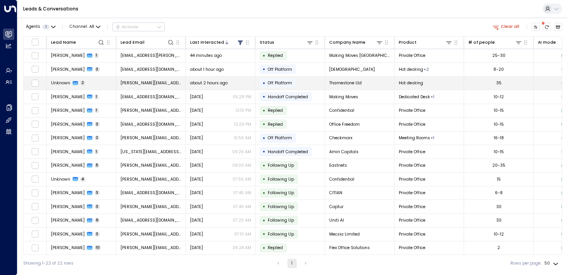
click at [60, 88] on td "Unknown 2" at bounding box center [82, 83] width 70 height 14
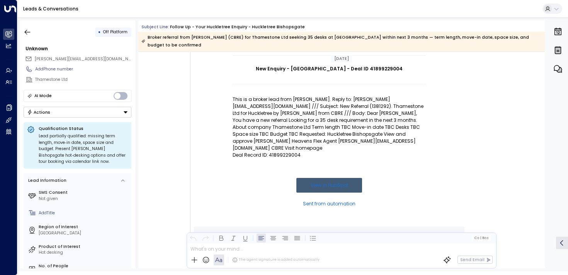
scroll to position [86, 0]
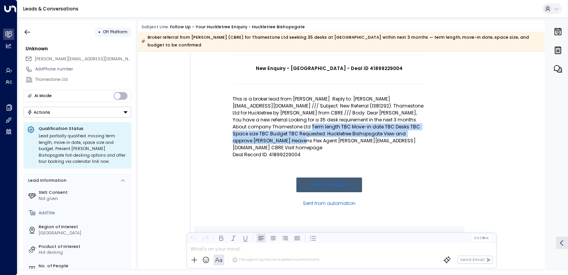
drag, startPoint x: 262, startPoint y: 139, endPoint x: 250, endPoint y: 128, distance: 16.7
click at [250, 128] on p "This is a broker lead from [PERSON_NAME]. Reply to: [PERSON_NAME][EMAIL_ADDRESS…" at bounding box center [329, 123] width 193 height 56
click at [250, 129] on p "This is a broker lead from [PERSON_NAME]. Reply to: [PERSON_NAME][EMAIL_ADDRESS…" at bounding box center [329, 123] width 193 height 56
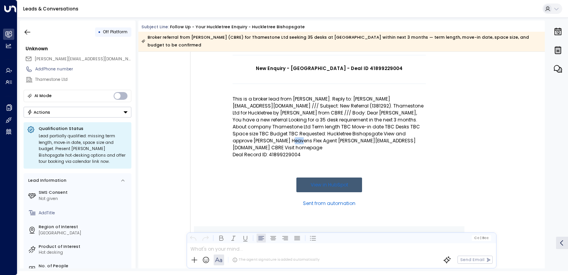
drag, startPoint x: 250, startPoint y: 137, endPoint x: 261, endPoint y: 144, distance: 13.1
click at [261, 144] on td "New Enquiry - Liverpool Street - Deal ID 41899229004 This is a broker lead from…" at bounding box center [329, 140] width 193 height 171
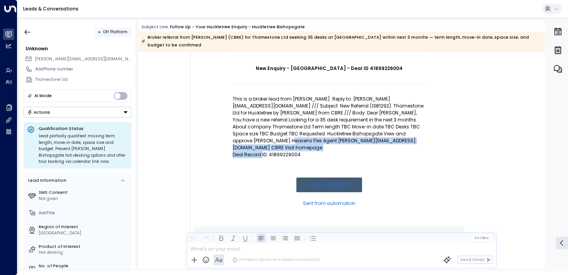
click at [261, 151] on p "Deal Record ID: 41899229004" at bounding box center [329, 154] width 193 height 7
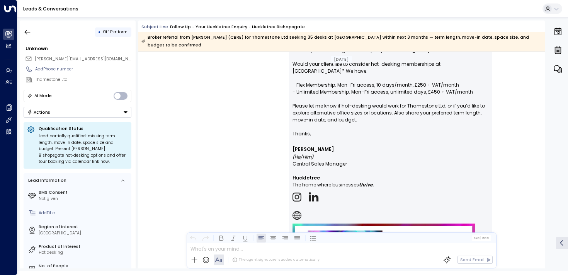
scroll to position [438, 0]
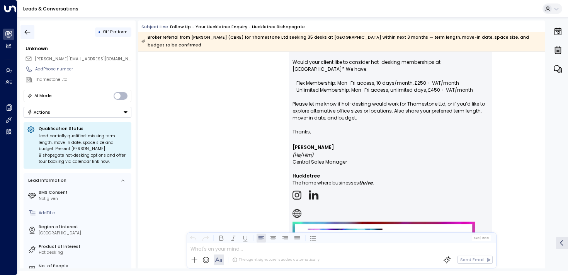
click at [27, 29] on icon "button" at bounding box center [28, 32] width 8 height 8
